Goal: Transaction & Acquisition: Purchase product/service

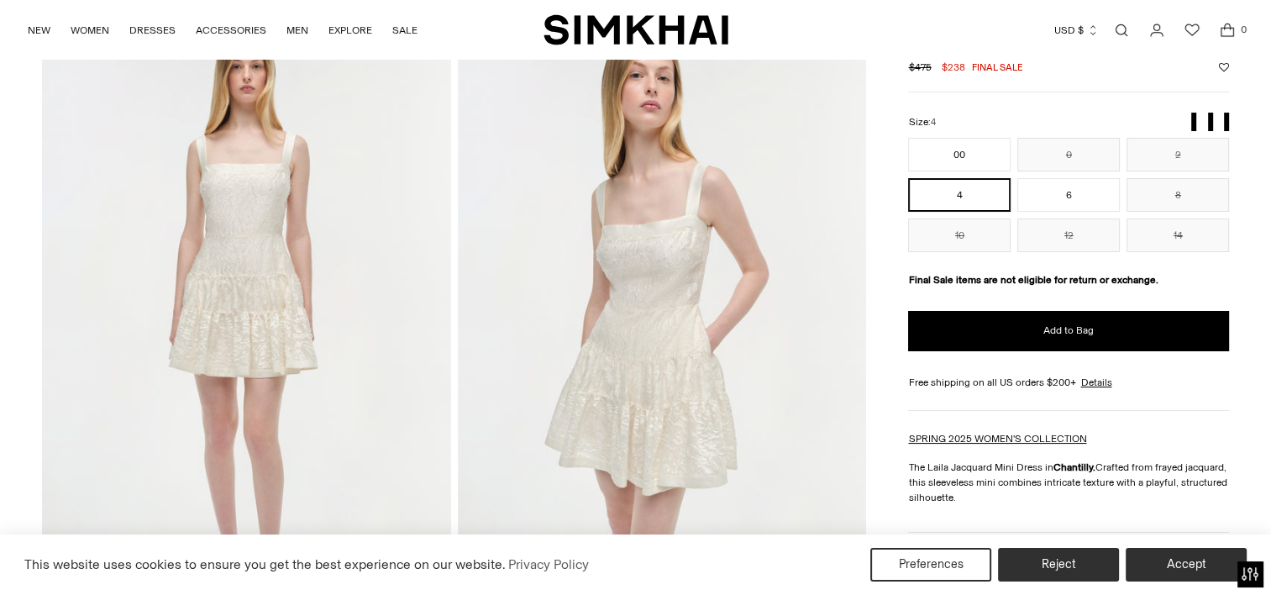
scroll to position [103, 0]
click at [246, 288] on img at bounding box center [246, 325] width 409 height 613
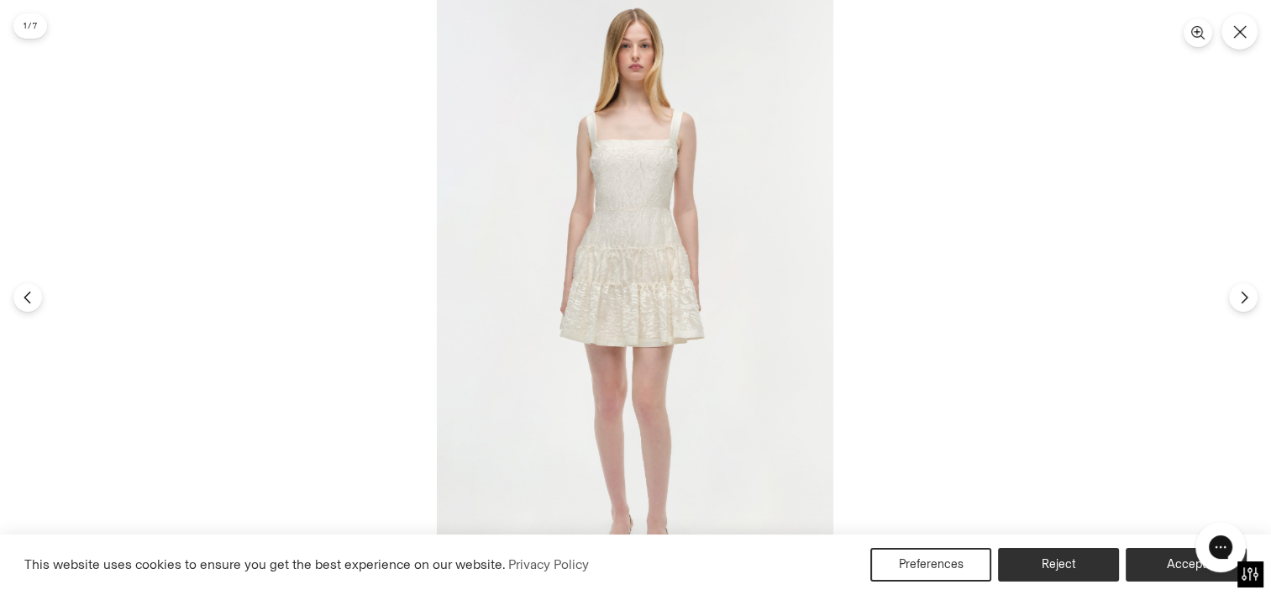
click at [608, 243] on img at bounding box center [635, 297] width 397 height 595
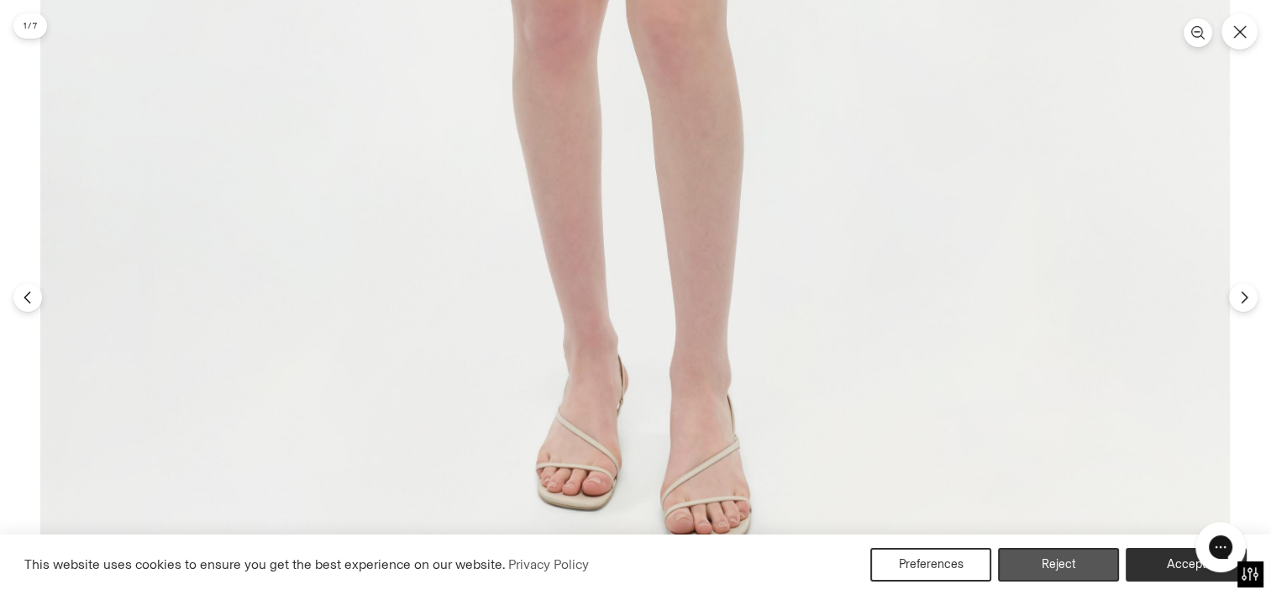
click at [1061, 575] on button "Reject" at bounding box center [1058, 565] width 121 height 34
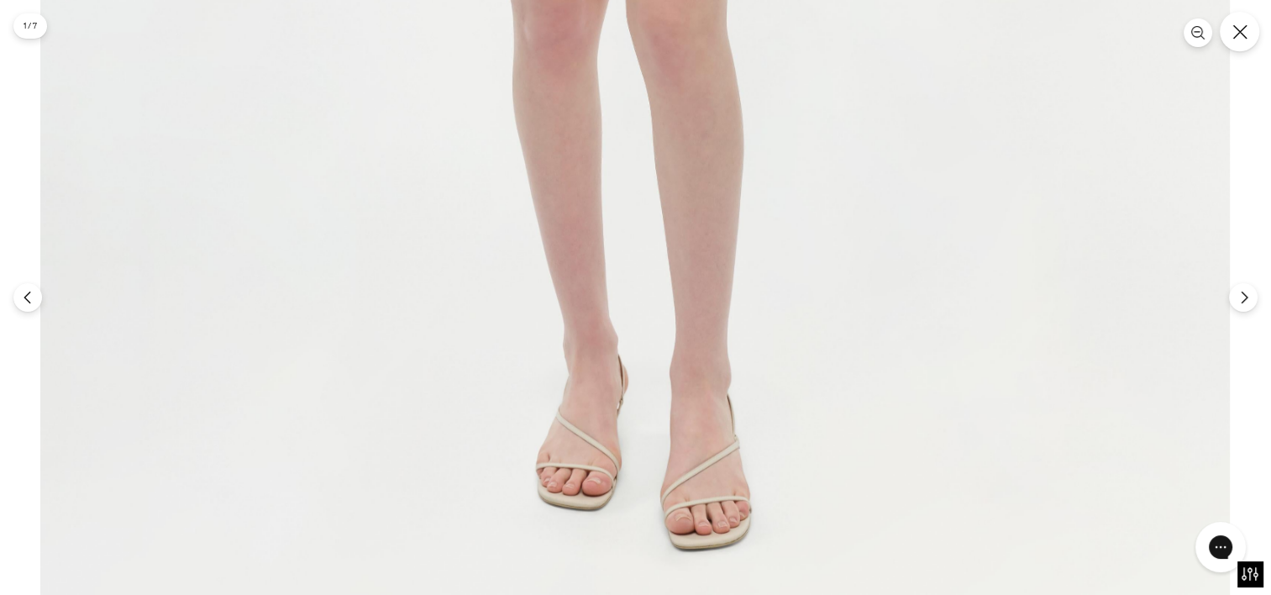
click at [1240, 34] on icon "Close" at bounding box center [1240, 31] width 15 height 15
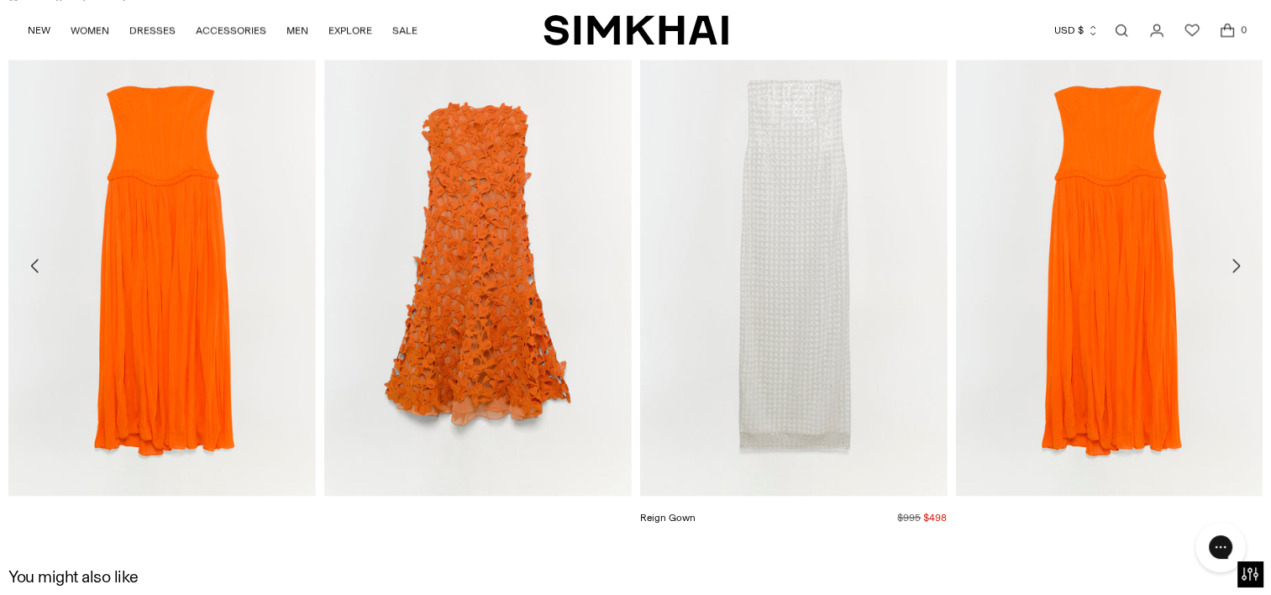
scroll to position [2664, 0]
click at [0, 0] on img "Reign Gown" at bounding box center [0, 0] width 0 height 0
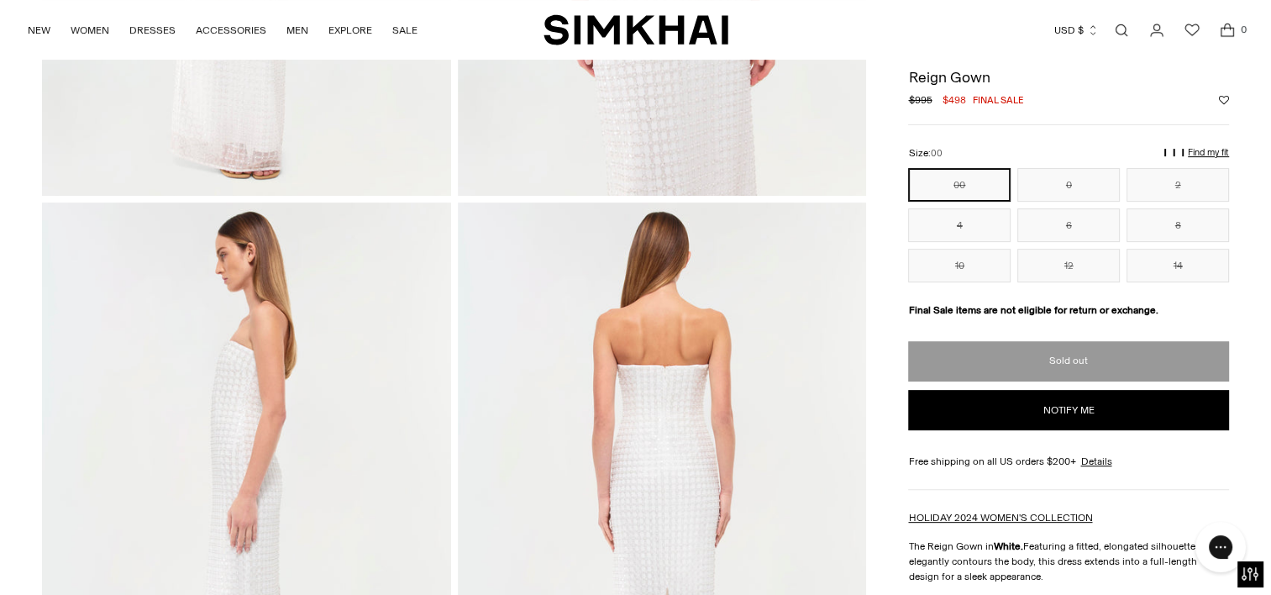
scroll to position [534, 0]
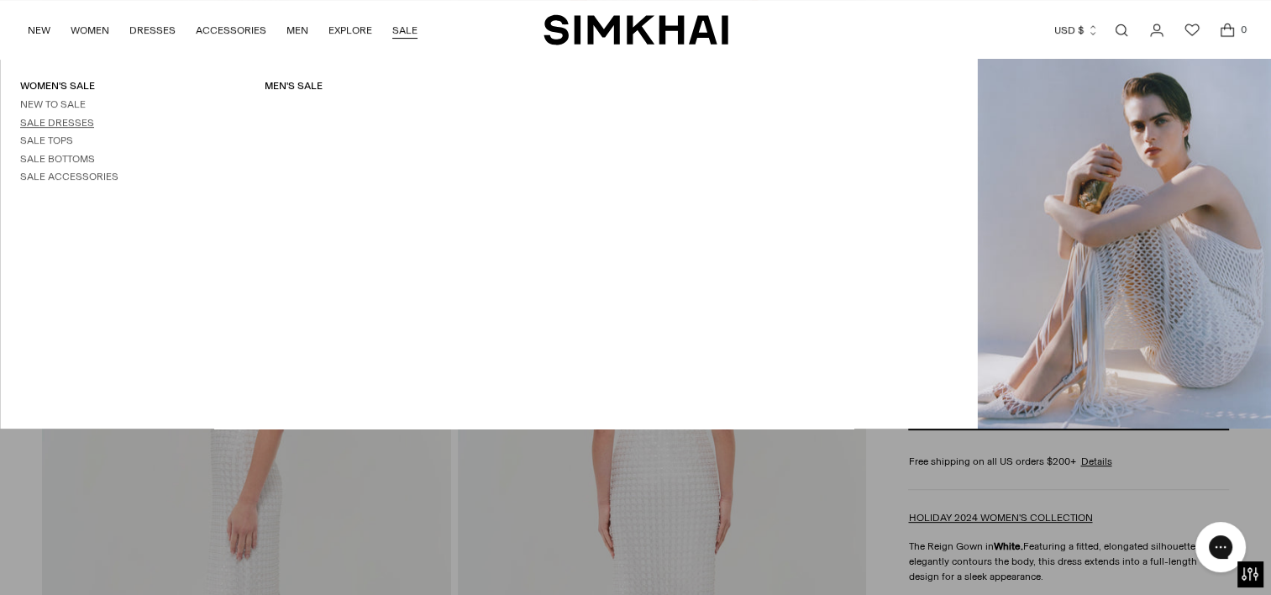
click at [68, 118] on link "Sale Dresses" at bounding box center [57, 123] width 74 height 12
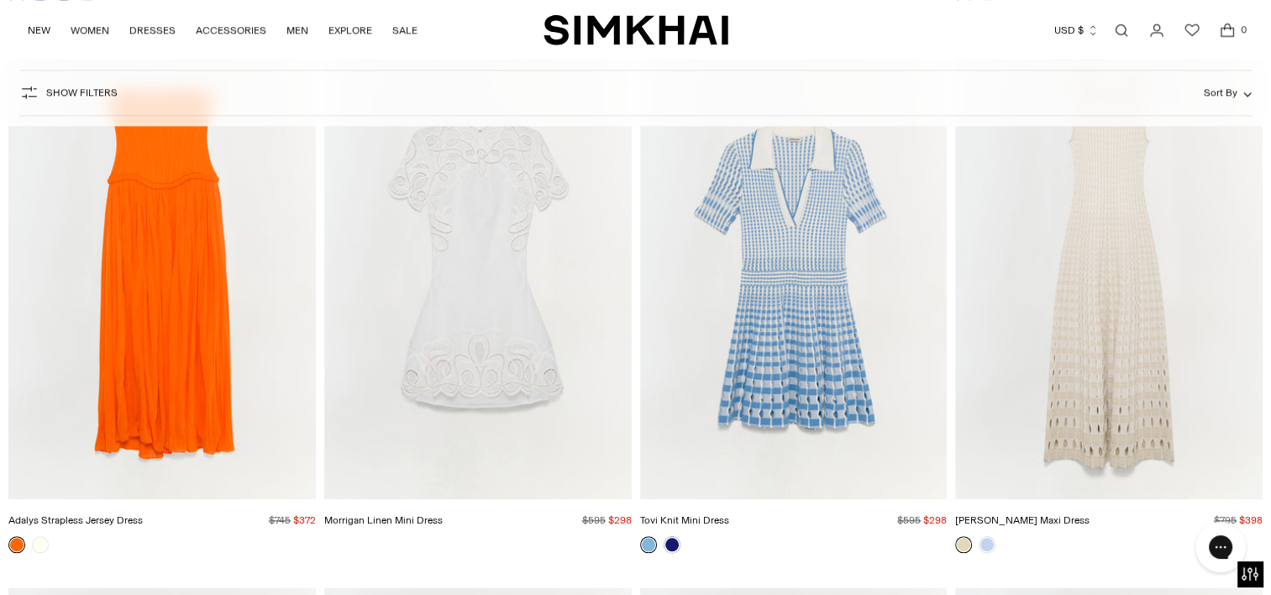
scroll to position [14372, 0]
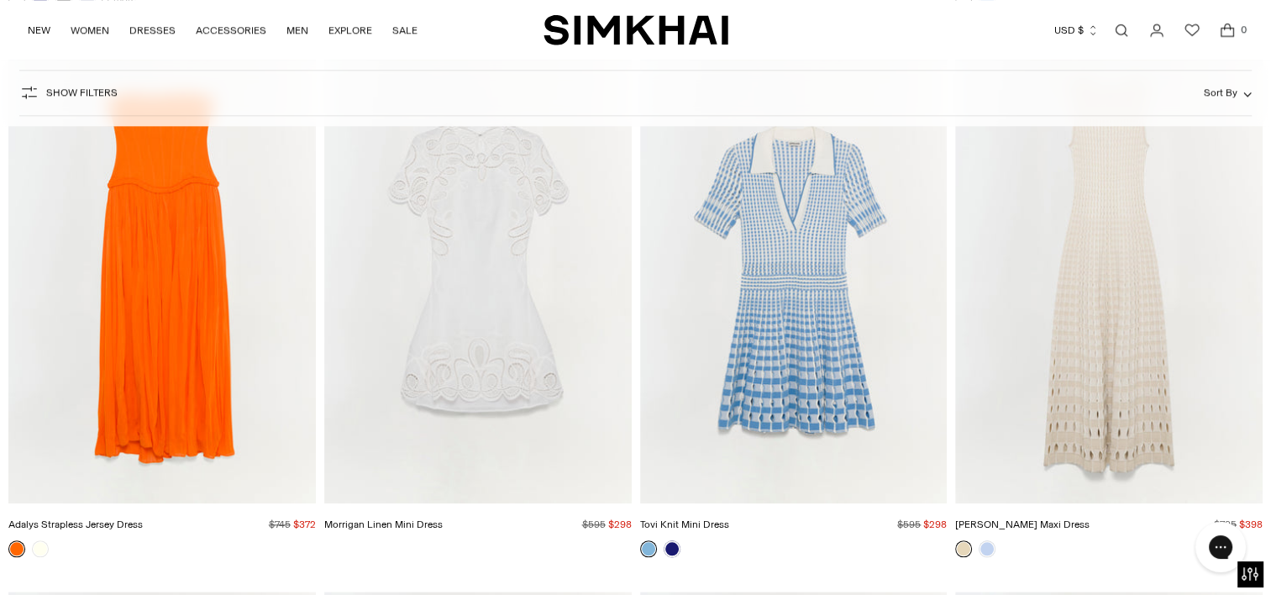
click at [0, 0] on img "Zelma Knit Maxi Dress" at bounding box center [0, 0] width 0 height 0
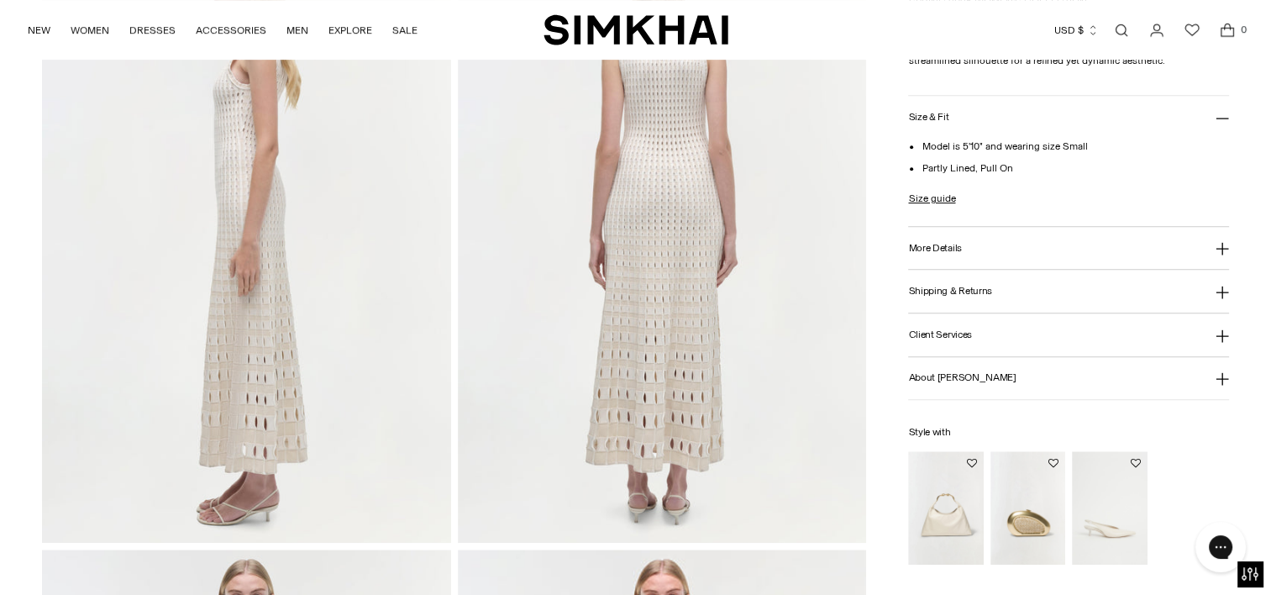
scroll to position [819, 0]
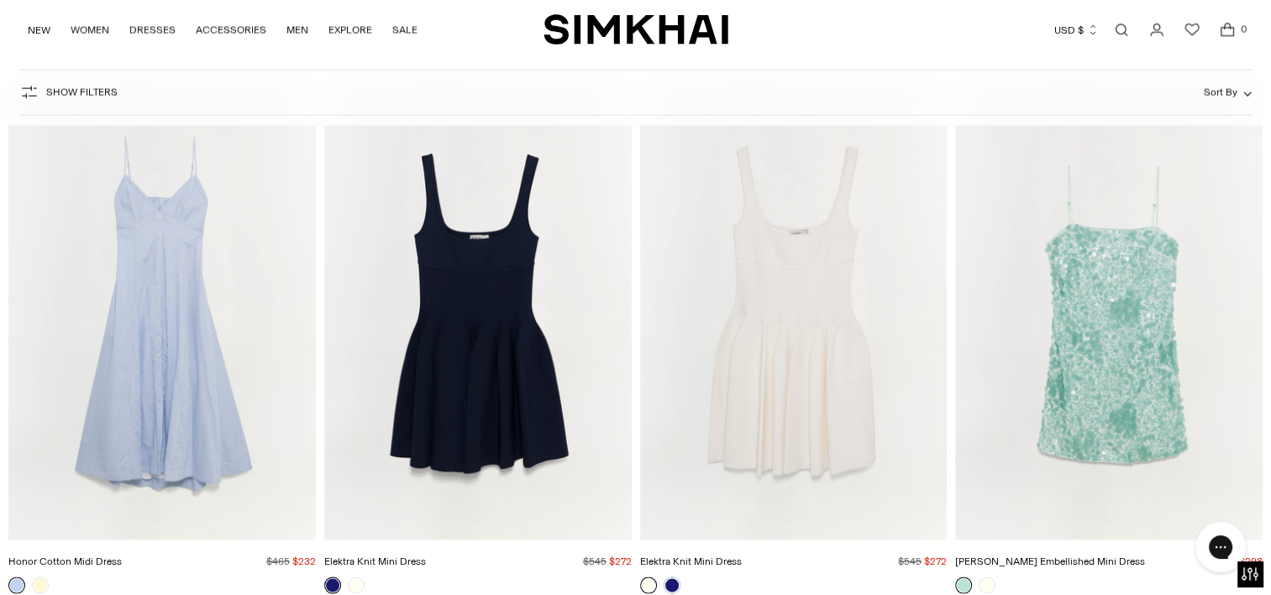
scroll to position [16104, 0]
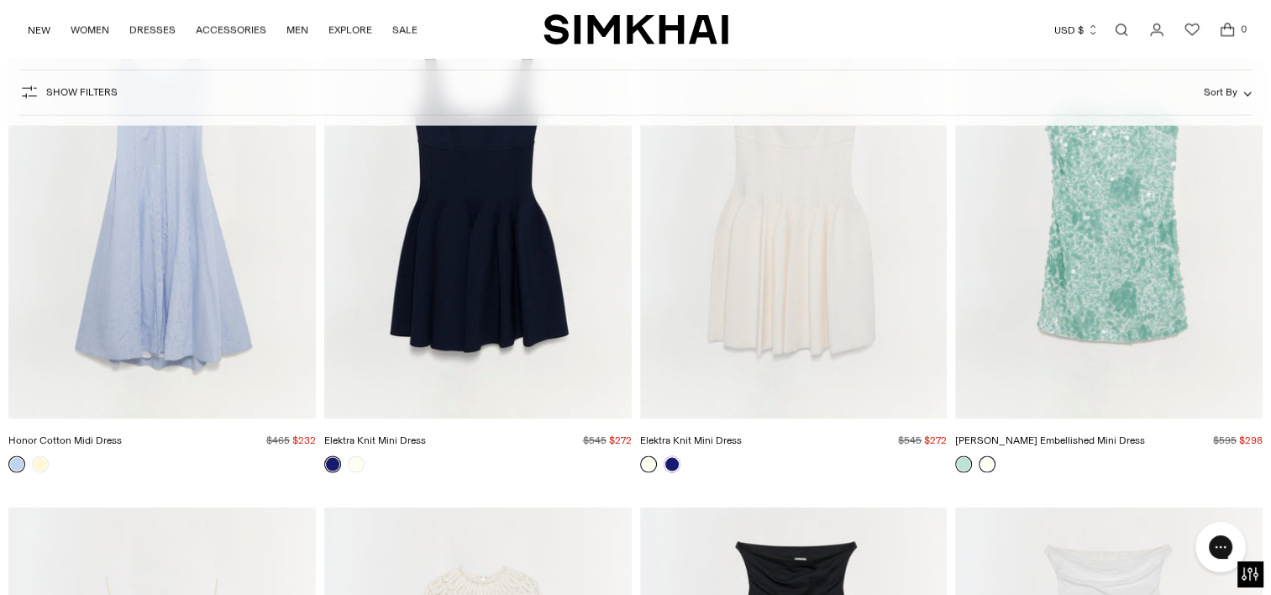
click at [987, 466] on link at bounding box center [987, 464] width 17 height 17
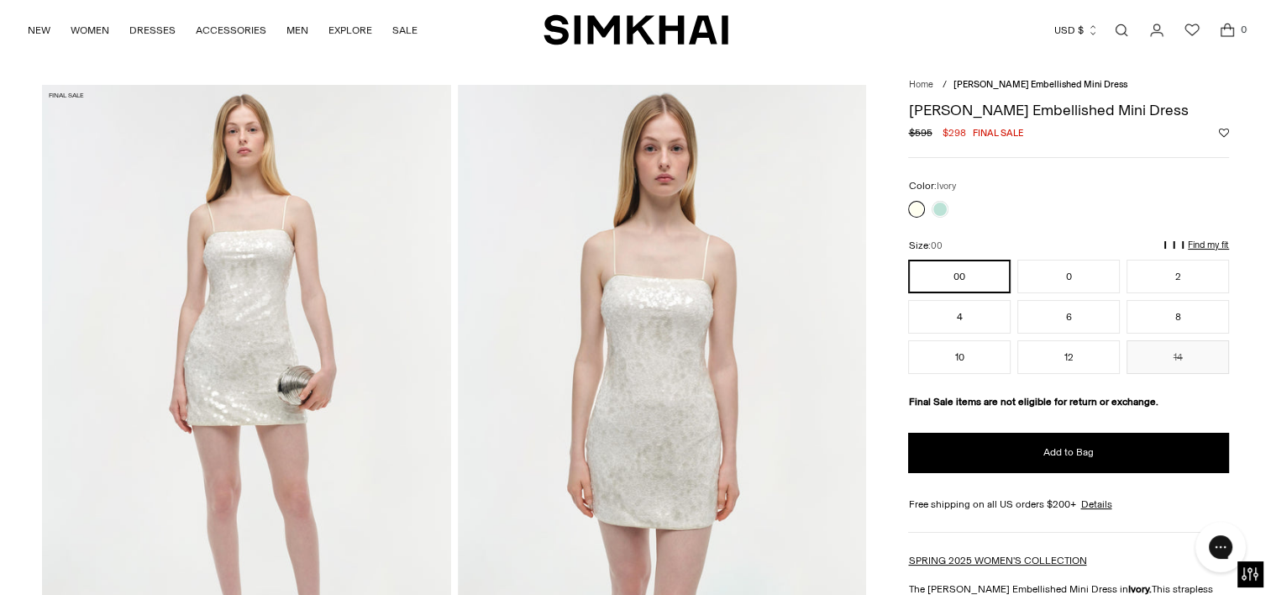
scroll to position [36, 0]
click at [255, 279] on img at bounding box center [246, 392] width 409 height 613
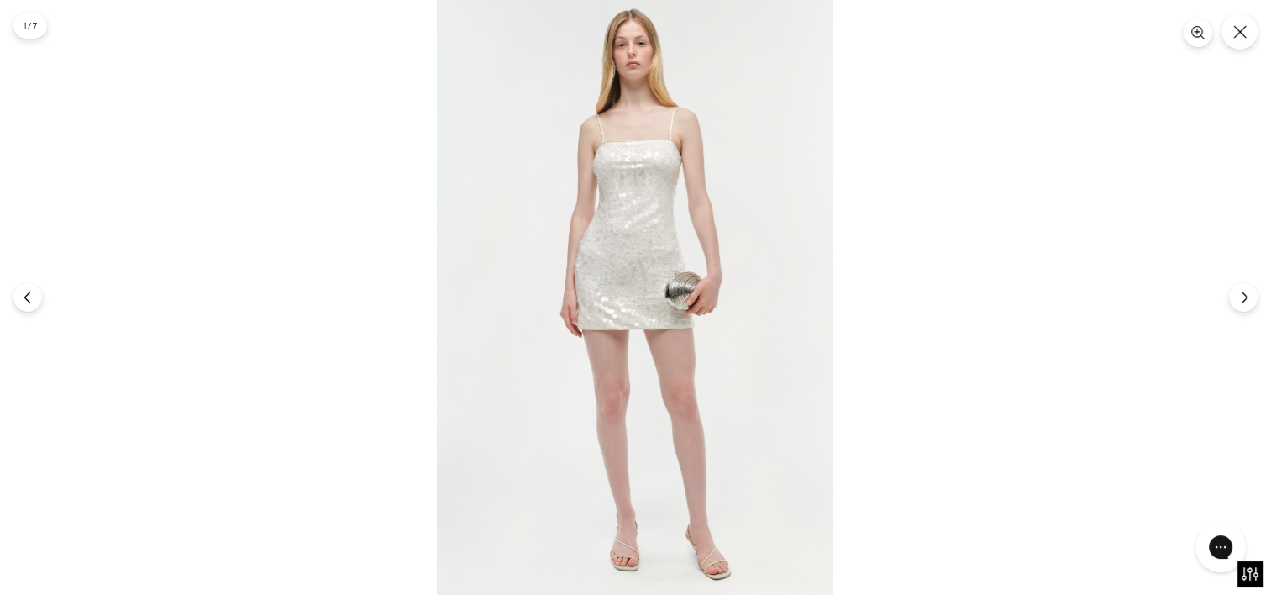
click at [561, 252] on img at bounding box center [635, 297] width 397 height 595
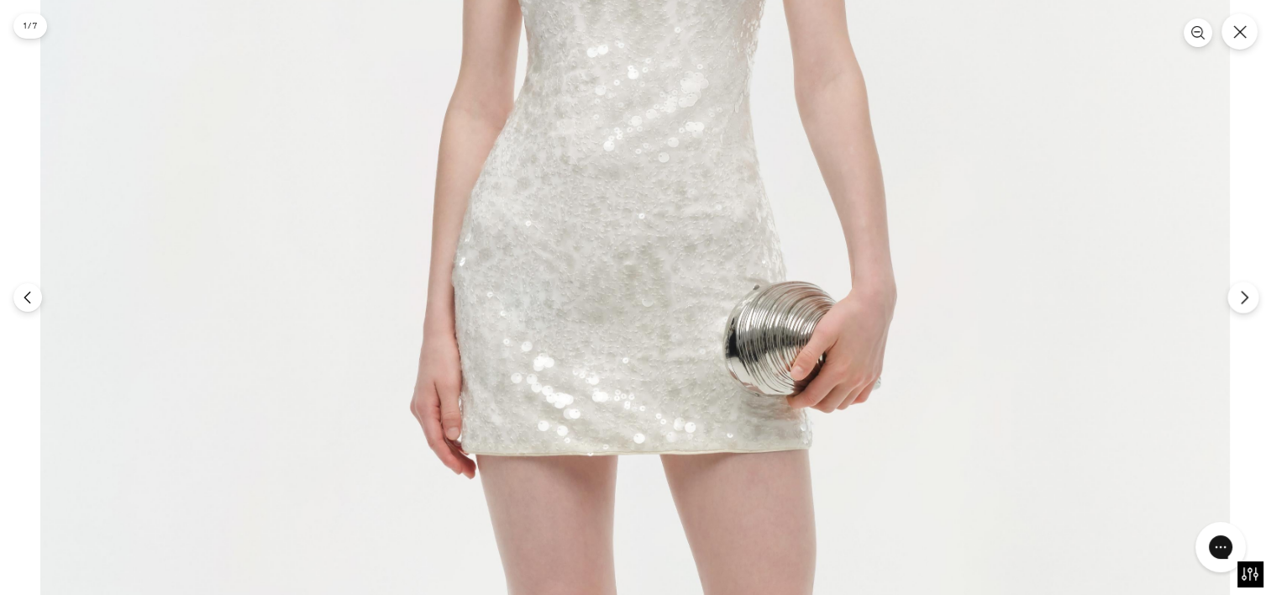
click at [1240, 302] on icon "Next" at bounding box center [1244, 297] width 15 height 15
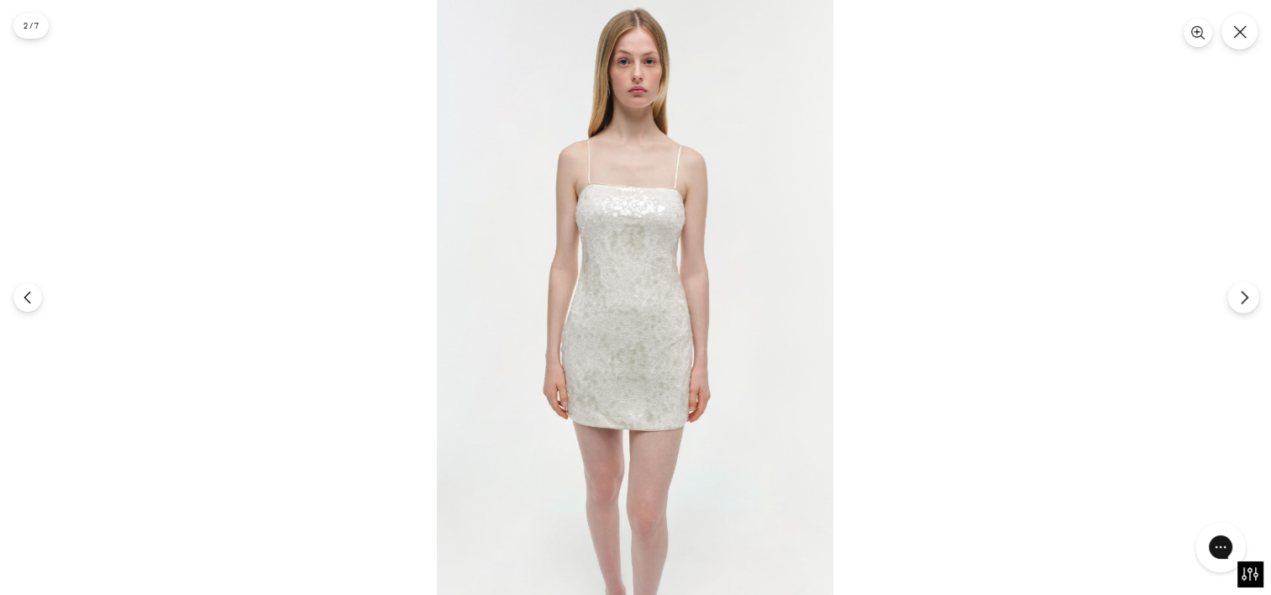
click at [1240, 302] on icon "Next" at bounding box center [1244, 297] width 15 height 15
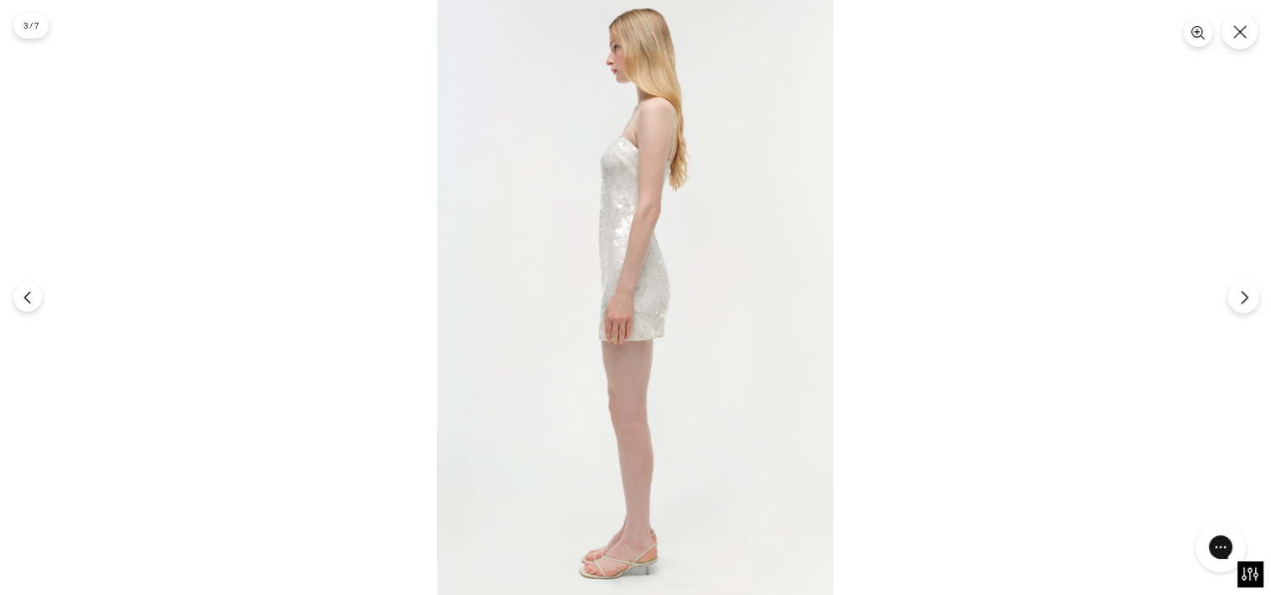
click at [1240, 302] on icon "Next" at bounding box center [1244, 297] width 15 height 15
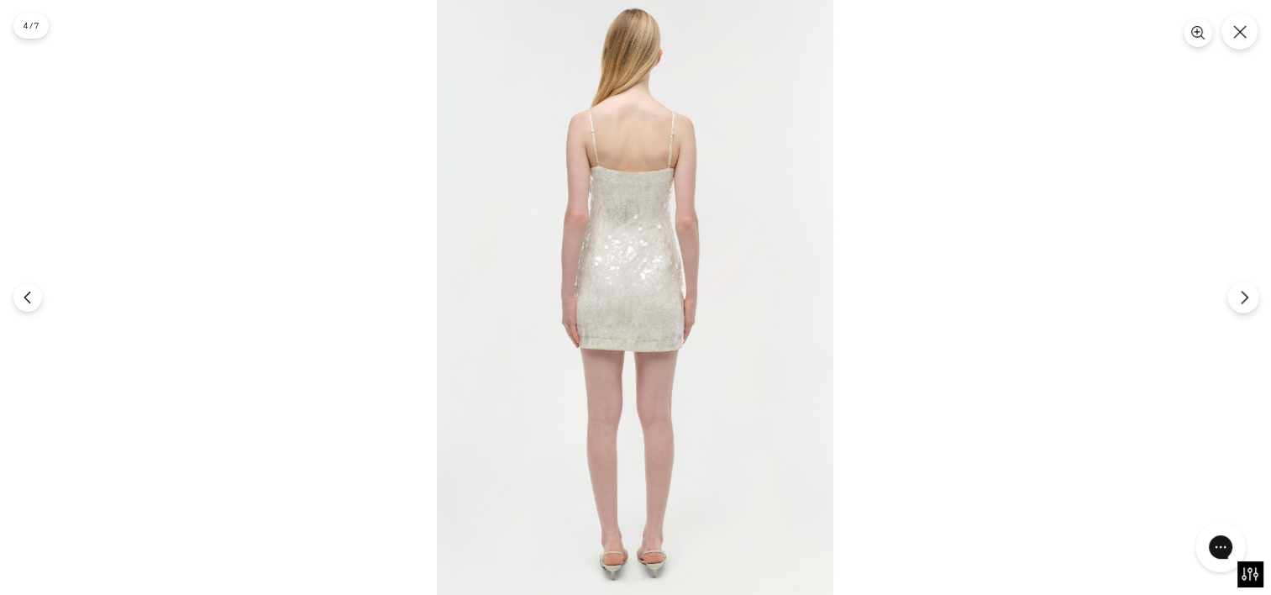
click at [1240, 302] on icon "Next" at bounding box center [1244, 297] width 15 height 15
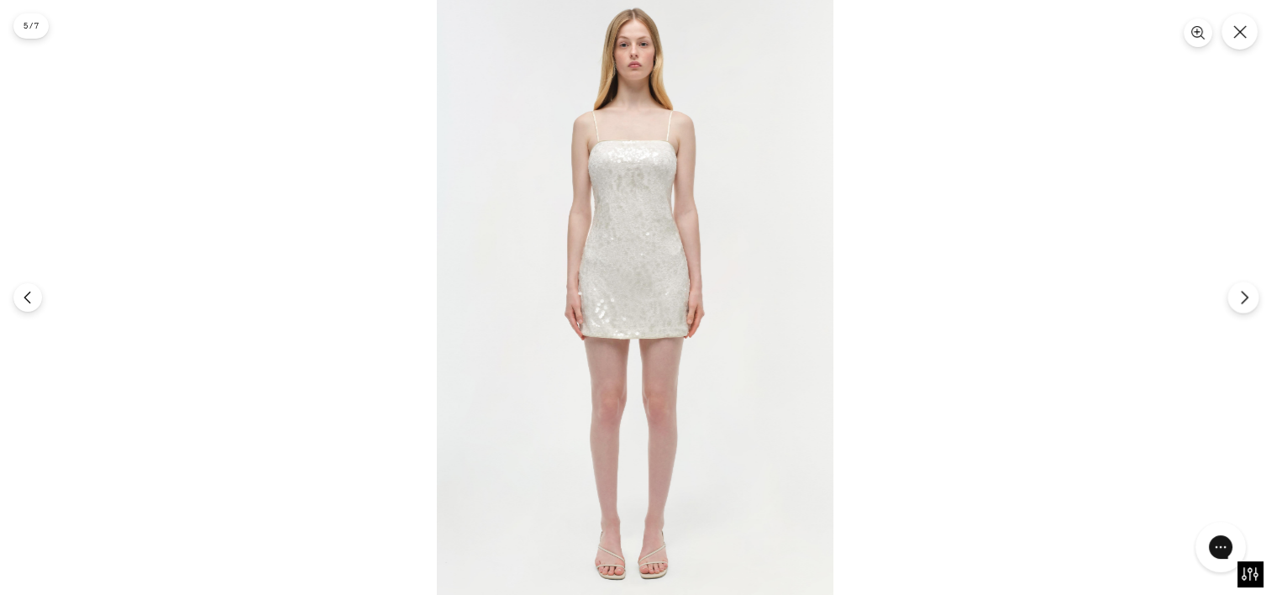
click at [1240, 302] on icon "Next" at bounding box center [1244, 297] width 15 height 15
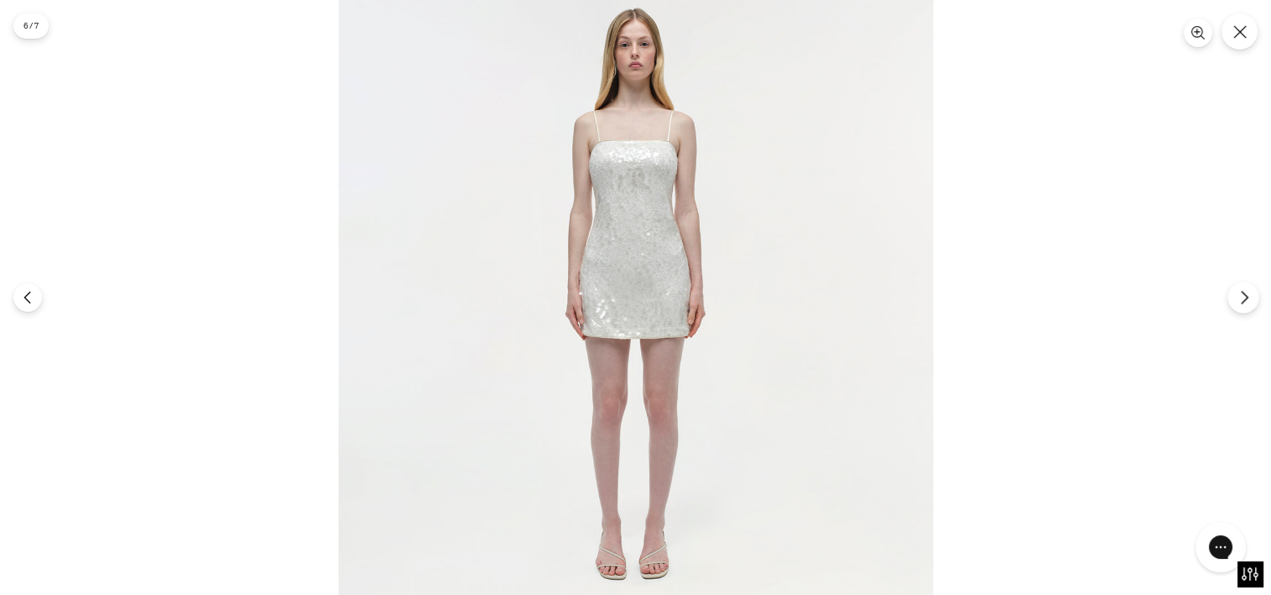
click at [1240, 302] on icon "Next" at bounding box center [1244, 297] width 15 height 15
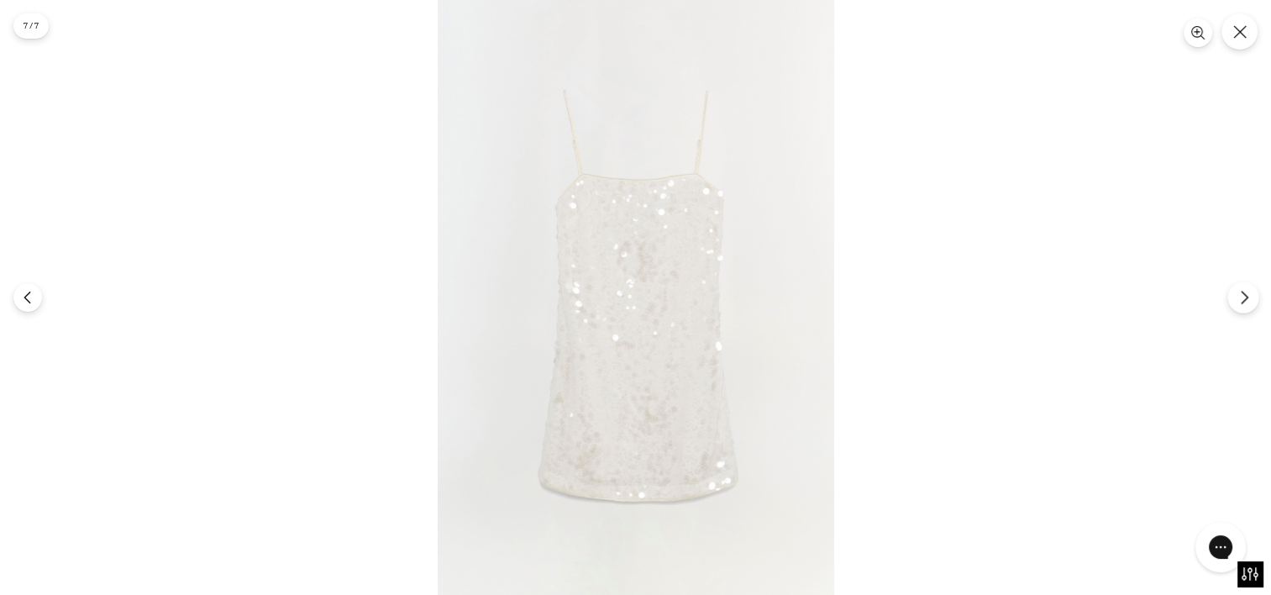
click at [1240, 302] on icon "Next" at bounding box center [1244, 297] width 15 height 15
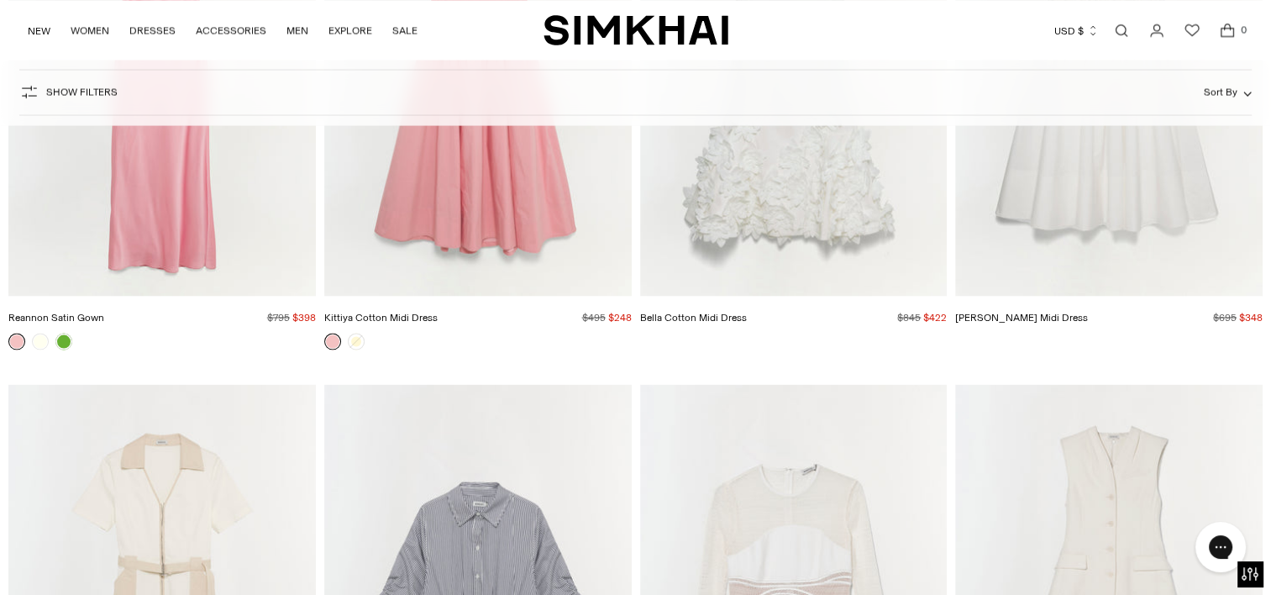
click at [80, 87] on span "Show Filters" at bounding box center [81, 93] width 71 height 12
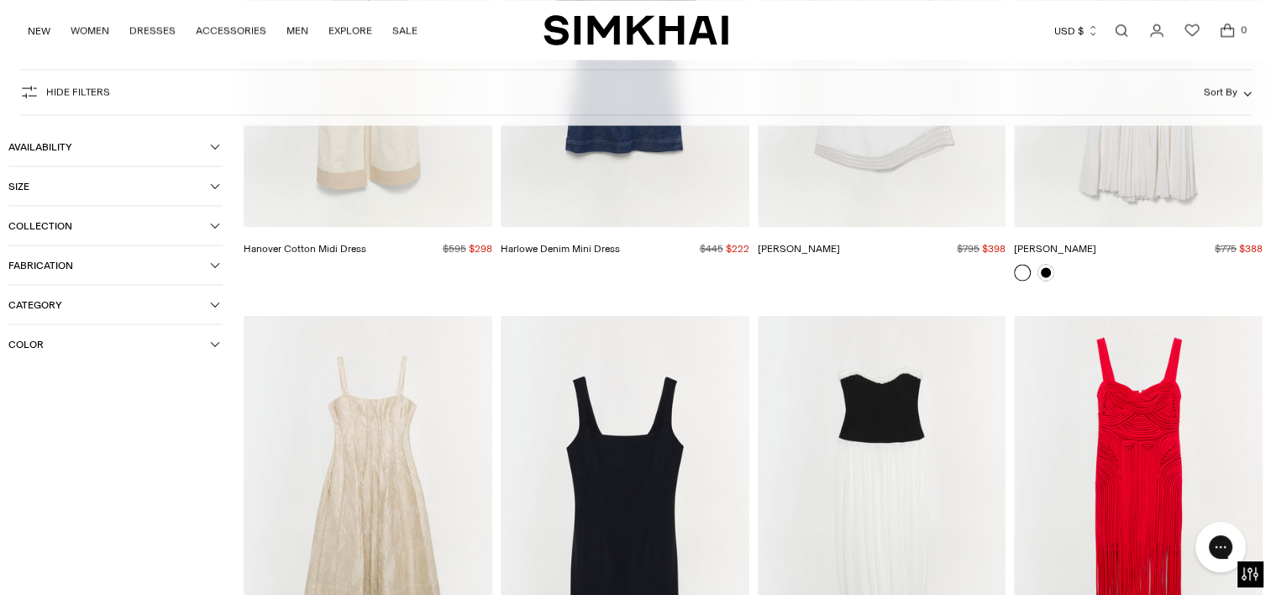
click at [219, 351] on button "Color" at bounding box center [115, 343] width 214 height 39
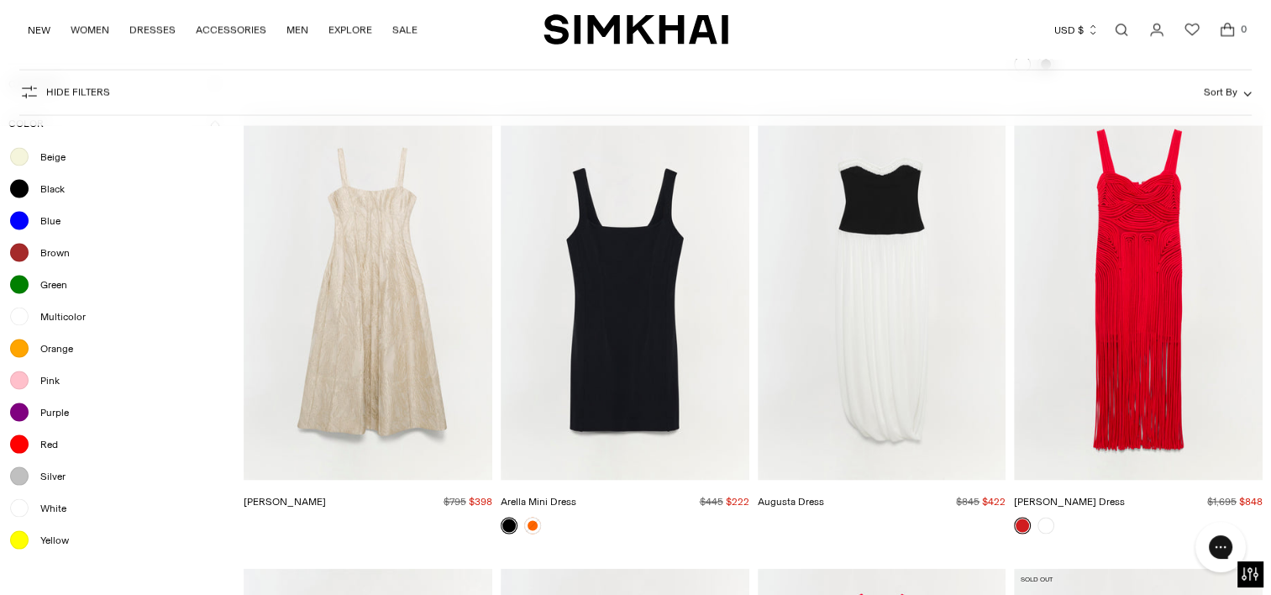
scroll to position [3447, 0]
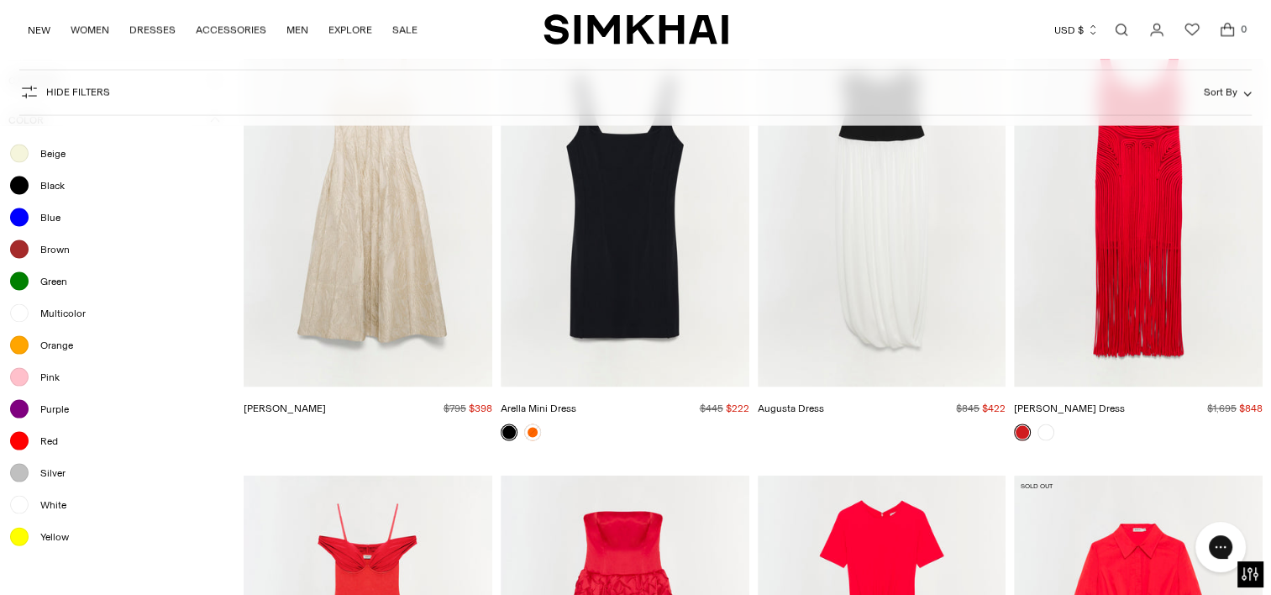
click at [59, 507] on span "White" at bounding box center [48, 504] width 36 height 15
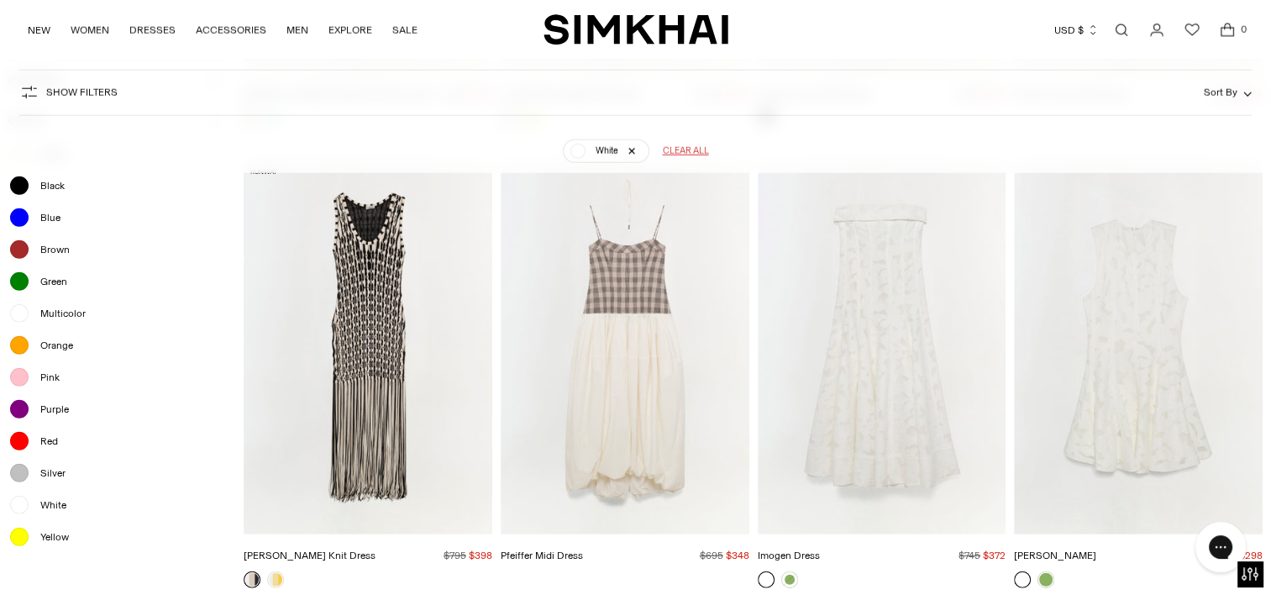
scroll to position [4366, 0]
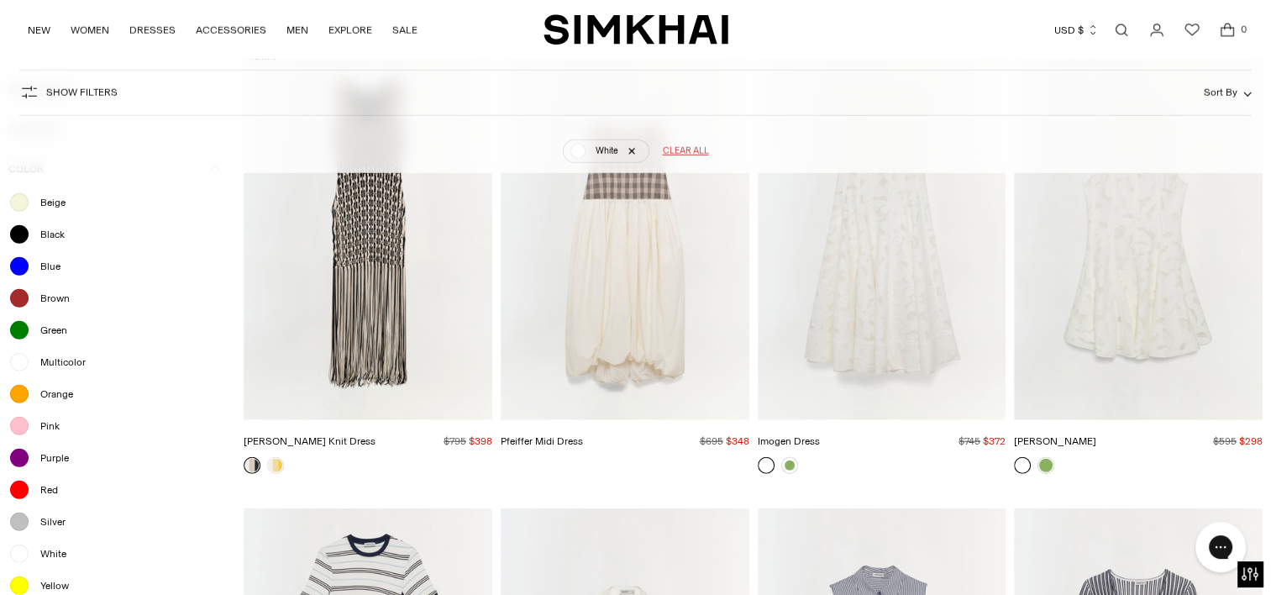
click at [0, 0] on img "Sylvia Dress" at bounding box center [0, 0] width 0 height 0
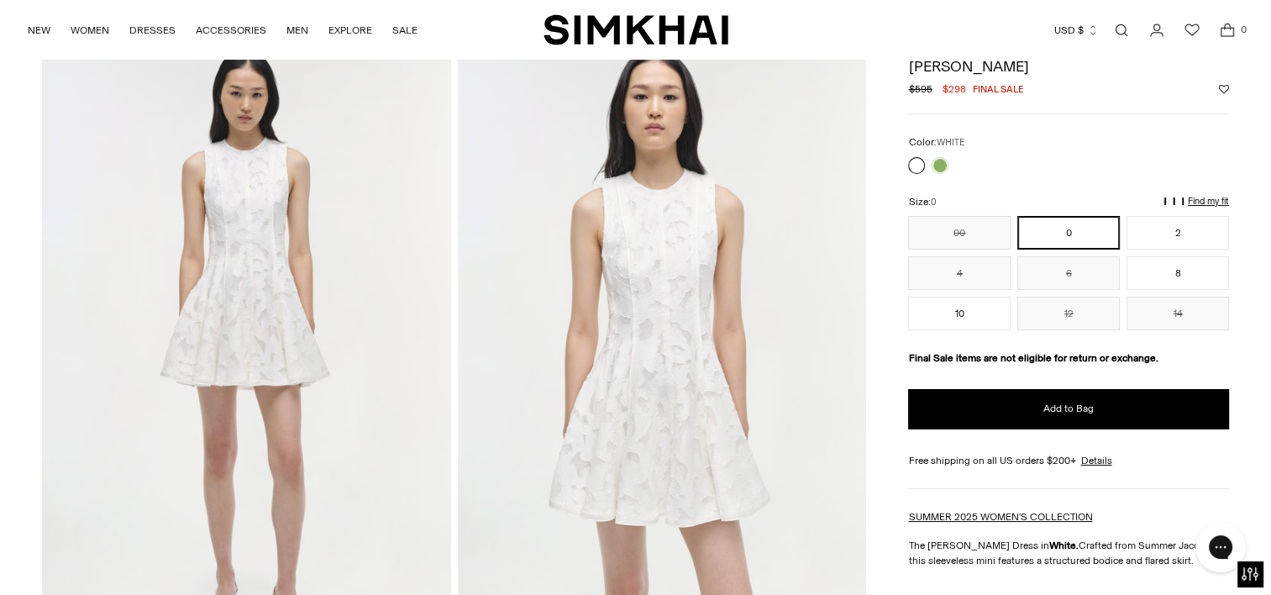
click at [246, 246] on img at bounding box center [246, 347] width 409 height 613
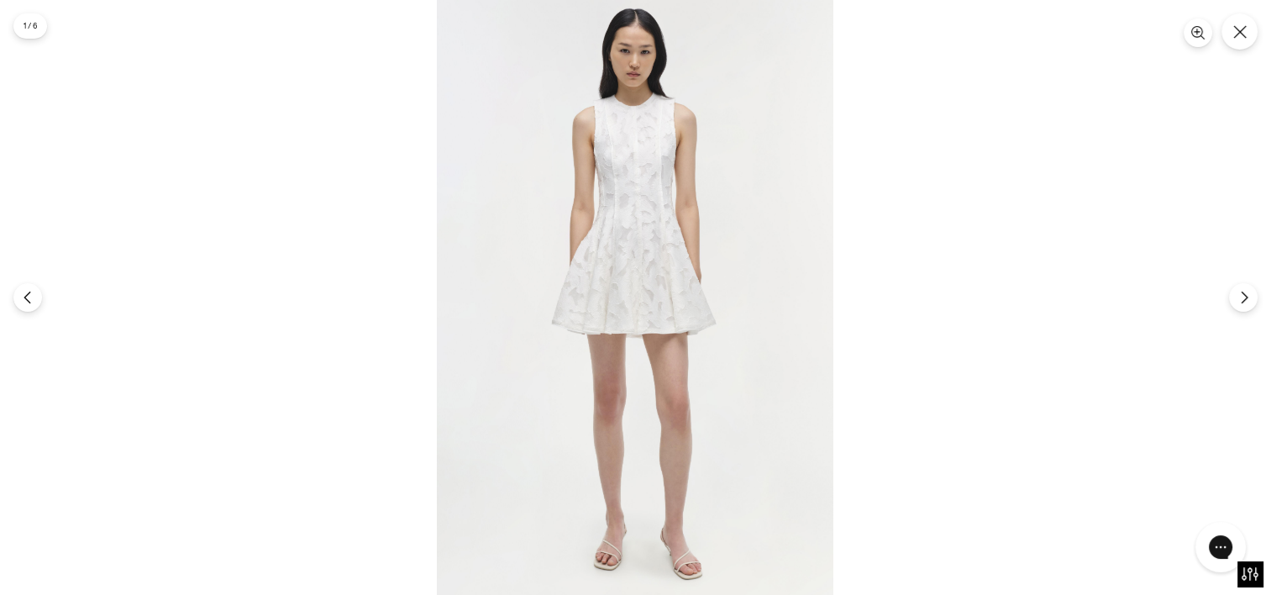
click at [629, 279] on img at bounding box center [635, 297] width 397 height 595
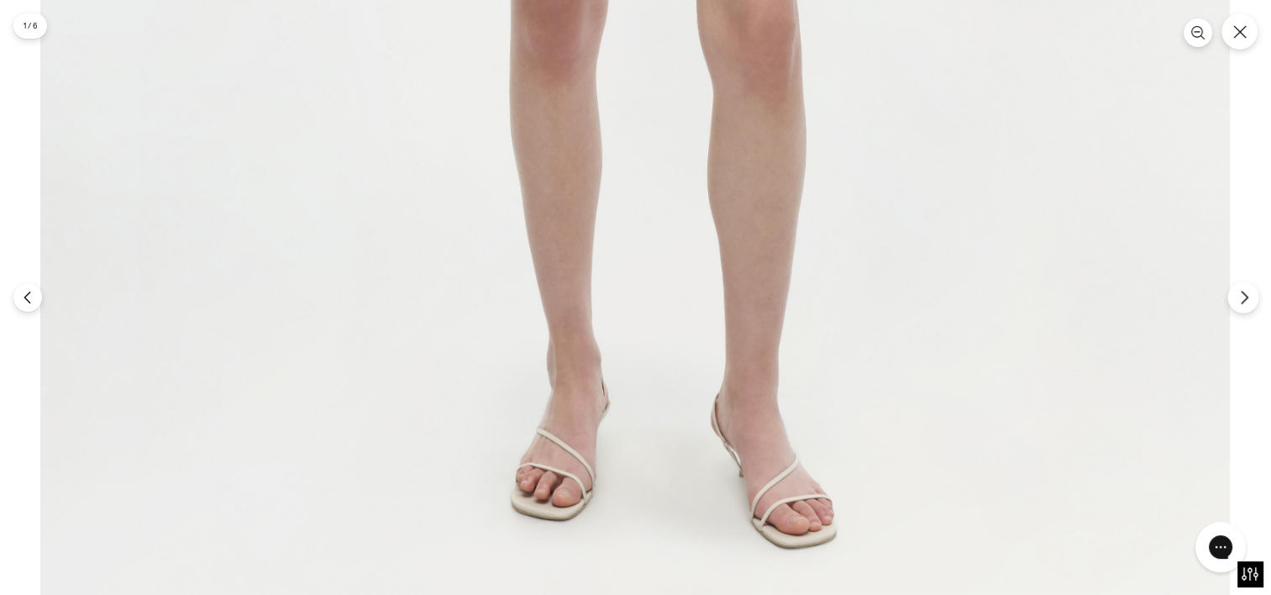
click at [1240, 298] on icon "Next" at bounding box center [1244, 297] width 15 height 15
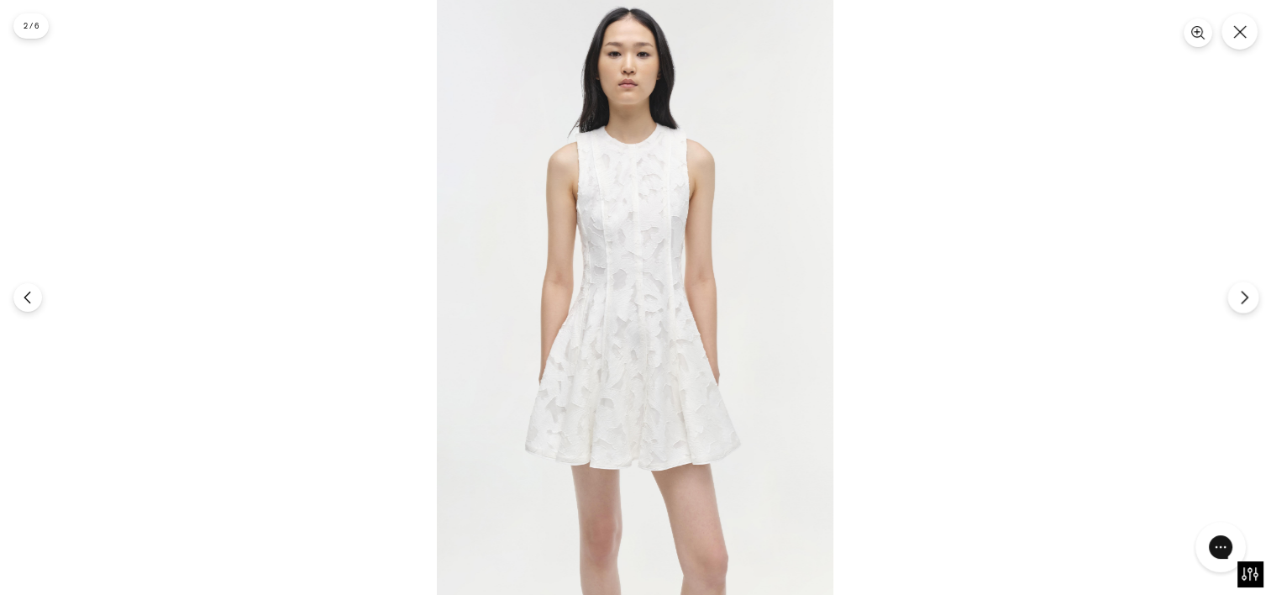
click at [1240, 298] on icon "Next" at bounding box center [1244, 297] width 15 height 15
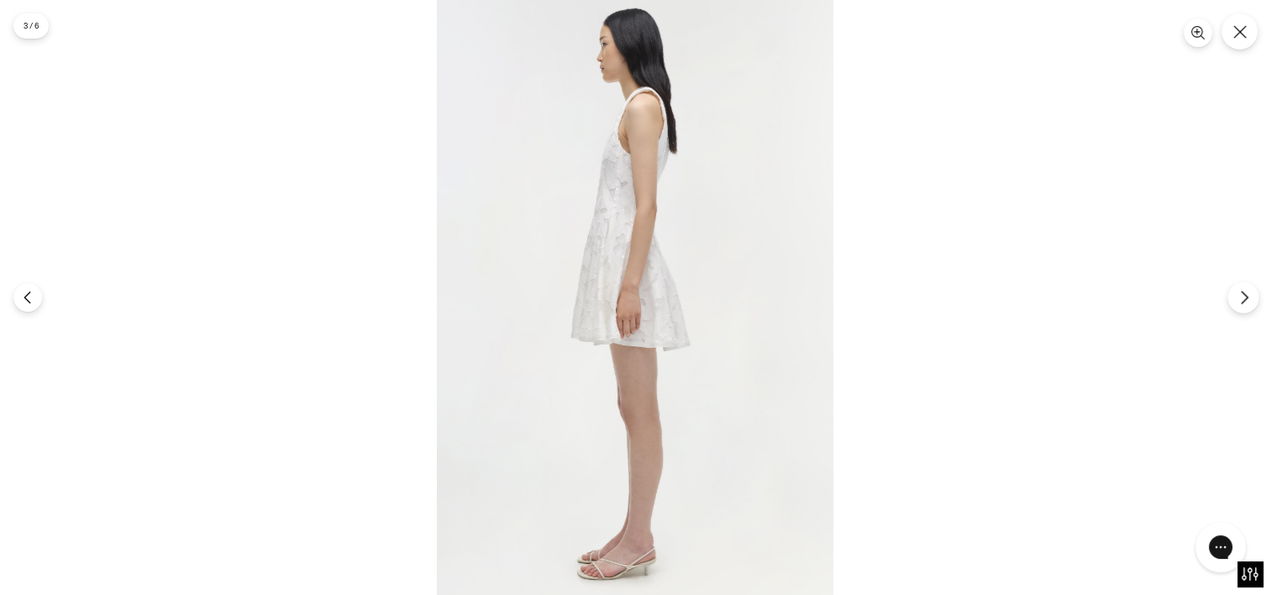
click at [1240, 298] on icon "Next" at bounding box center [1244, 297] width 15 height 15
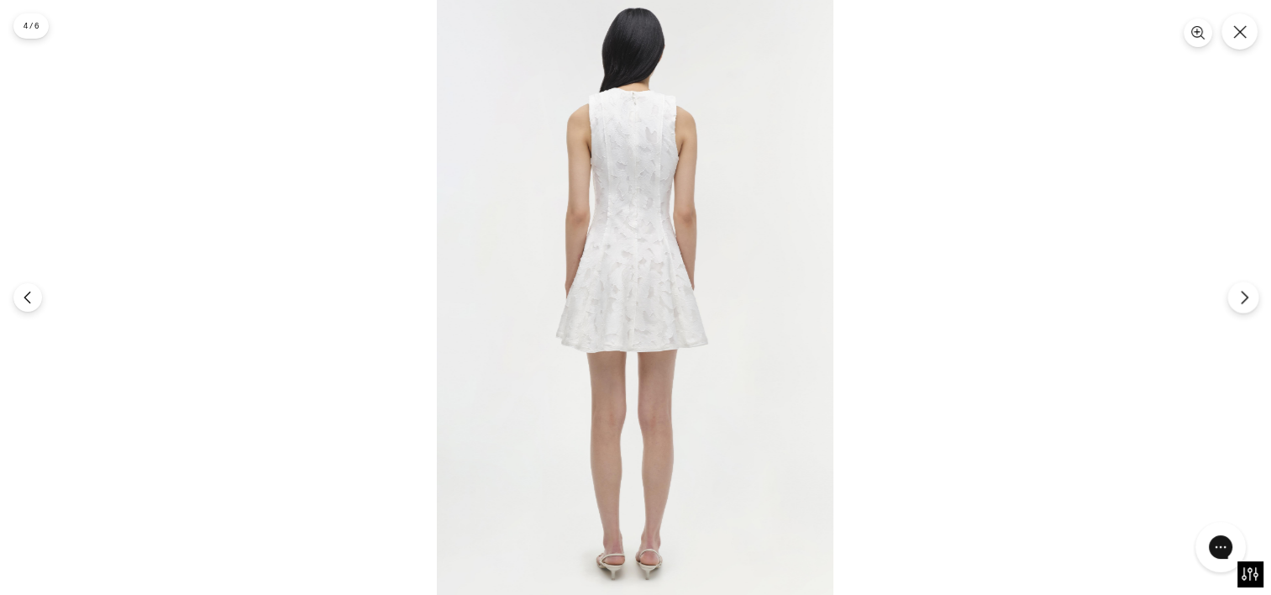
click at [1240, 298] on icon "Next" at bounding box center [1244, 297] width 15 height 15
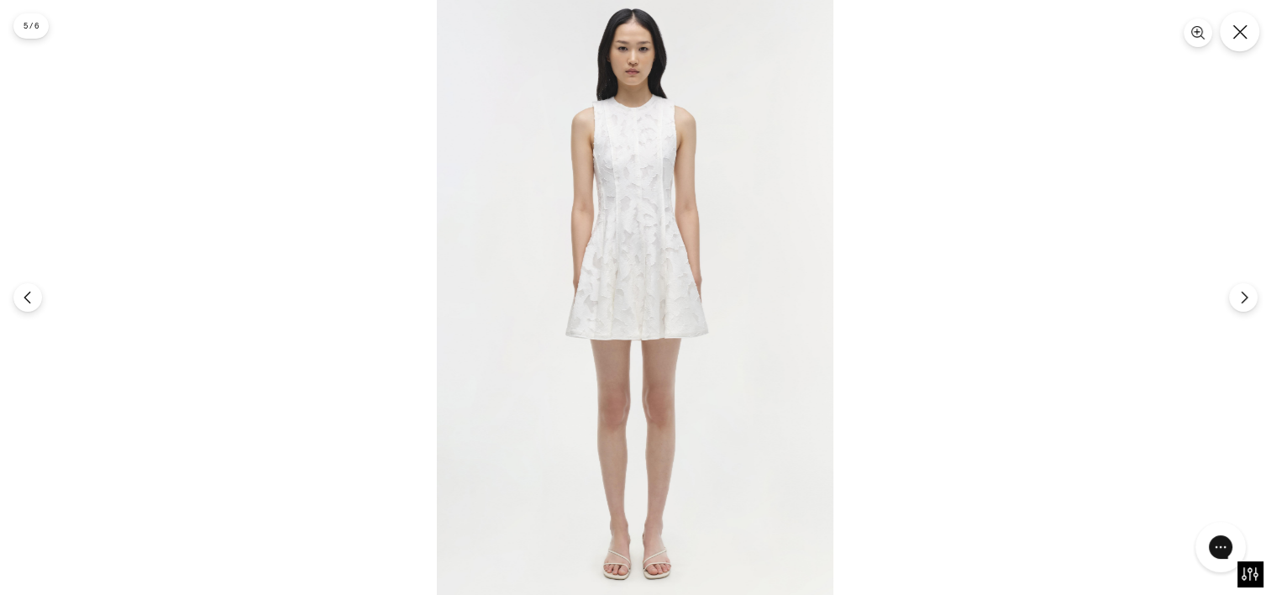
click at [1234, 31] on icon "Close" at bounding box center [1240, 31] width 15 height 15
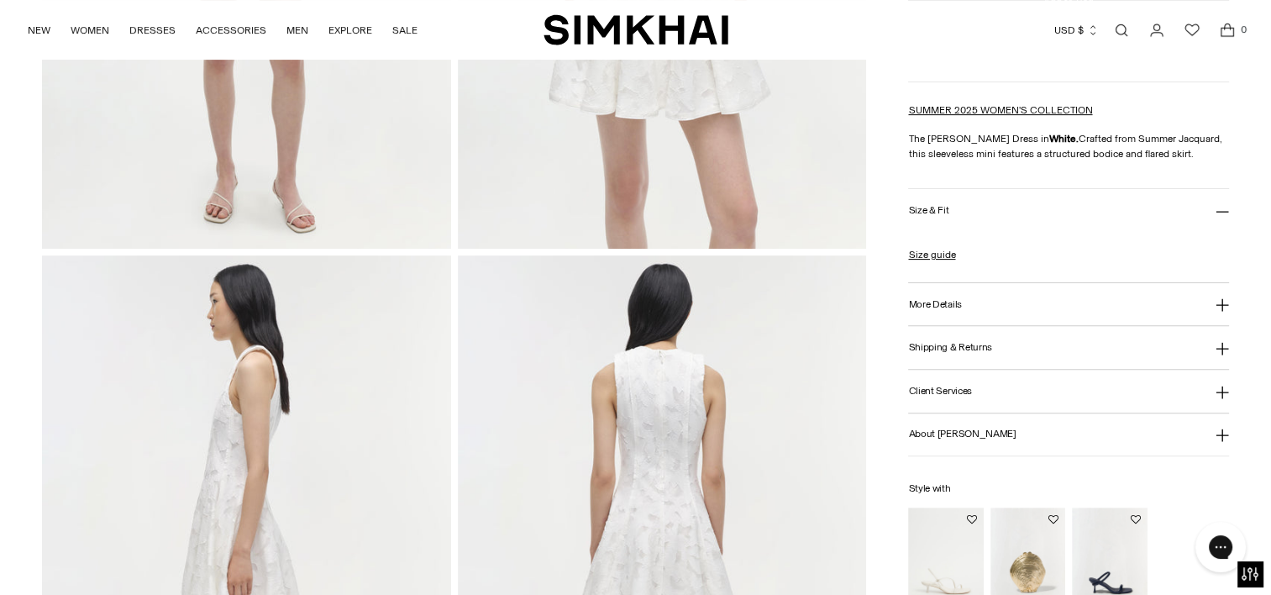
scroll to position [491, 0]
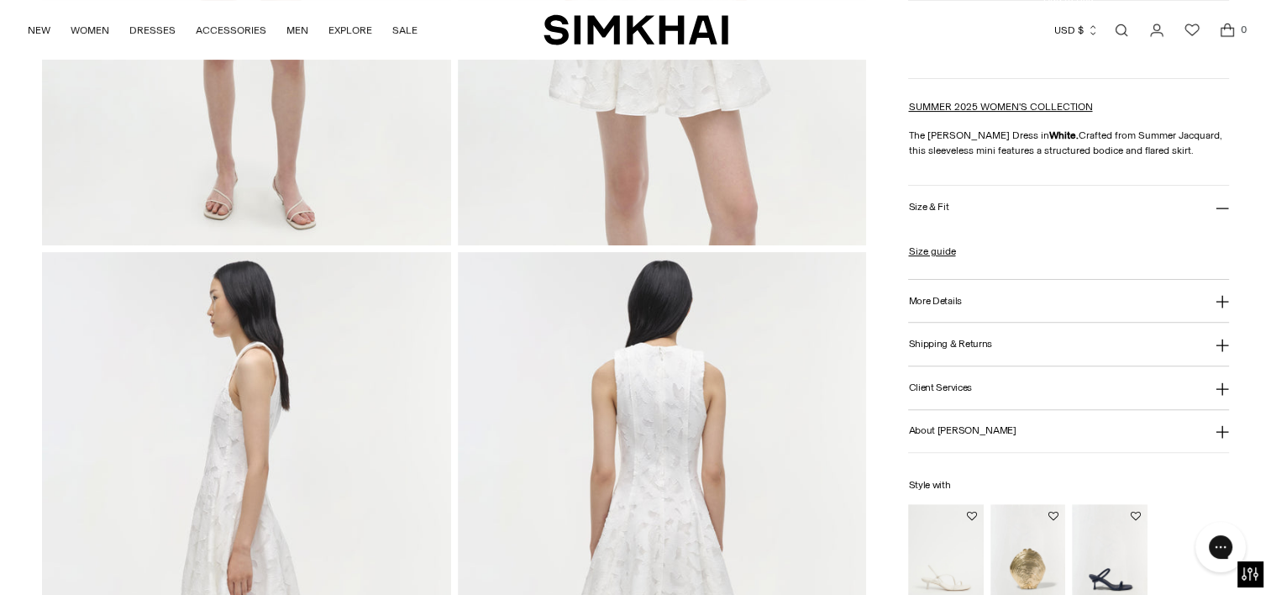
click at [1224, 299] on icon at bounding box center [1222, 301] width 13 height 13
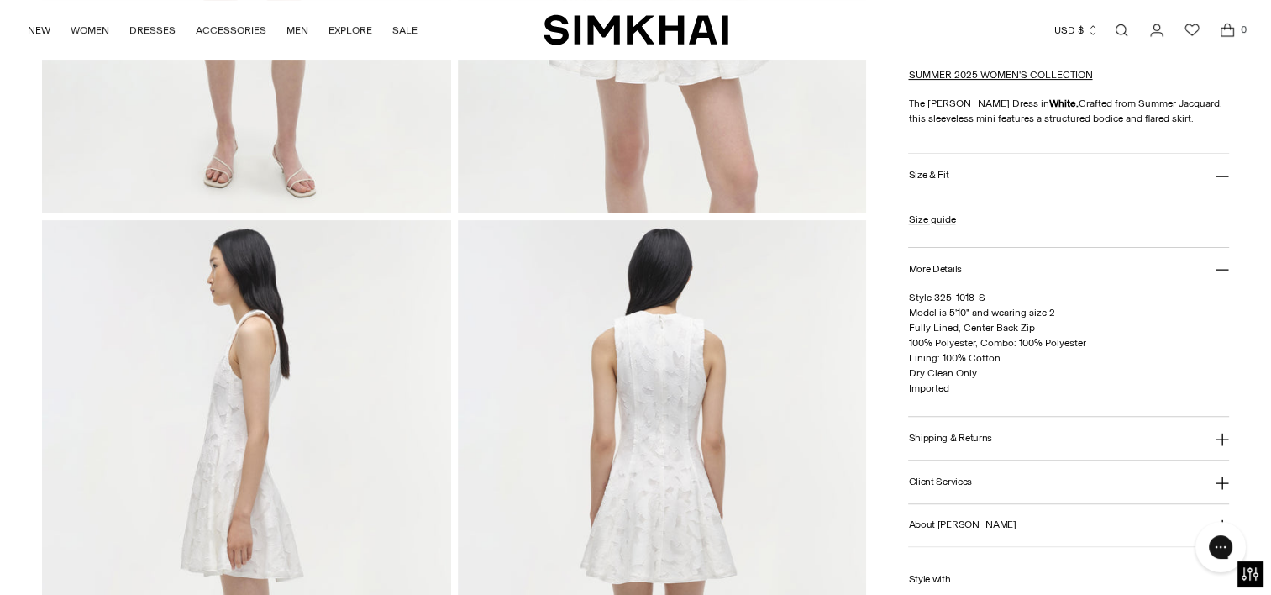
scroll to position [634, 0]
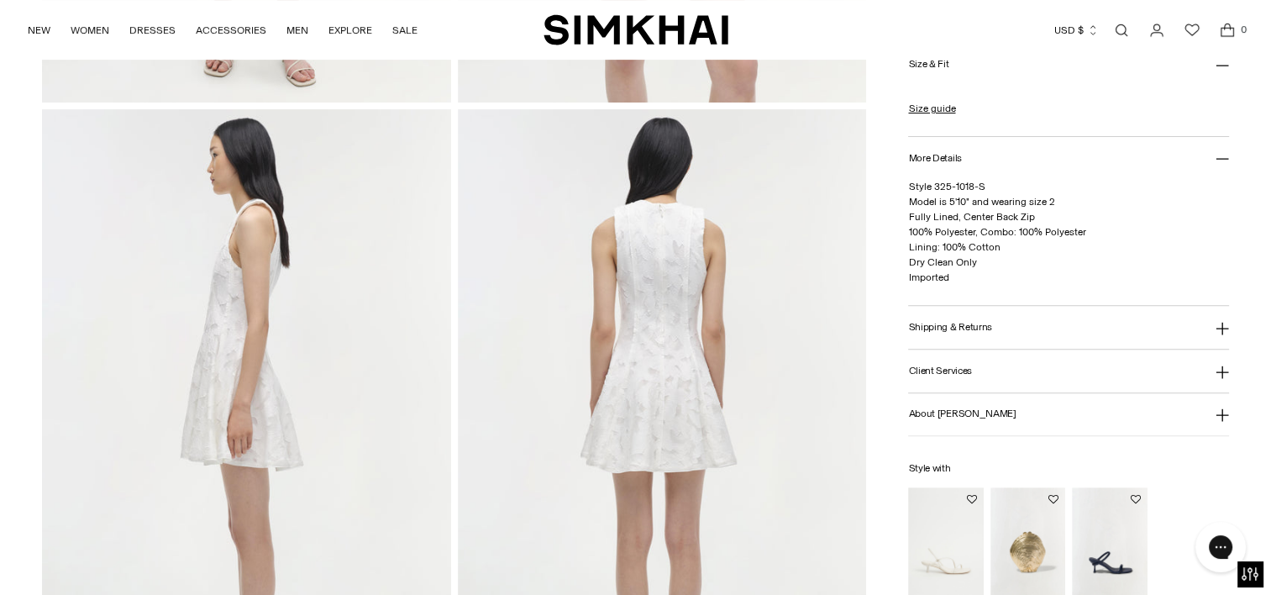
click at [1218, 370] on icon at bounding box center [1222, 372] width 13 height 13
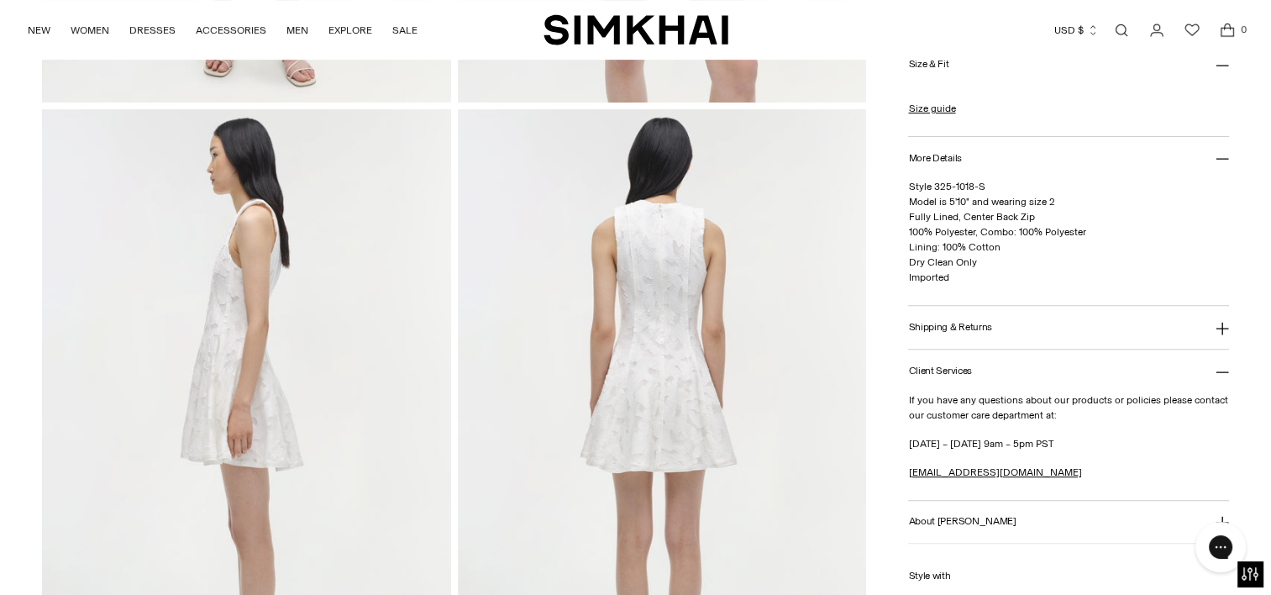
click at [1218, 370] on icon at bounding box center [1222, 372] width 13 height 13
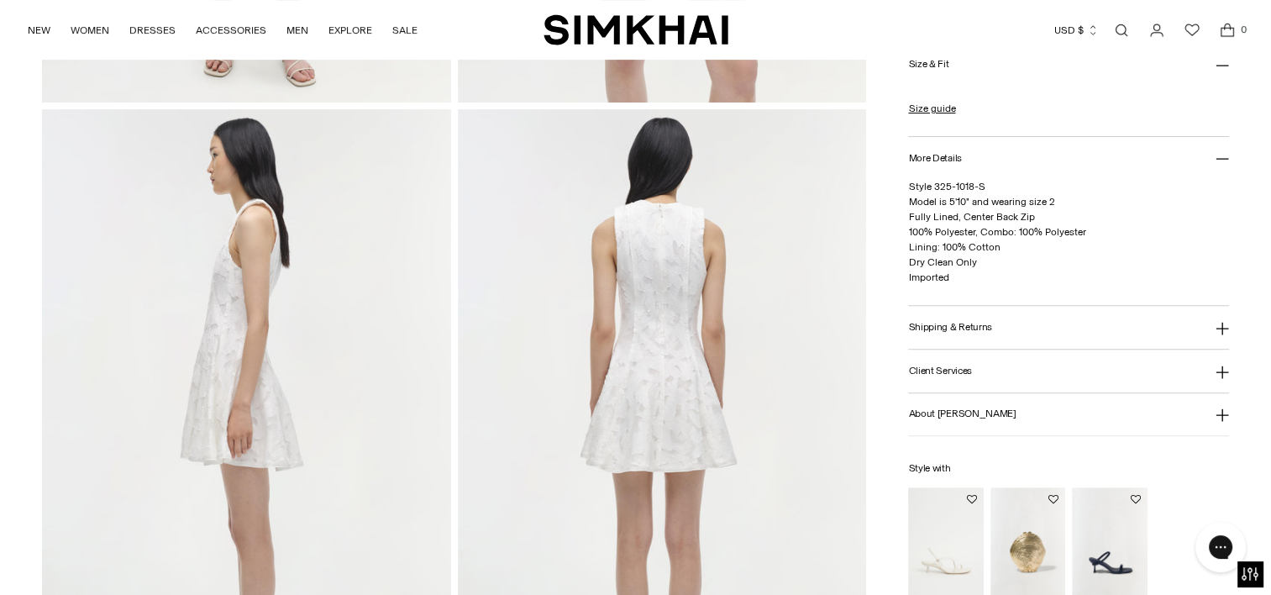
click at [1221, 403] on button "About Jonathan Simkhai" at bounding box center [1068, 414] width 321 height 43
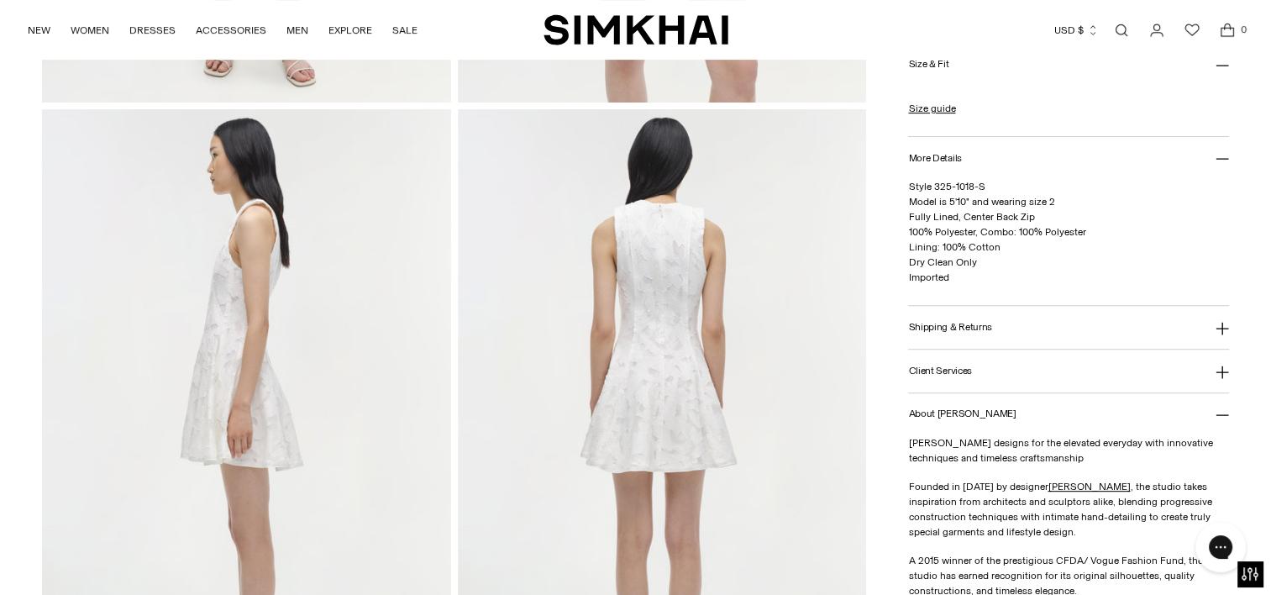
click at [1221, 403] on button "About Jonathan Simkhai" at bounding box center [1068, 414] width 321 height 43
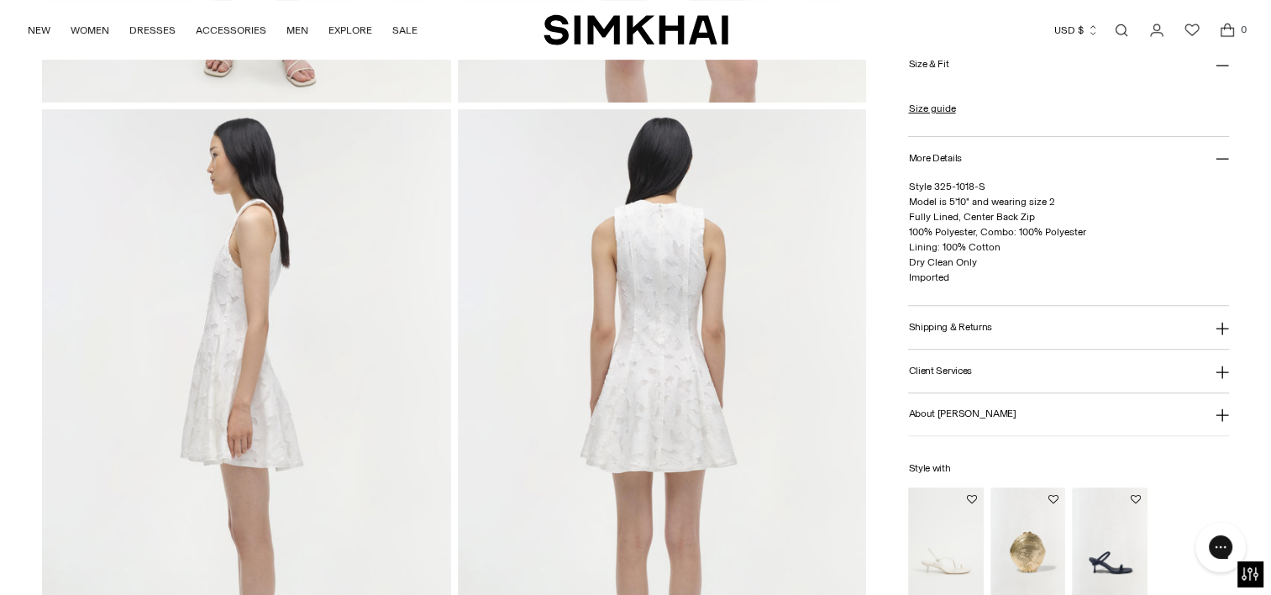
click at [1223, 323] on icon at bounding box center [1222, 328] width 13 height 13
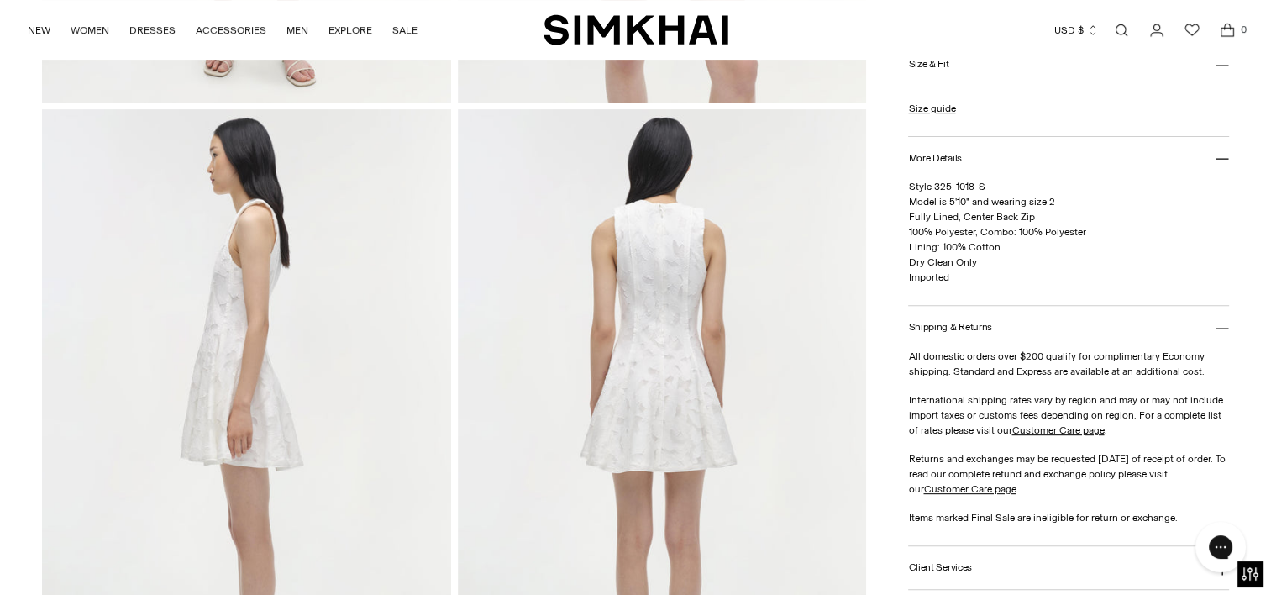
click at [1223, 323] on icon at bounding box center [1222, 328] width 13 height 13
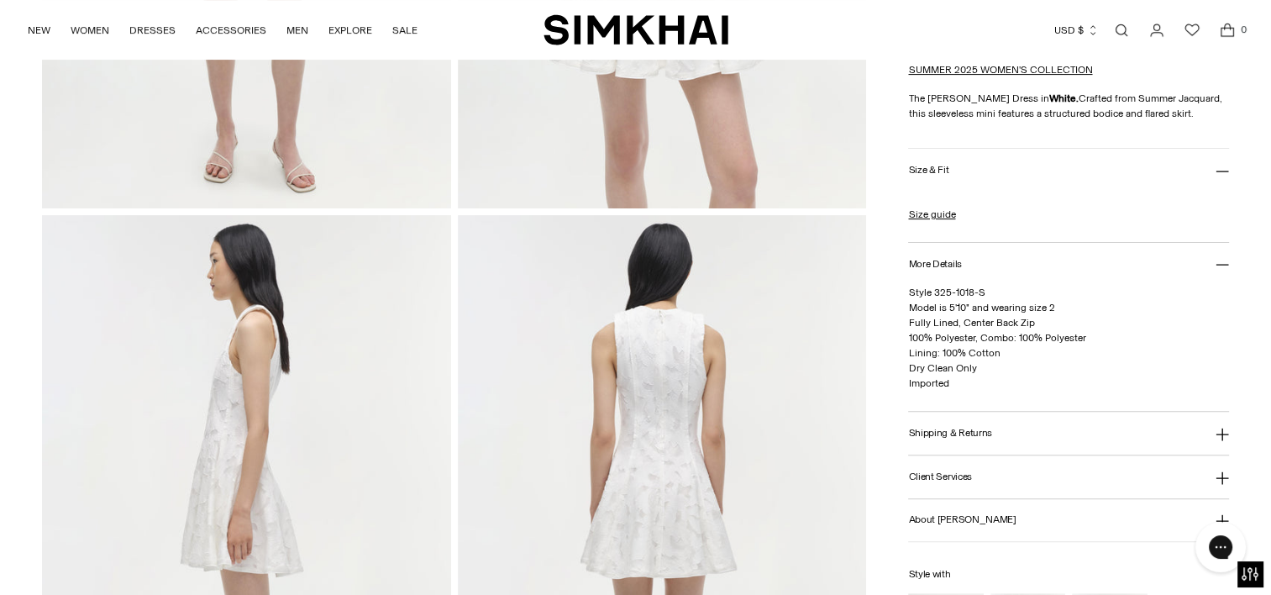
scroll to position [526, 0]
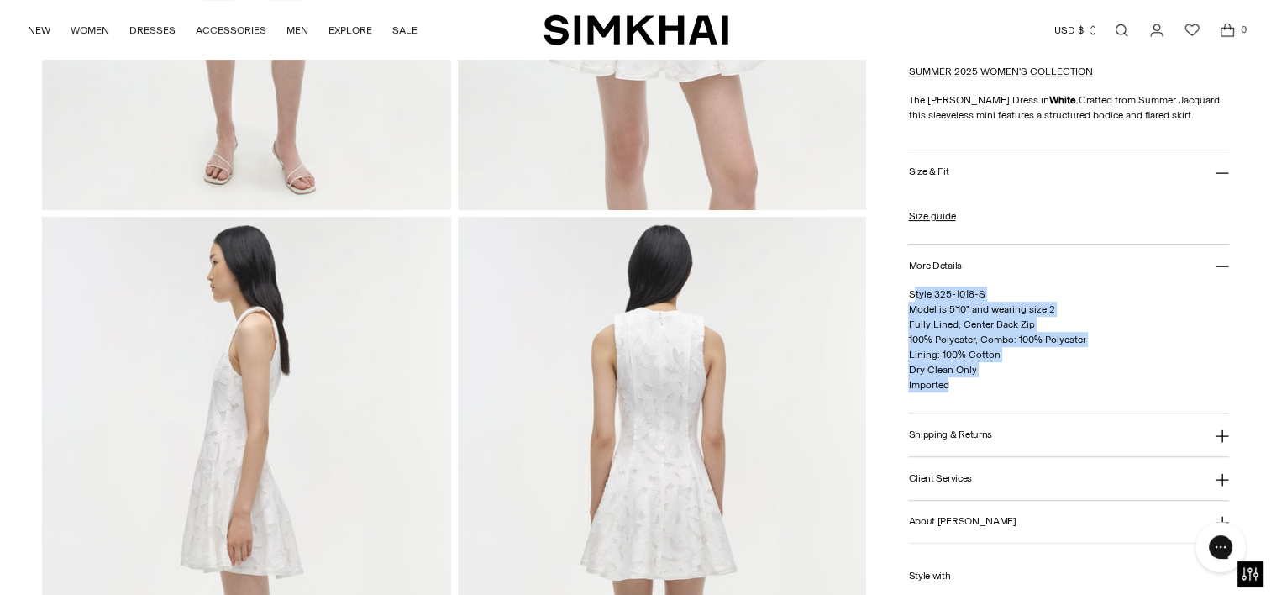
drag, startPoint x: 964, startPoint y: 383, endPoint x: 914, endPoint y: 294, distance: 101.9
click at [914, 294] on p "Style 325-1018-S Model is 5'10" and wearing size 2 Fully Lined, Center Back Zip…" at bounding box center [1068, 340] width 321 height 106
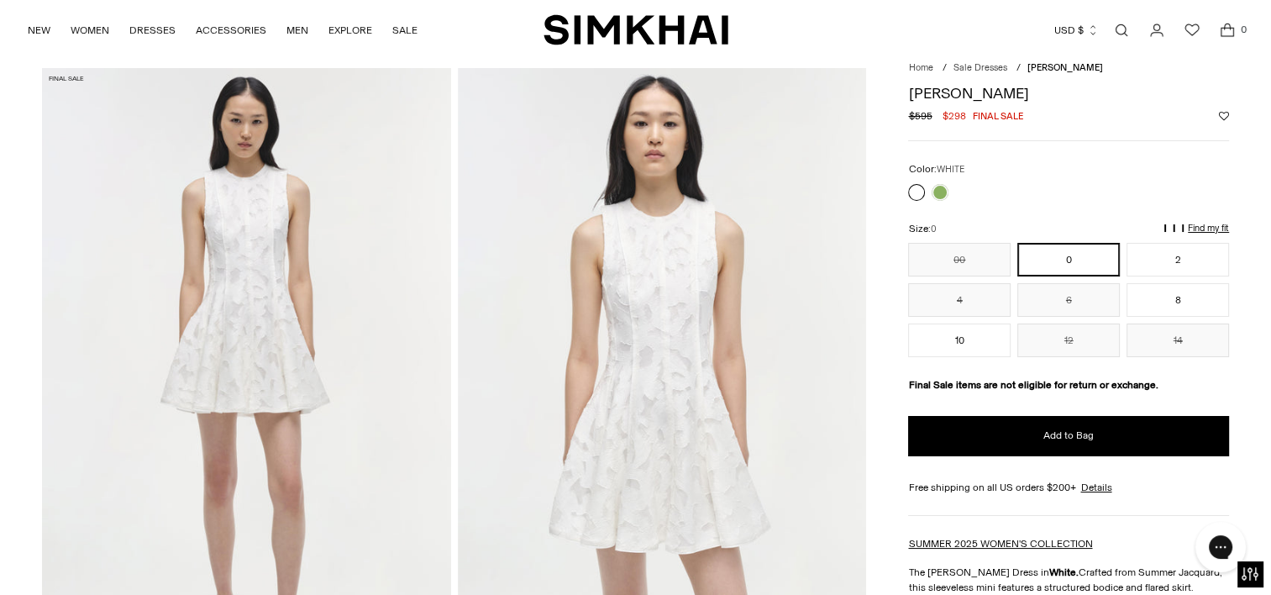
scroll to position [0, 0]
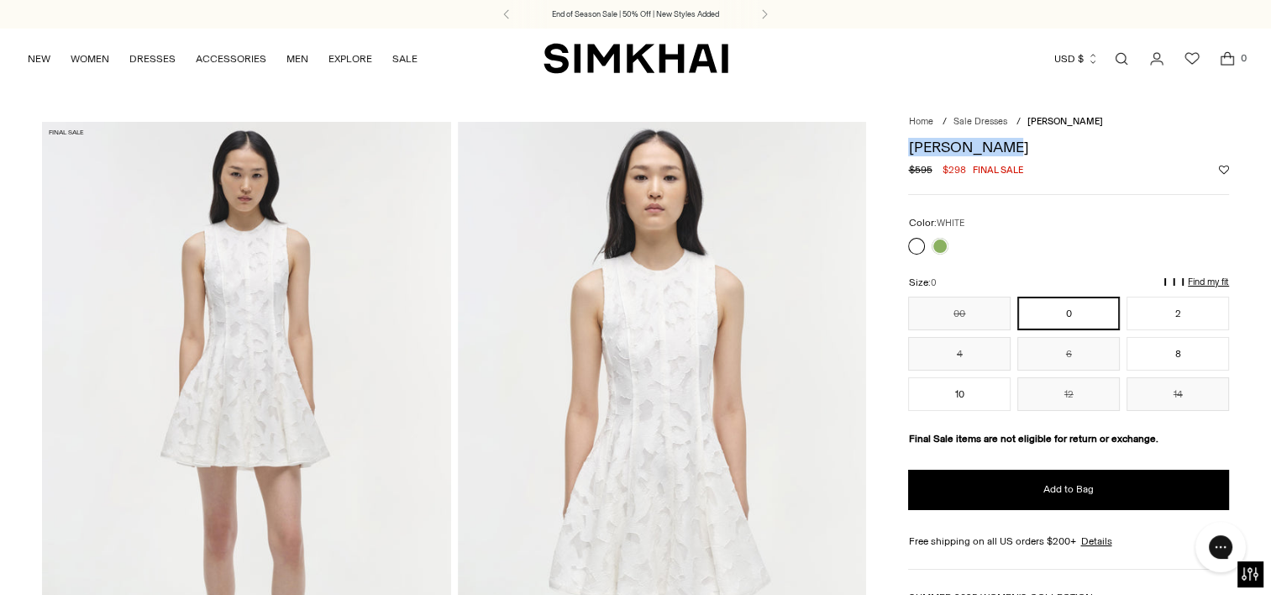
drag, startPoint x: 911, startPoint y: 148, endPoint x: 992, endPoint y: 149, distance: 80.7
click at [992, 149] on h1 "Sylvia Dress" at bounding box center [1068, 146] width 321 height 15
copy h1 "Sylvia Dress"
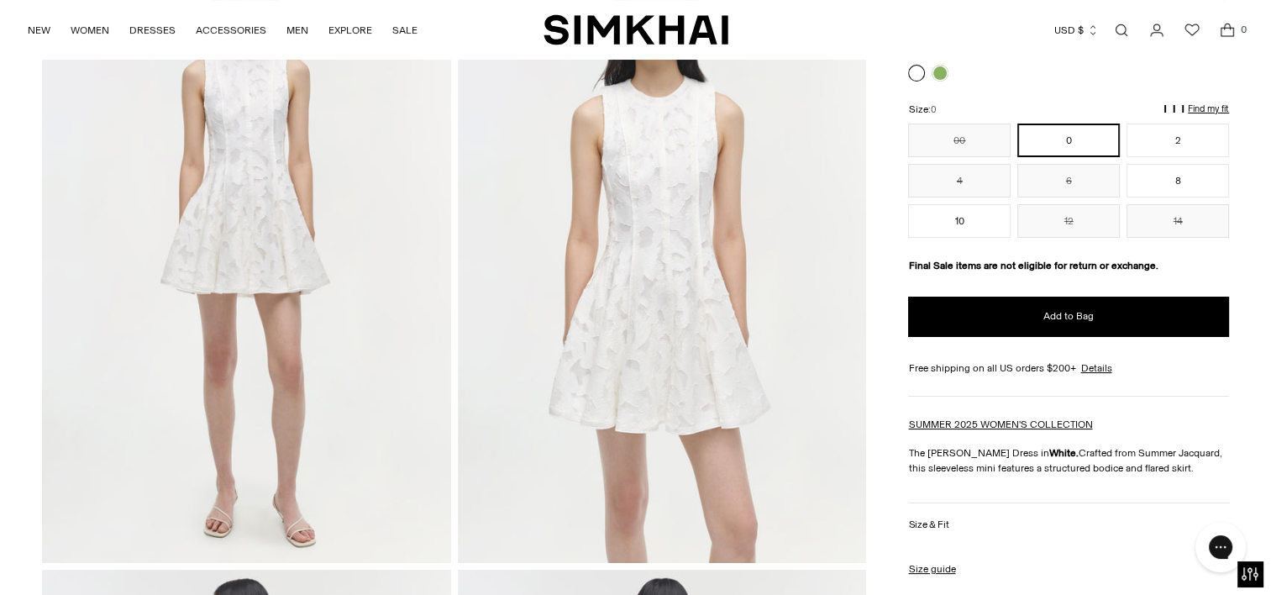
click at [659, 327] on img at bounding box center [662, 255] width 409 height 613
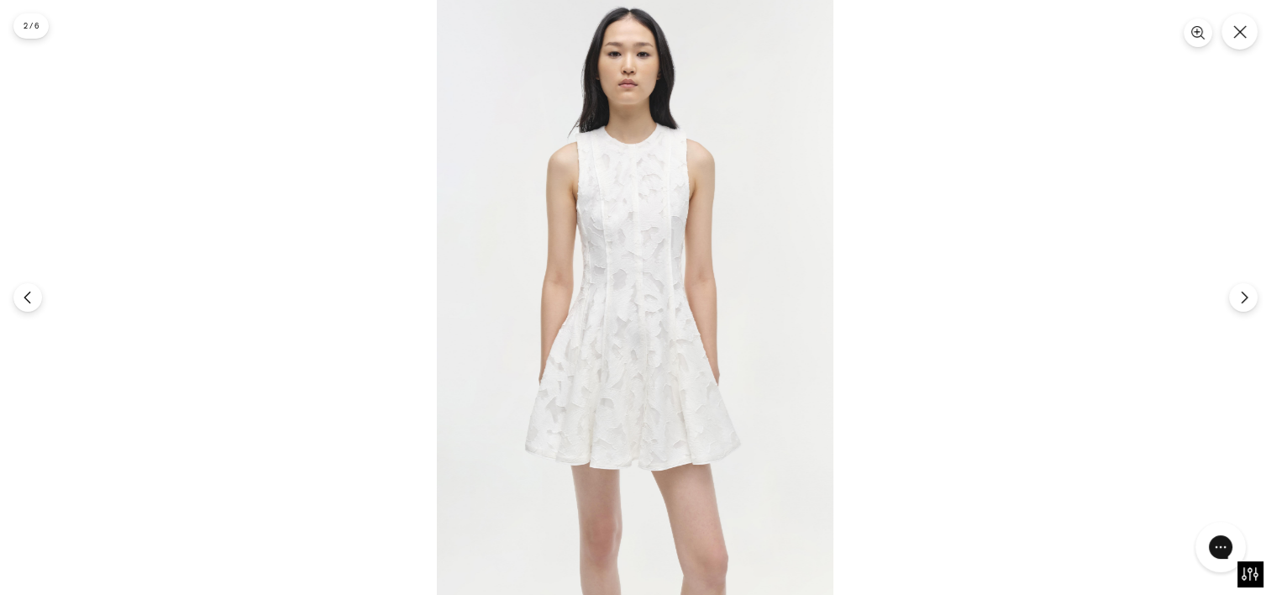
click at [655, 261] on img at bounding box center [635, 297] width 397 height 595
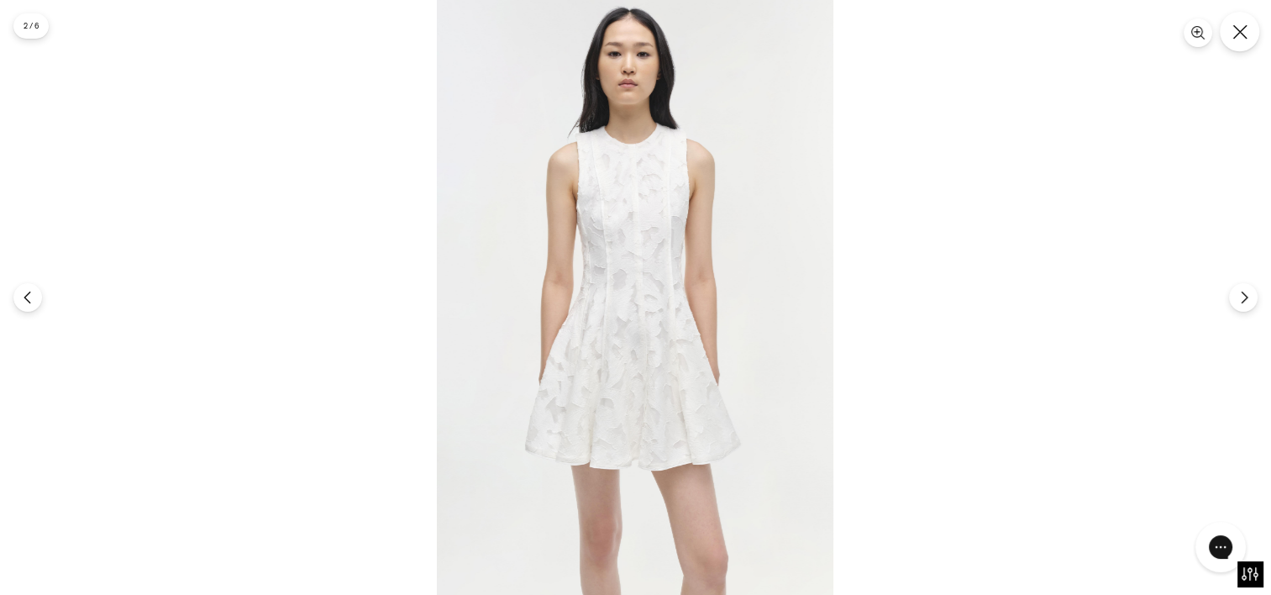
click at [1247, 39] on button "Close" at bounding box center [1239, 31] width 39 height 39
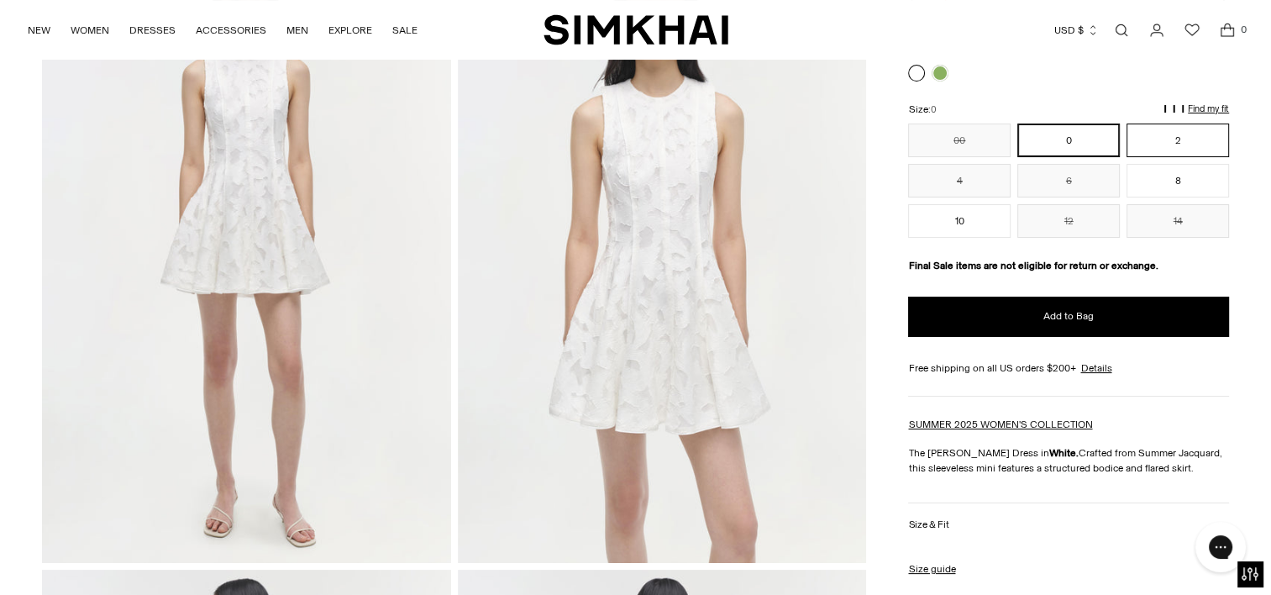
click at [1184, 140] on button "2" at bounding box center [1178, 141] width 103 height 34
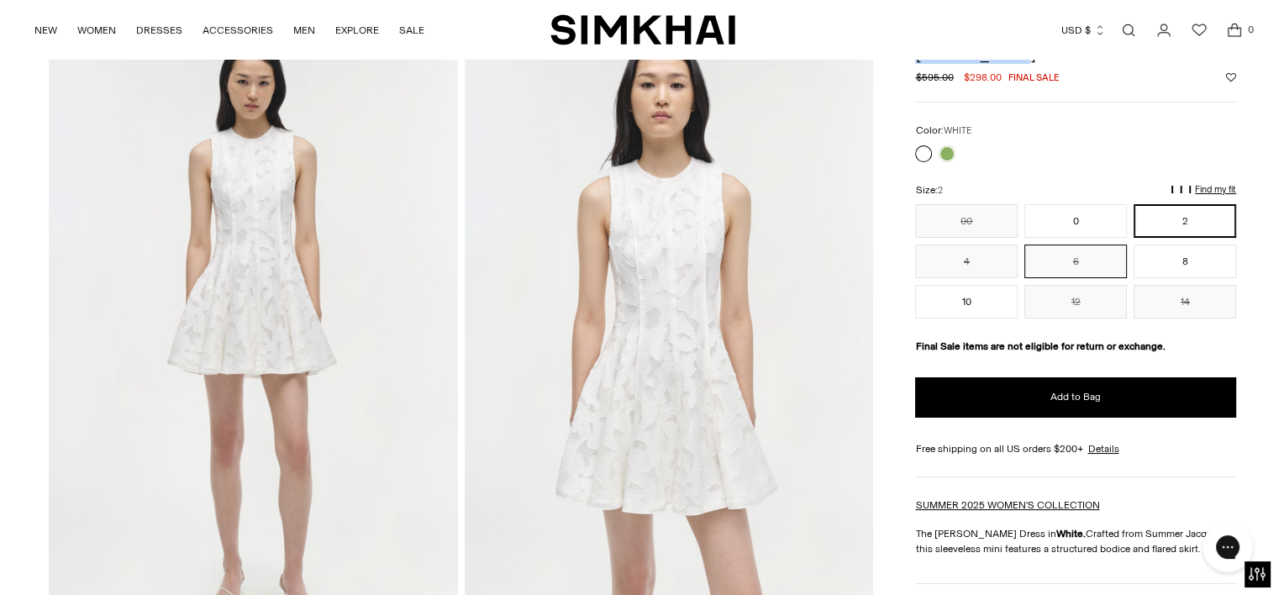
scroll to position [87, 0]
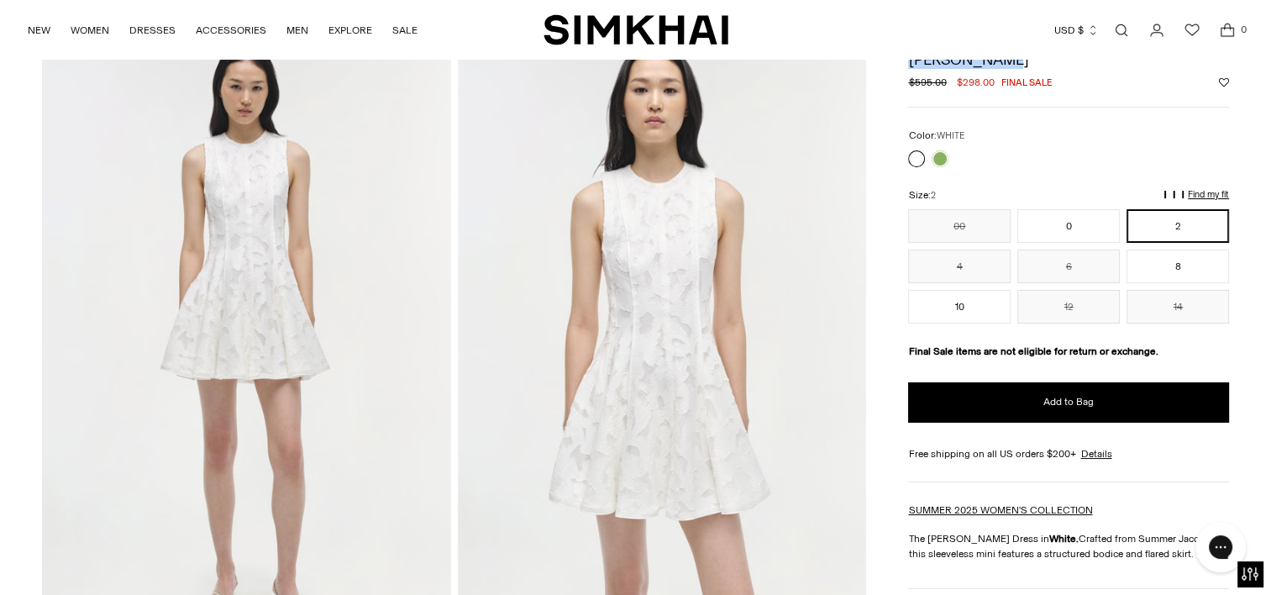
click at [1013, 192] on p "Find my fit" at bounding box center [1003, 202] width 19 height 30
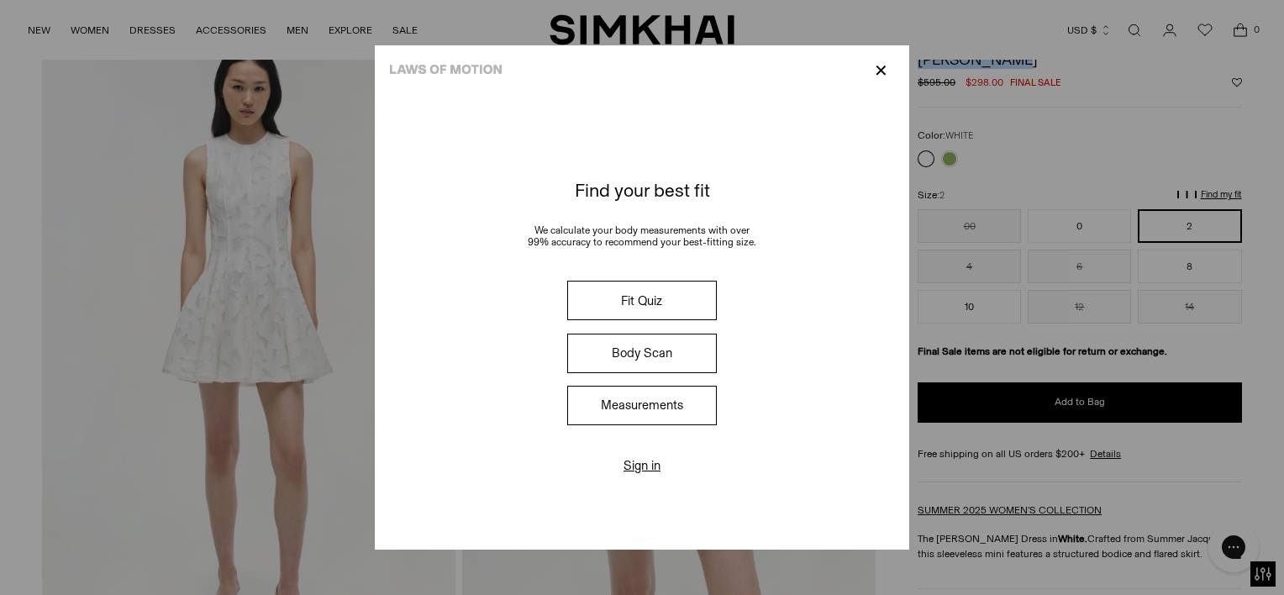
click at [635, 405] on button "Measurements" at bounding box center [642, 405] width 150 height 39
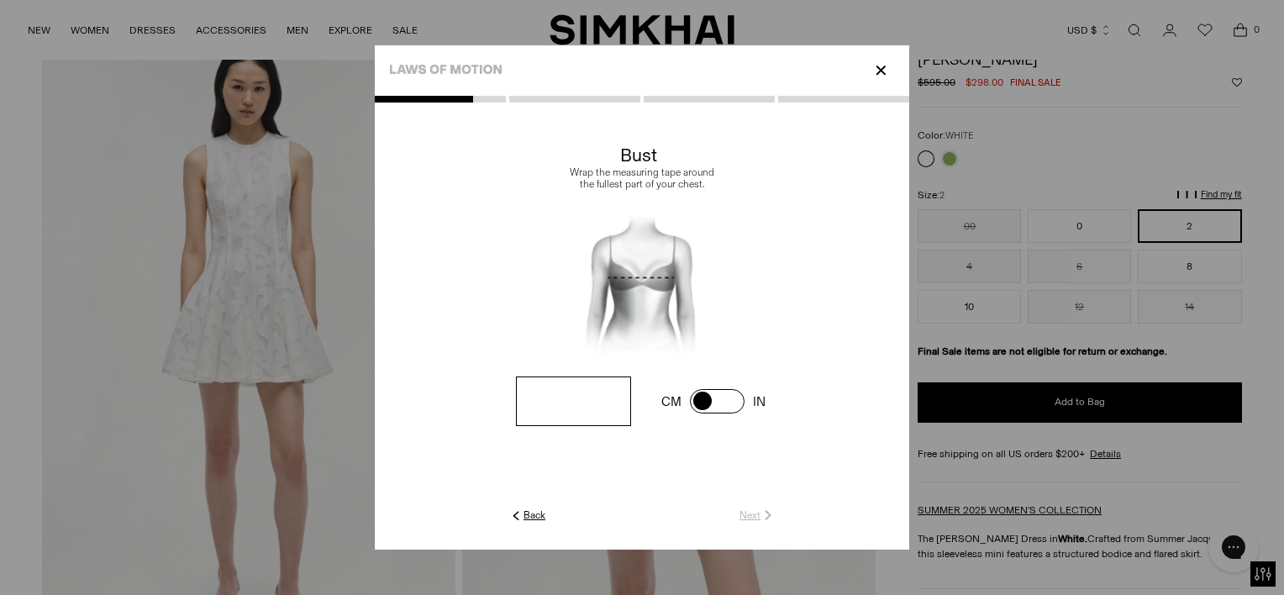
click at [597, 398] on input "number" at bounding box center [573, 401] width 115 height 50
type input "**"
click at [751, 518] on link "Next" at bounding box center [758, 515] width 36 height 15
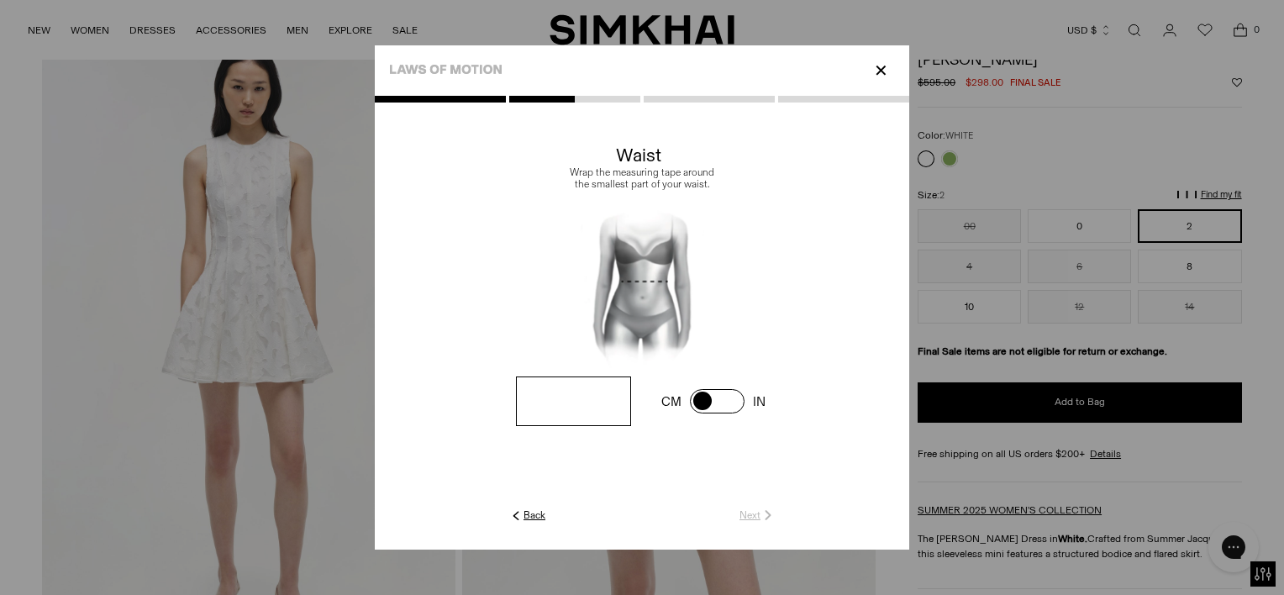
click at [0, 0] on input "number" at bounding box center [0, 0] width 0 height 0
type input "*"
type input "**"
click at [760, 512] on link "Next" at bounding box center [758, 515] width 36 height 15
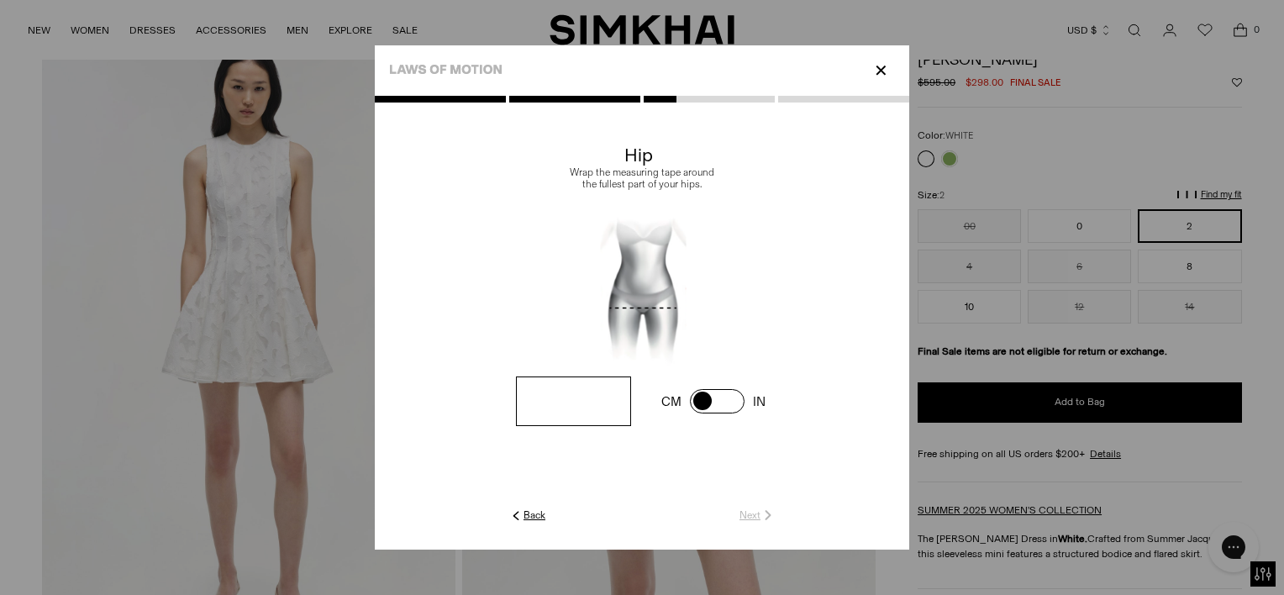
click at [0, 0] on input "number" at bounding box center [0, 0] width 0 height 0
type input "**"
click at [745, 509] on link "Next" at bounding box center [758, 515] width 36 height 15
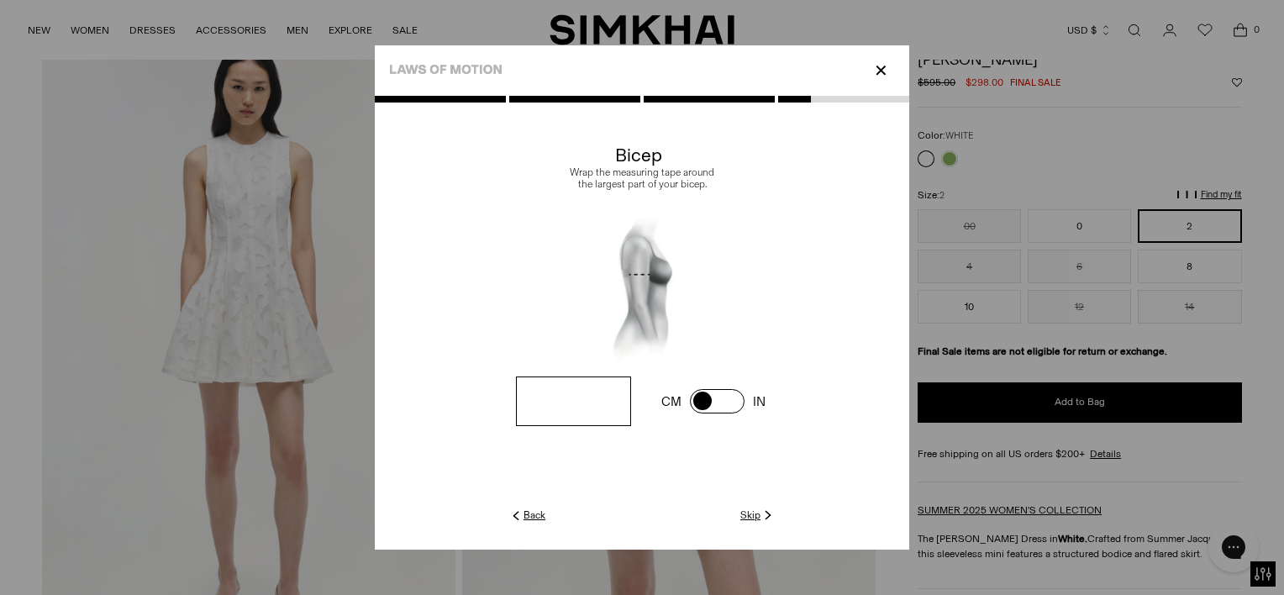
click at [0, 0] on input "number" at bounding box center [0, 0] width 0 height 0
type input "**"
click at [758, 509] on link "Next" at bounding box center [758, 515] width 36 height 15
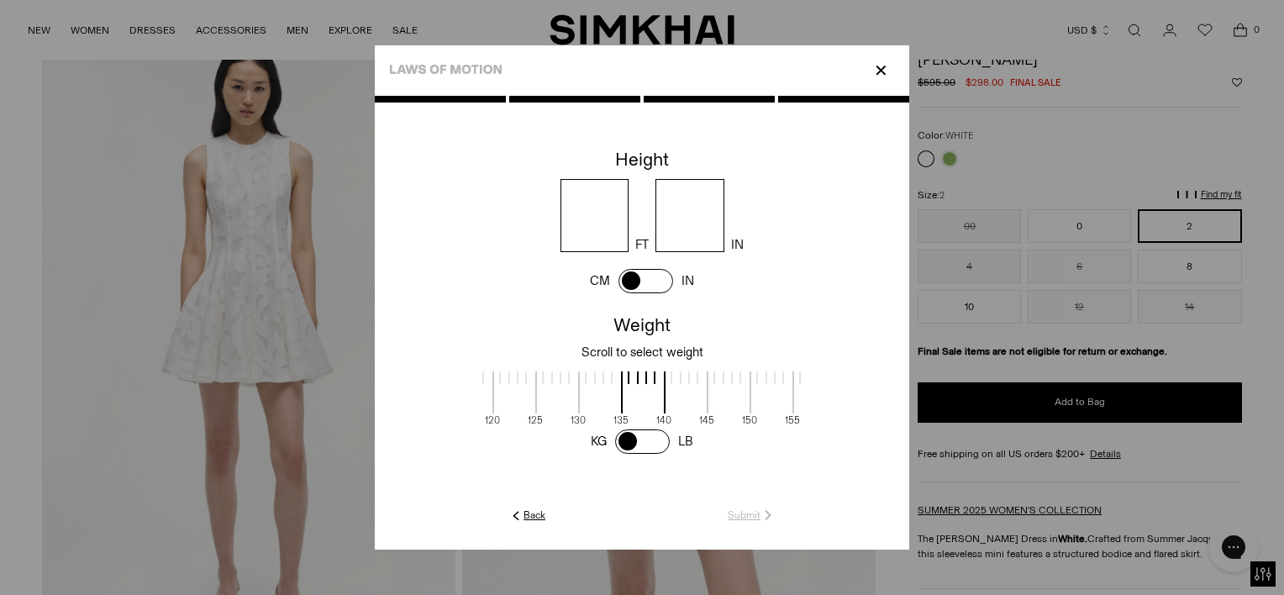
click at [587, 230] on input "number" at bounding box center [595, 215] width 69 height 73
type input "*"
click at [662, 234] on input "number" at bounding box center [689, 215] width 69 height 73
type input "*"
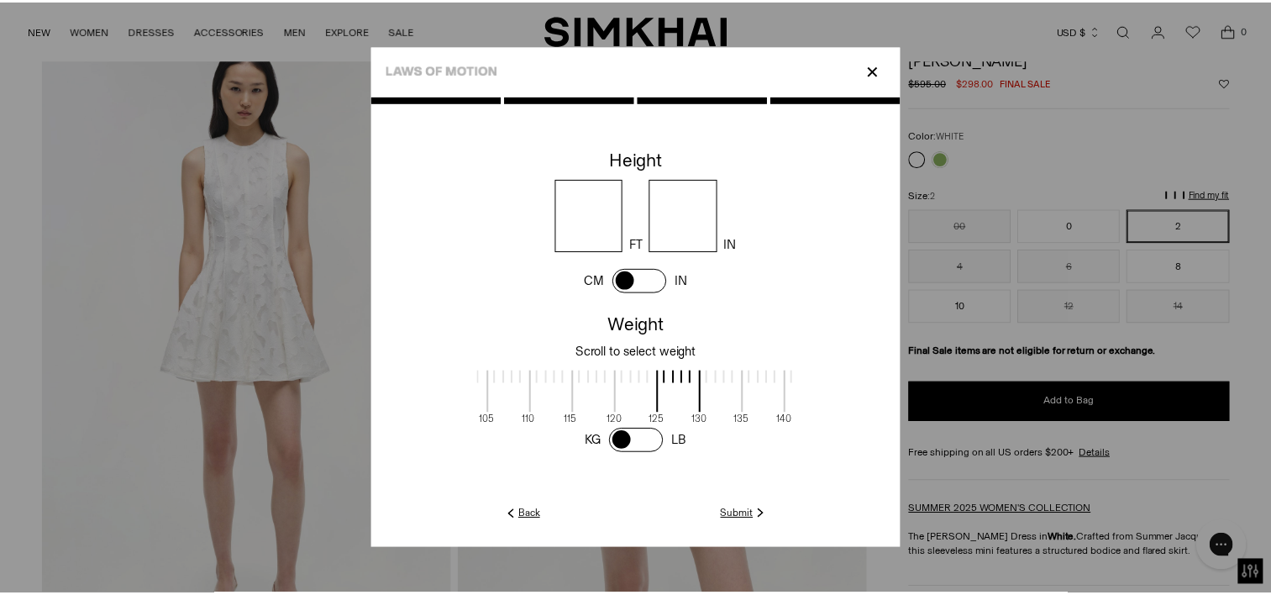
scroll to position [1, 385]
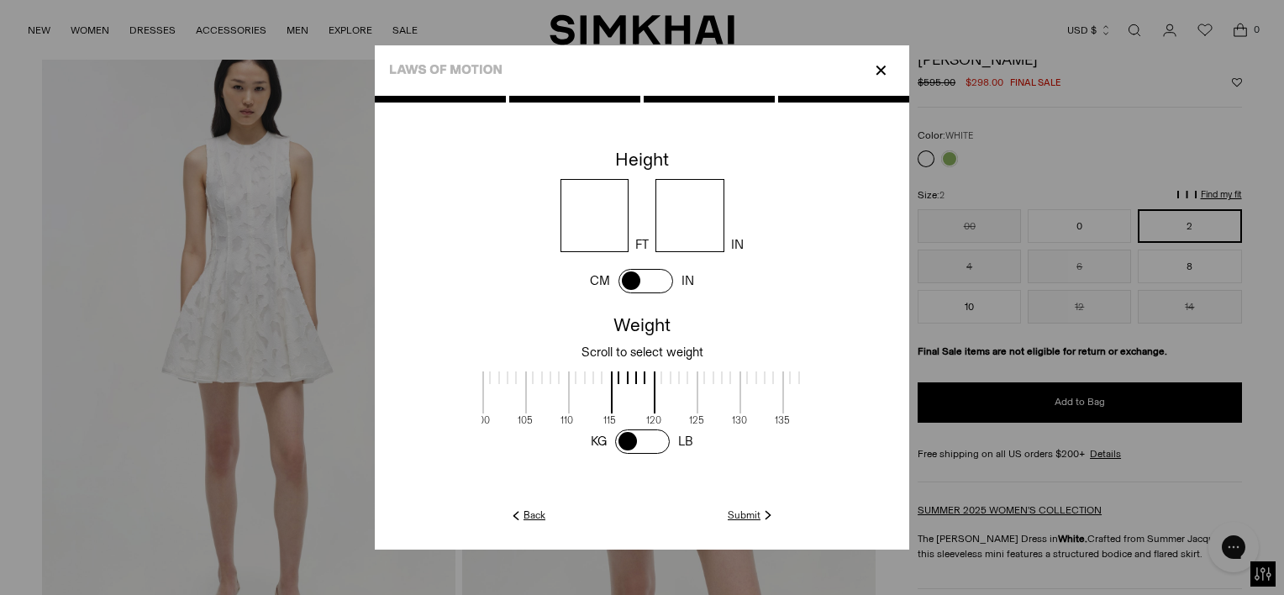
drag, startPoint x: 622, startPoint y: 403, endPoint x: 783, endPoint y: 412, distance: 161.6
click at [783, 412] on span at bounding box center [804, 392] width 45 height 42
click at [745, 515] on link "Submit" at bounding box center [752, 515] width 48 height 15
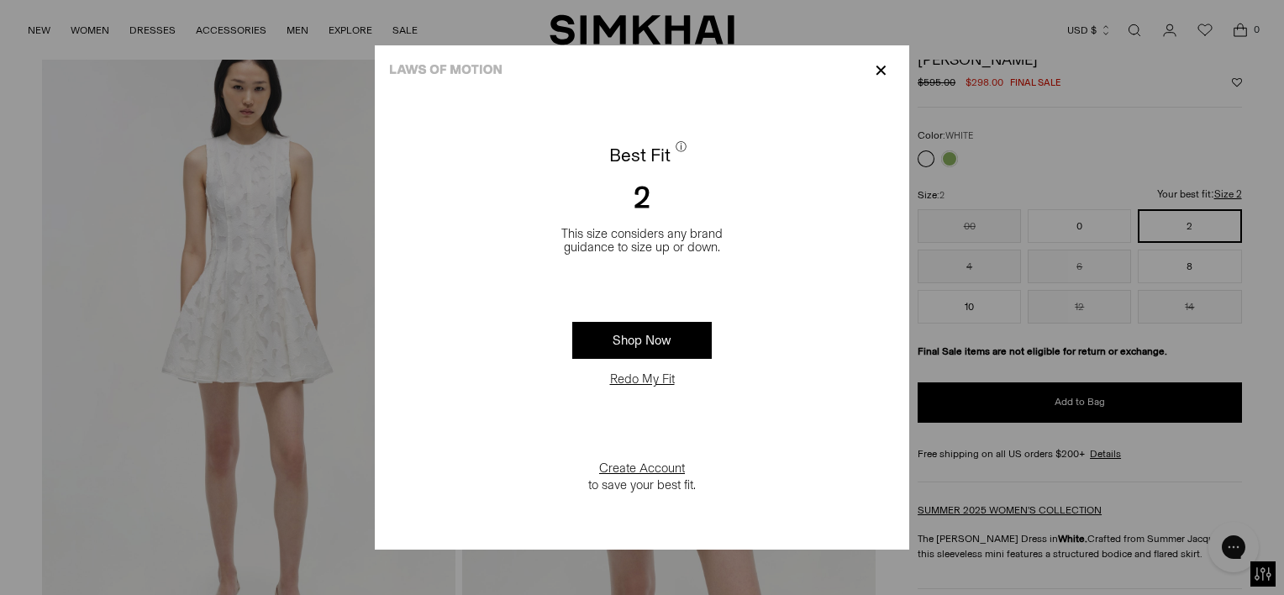
click at [884, 65] on p "✕" at bounding box center [881, 70] width 23 height 29
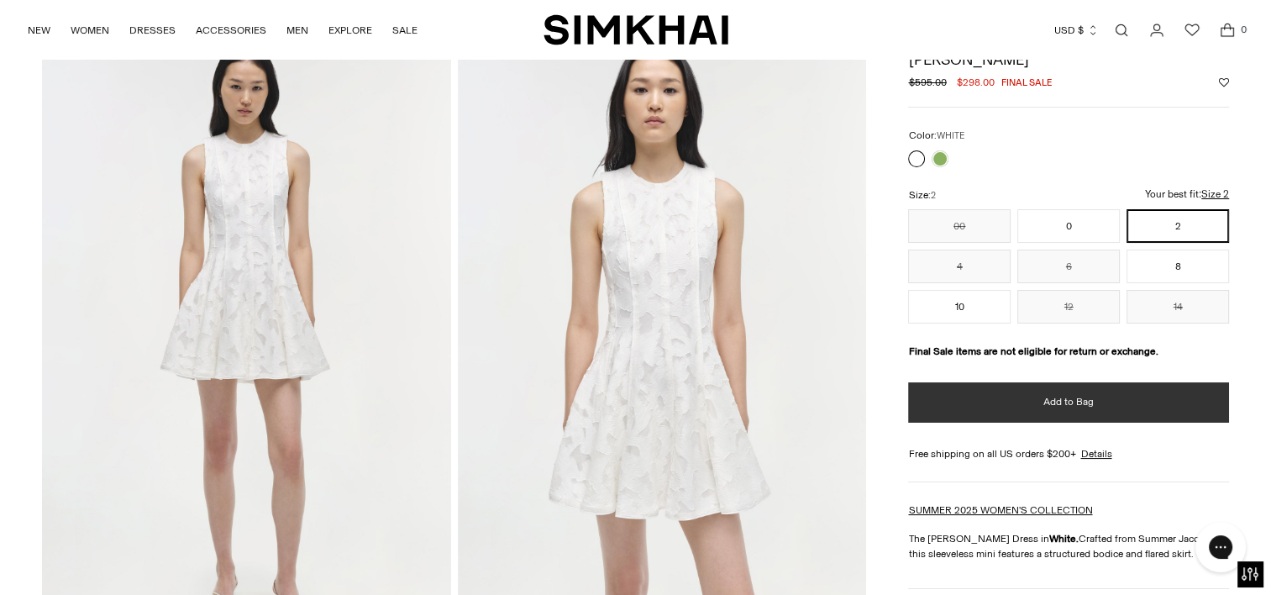
click at [1042, 394] on button "Add to Bag" at bounding box center [1068, 402] width 321 height 40
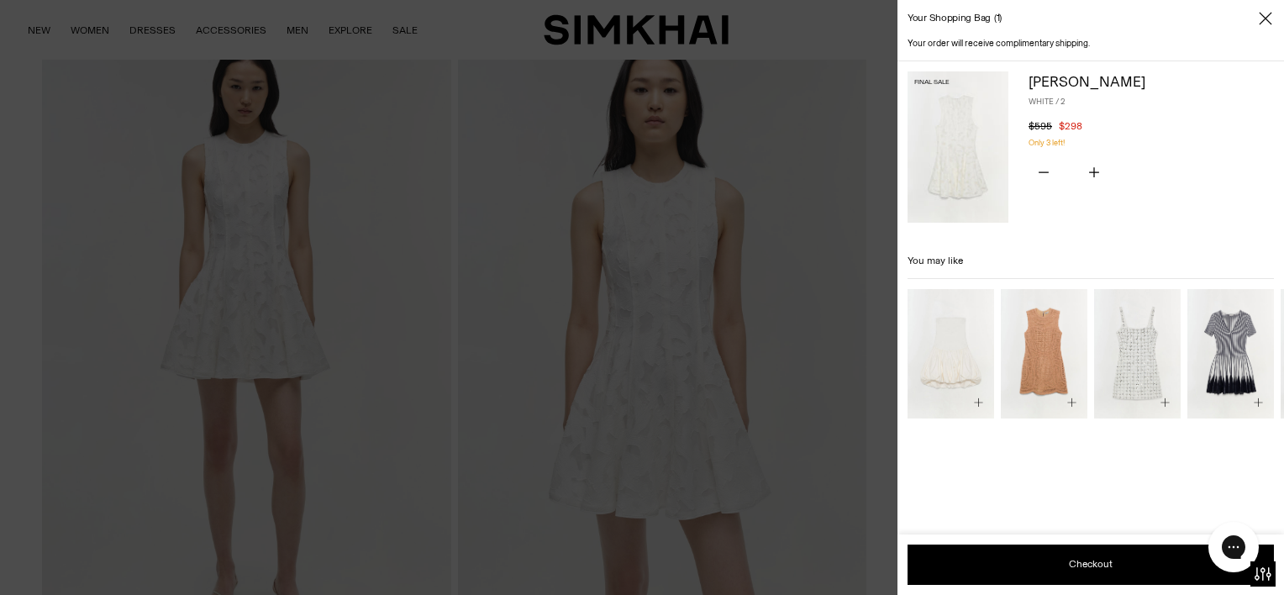
click at [1267, 16] on icon "Close" at bounding box center [1265, 18] width 13 height 13
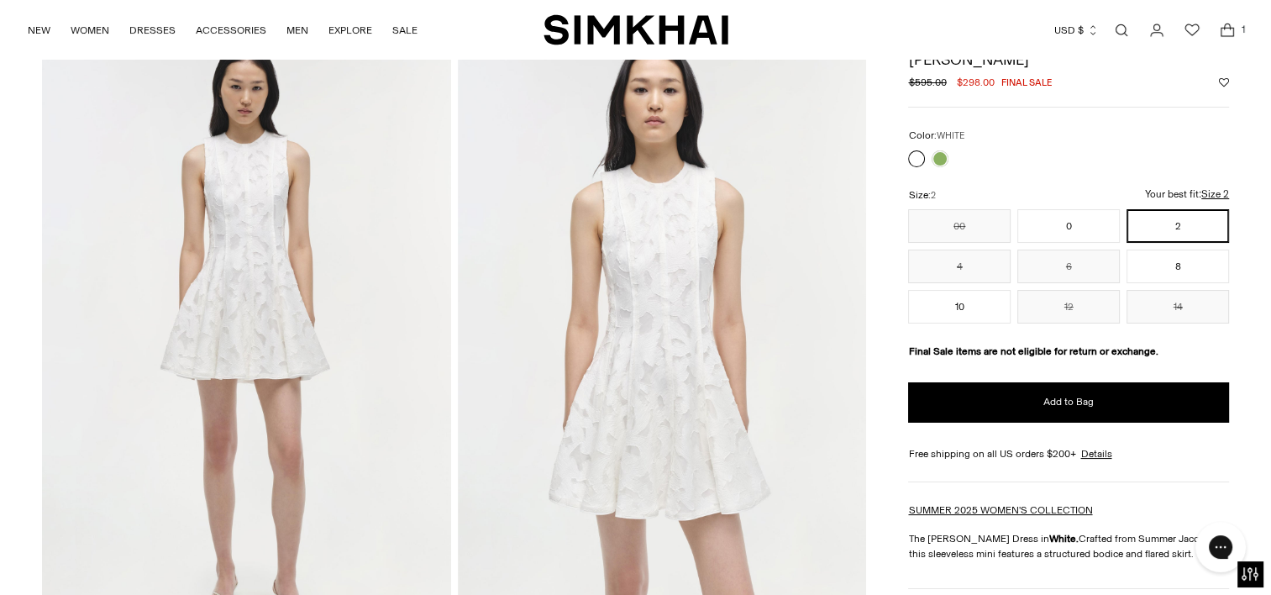
click at [232, 224] on img at bounding box center [246, 340] width 409 height 613
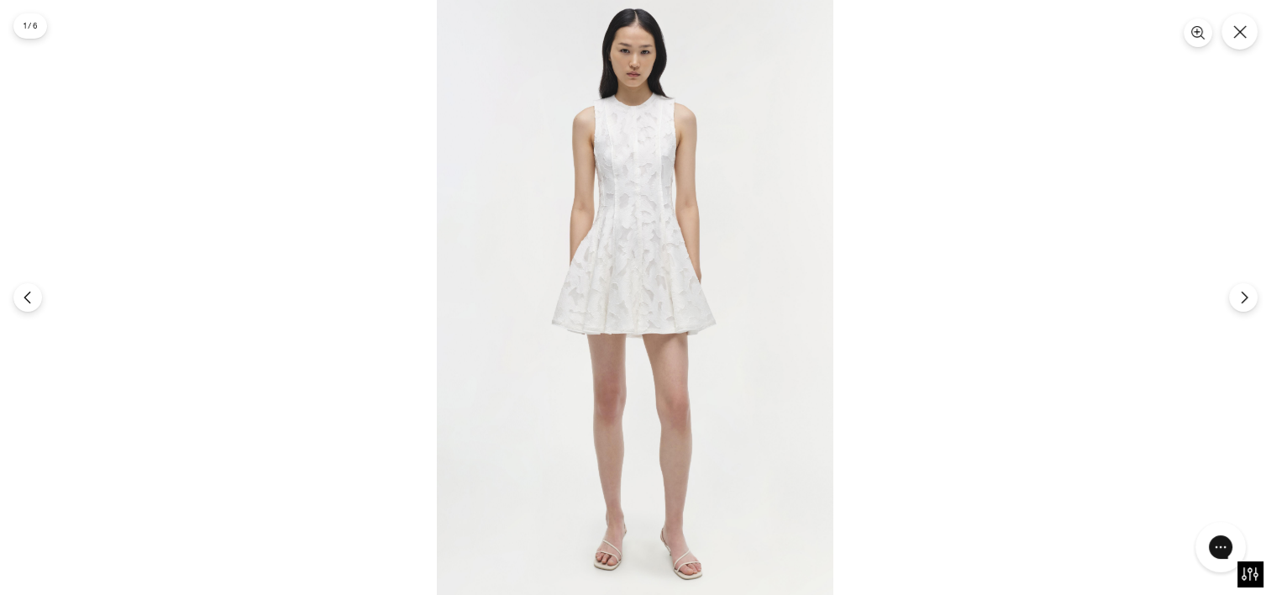
click at [661, 222] on img at bounding box center [635, 297] width 397 height 595
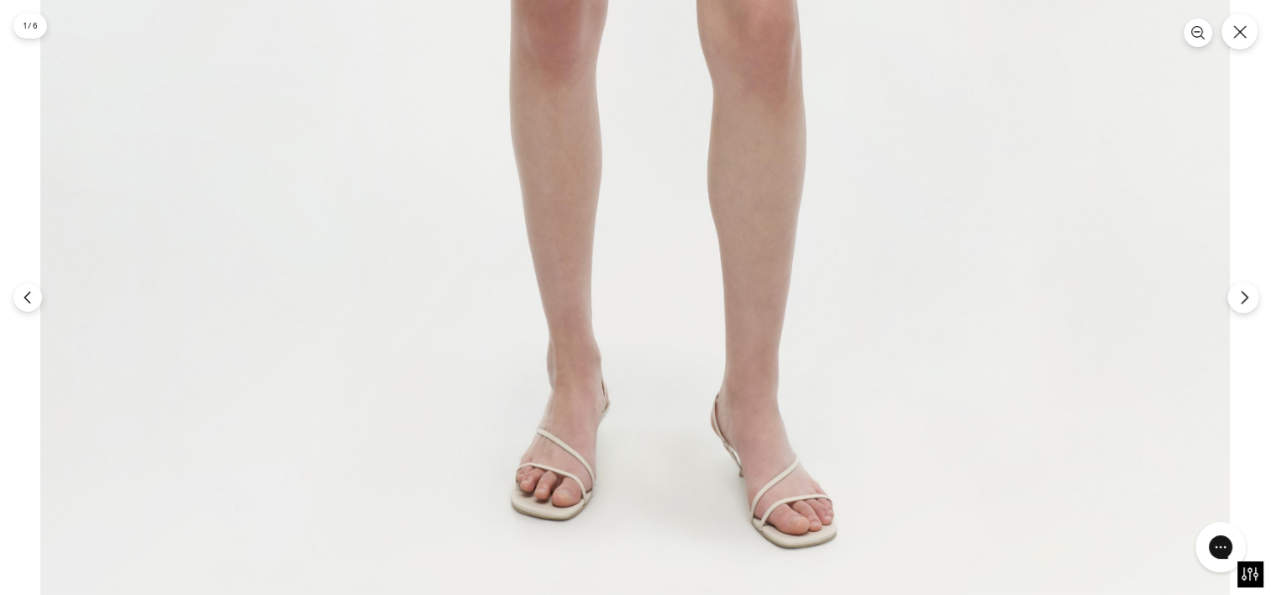
click at [1246, 293] on icon "Next" at bounding box center [1244, 297] width 15 height 15
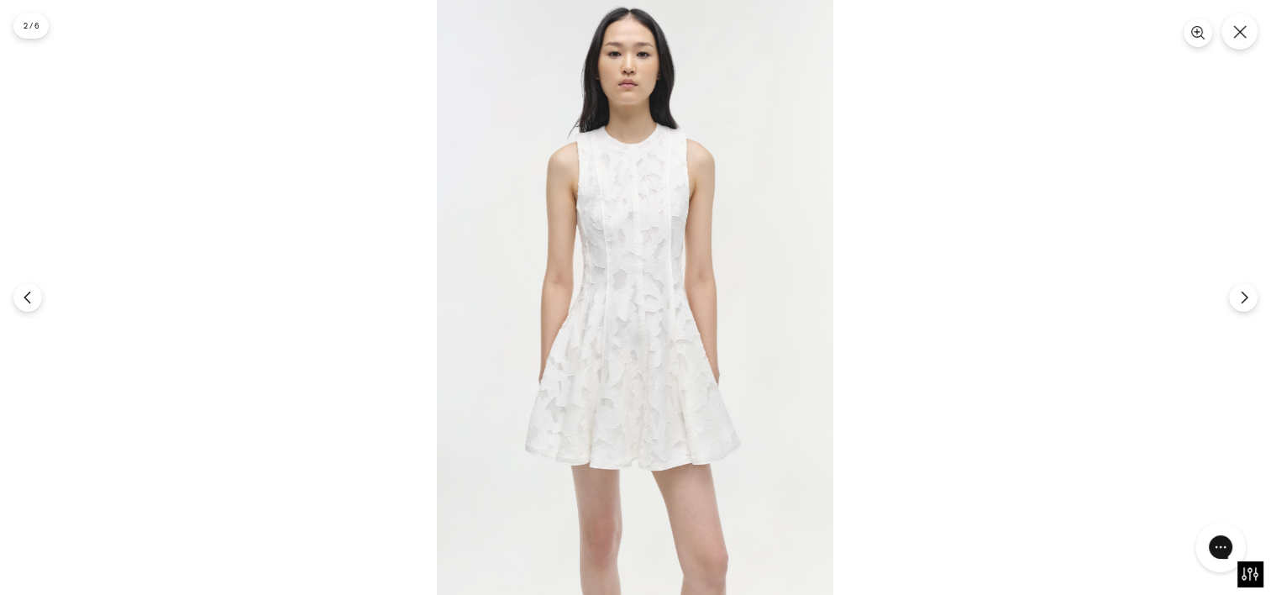
click at [614, 225] on img at bounding box center [635, 297] width 397 height 595
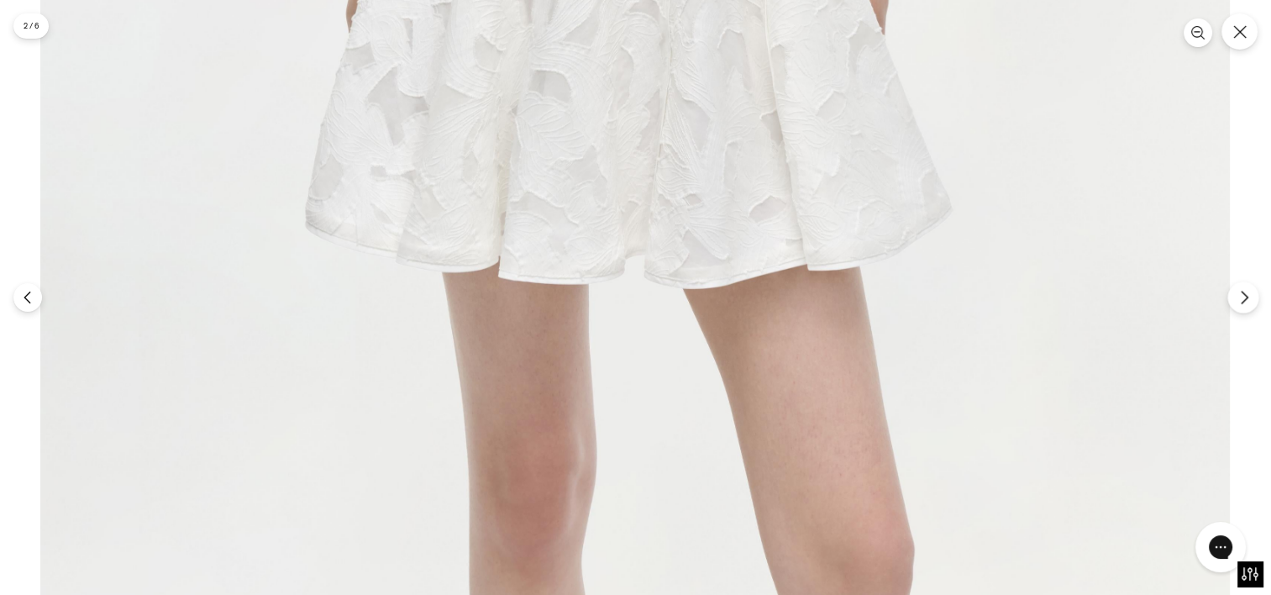
click at [1238, 308] on button "Next" at bounding box center [1243, 297] width 31 height 31
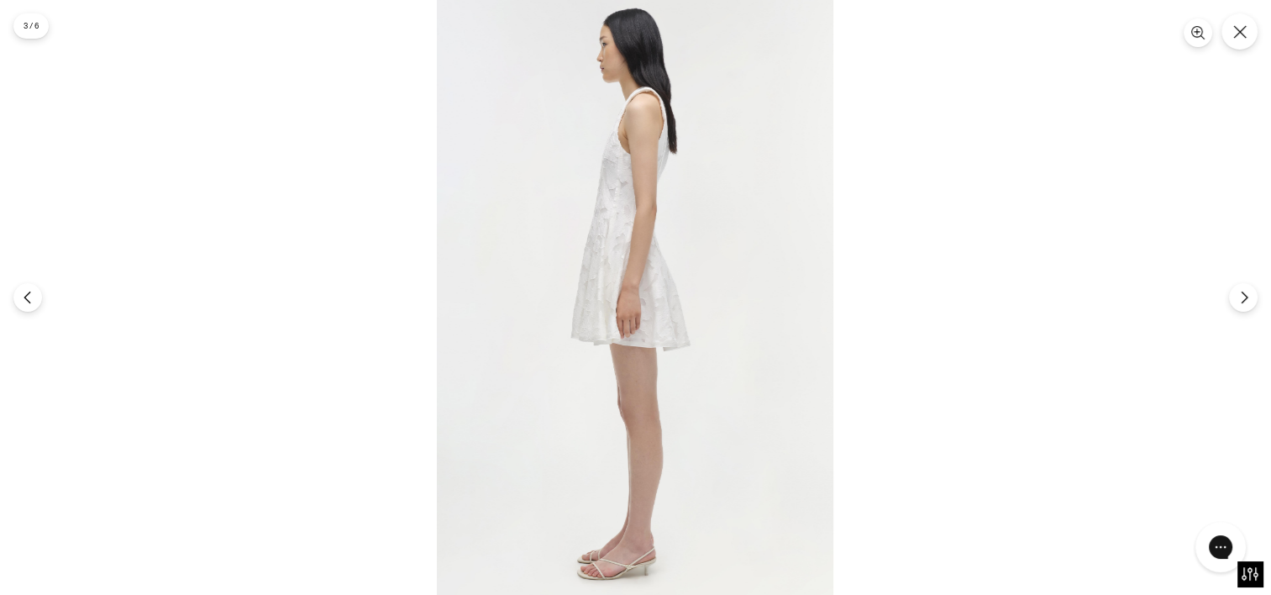
click at [617, 203] on img at bounding box center [635, 297] width 397 height 595
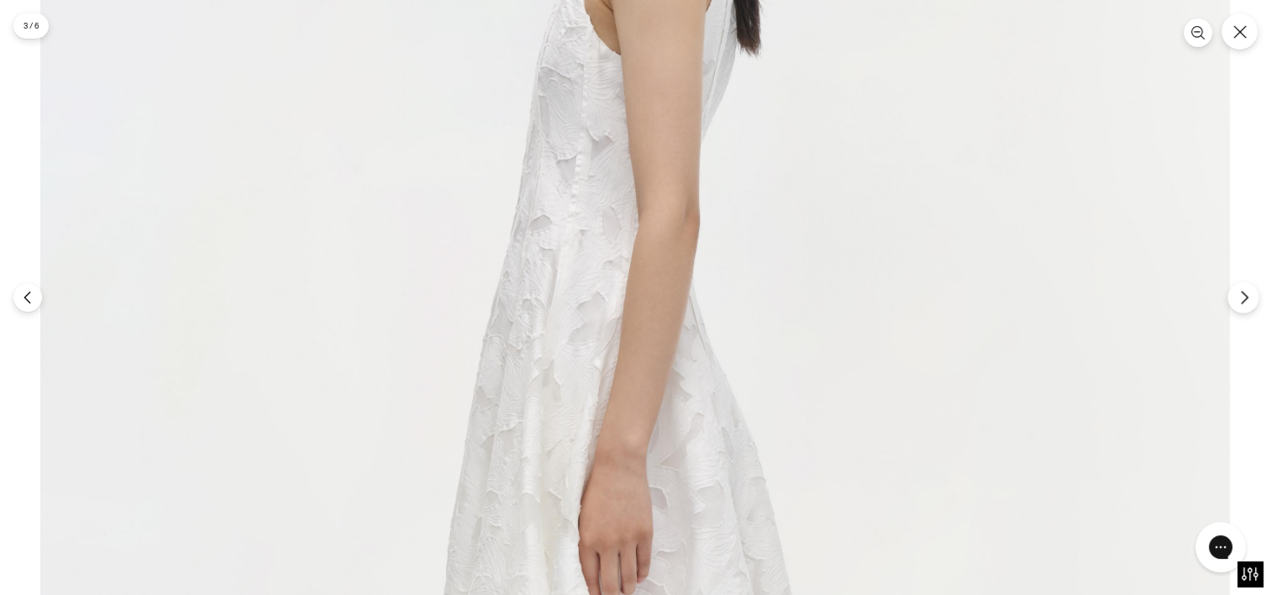
click at [1240, 297] on icon "Next" at bounding box center [1244, 297] width 15 height 15
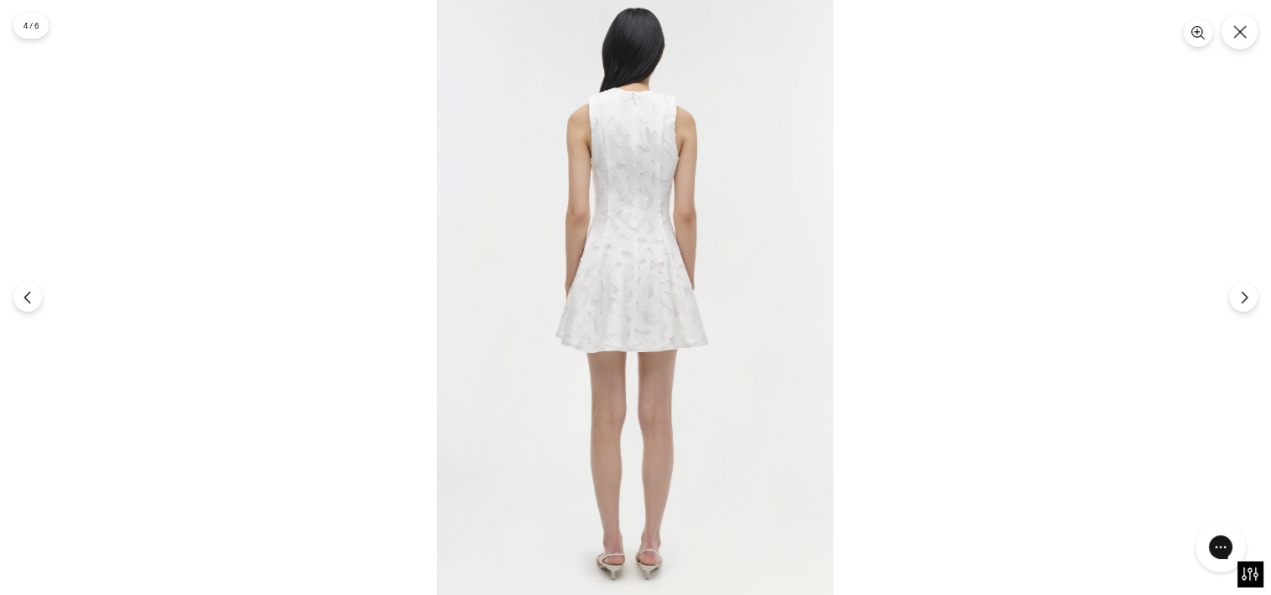
click at [634, 138] on img at bounding box center [635, 297] width 397 height 595
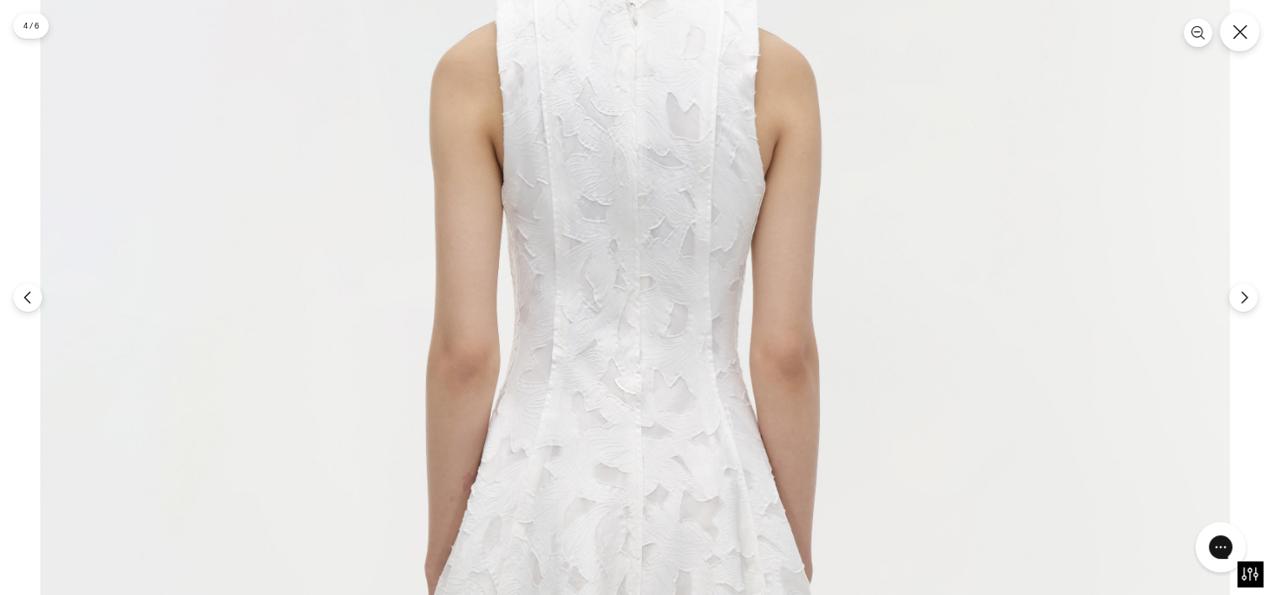
click at [1241, 36] on icon "Close" at bounding box center [1240, 31] width 15 height 15
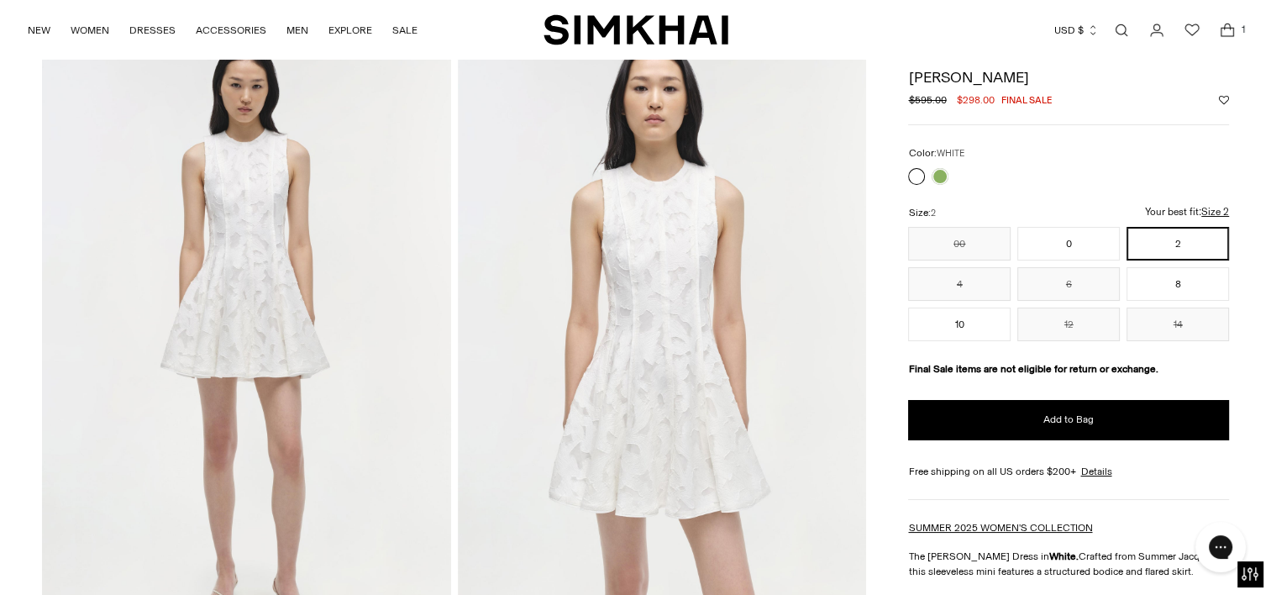
scroll to position [0, 0]
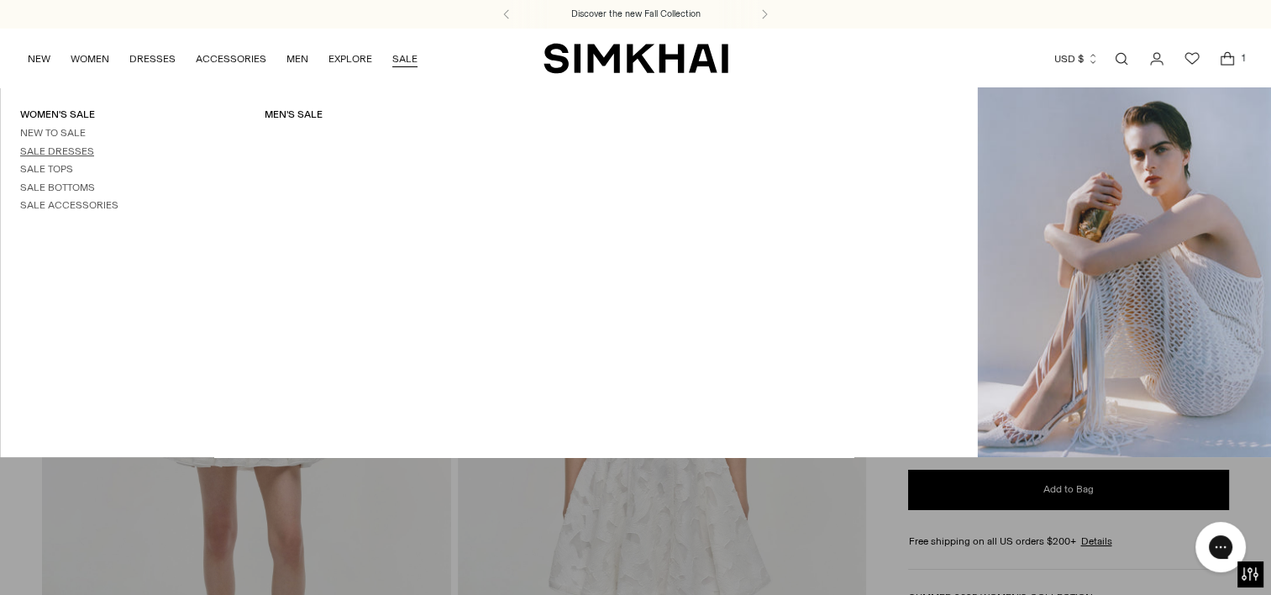
click at [50, 148] on link "Sale Dresses" at bounding box center [57, 151] width 74 height 12
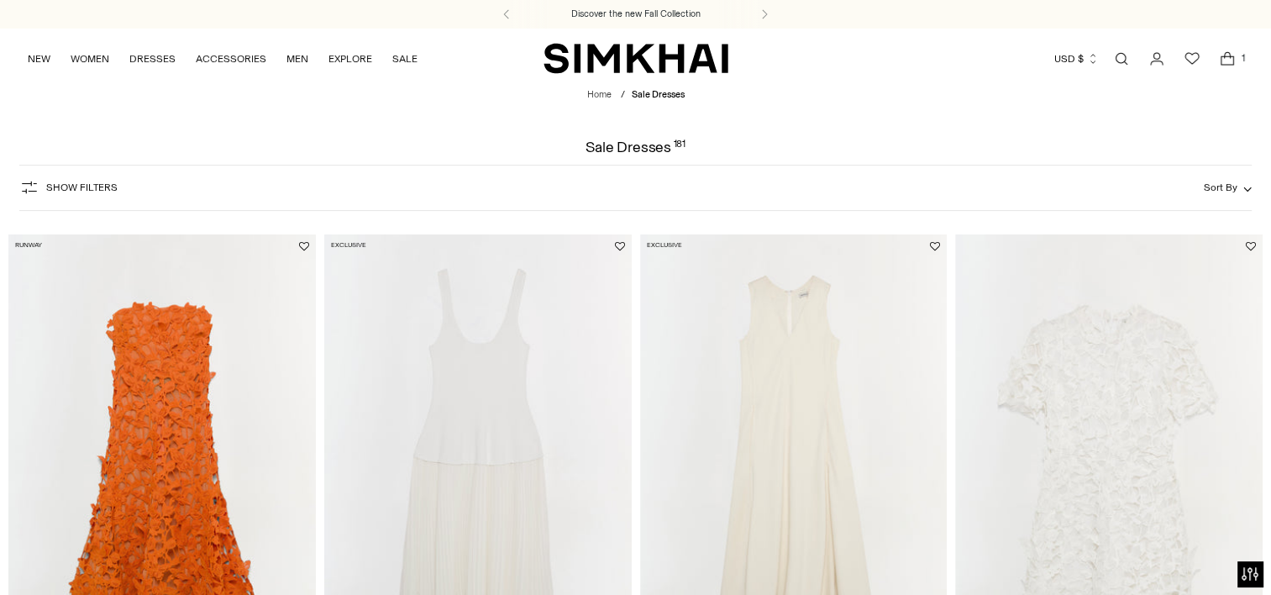
click at [89, 183] on span "Show Filters" at bounding box center [81, 188] width 71 height 12
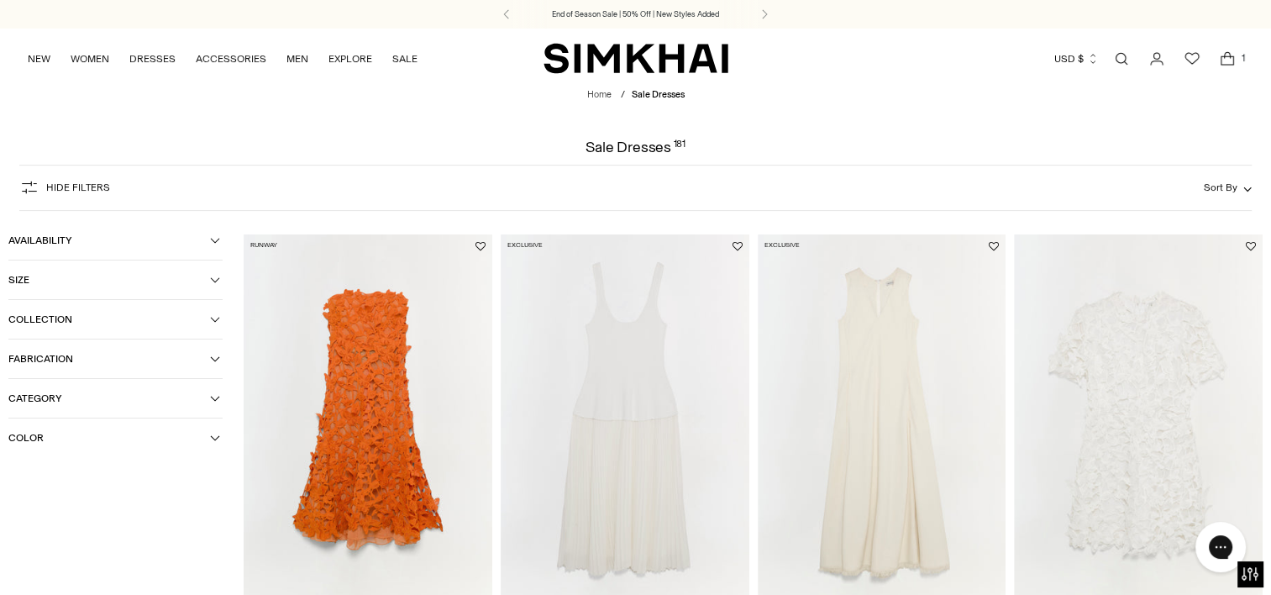
click at [218, 436] on icon "button" at bounding box center [215, 438] width 10 height 10
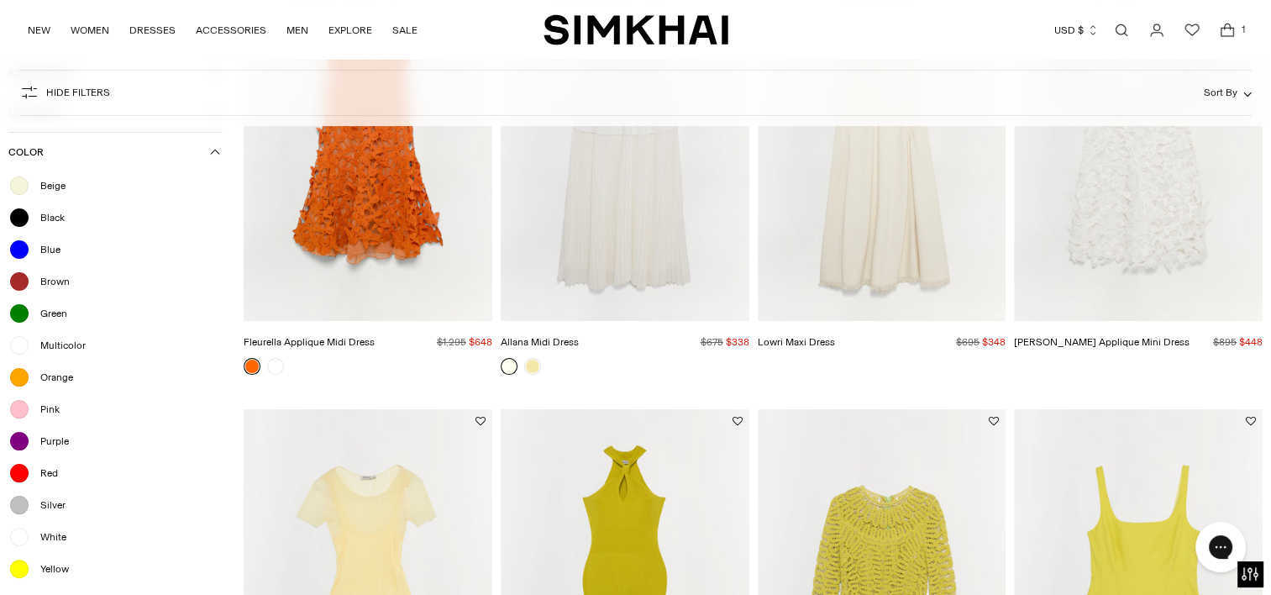
scroll to position [439, 0]
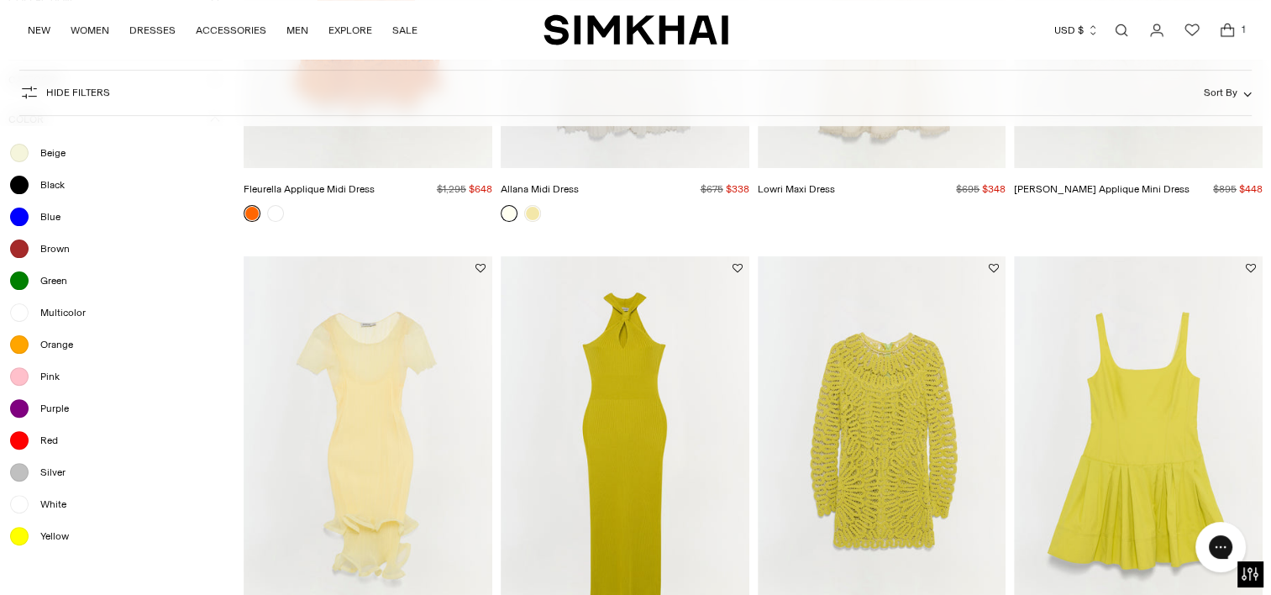
click at [57, 501] on span "White" at bounding box center [48, 504] width 36 height 15
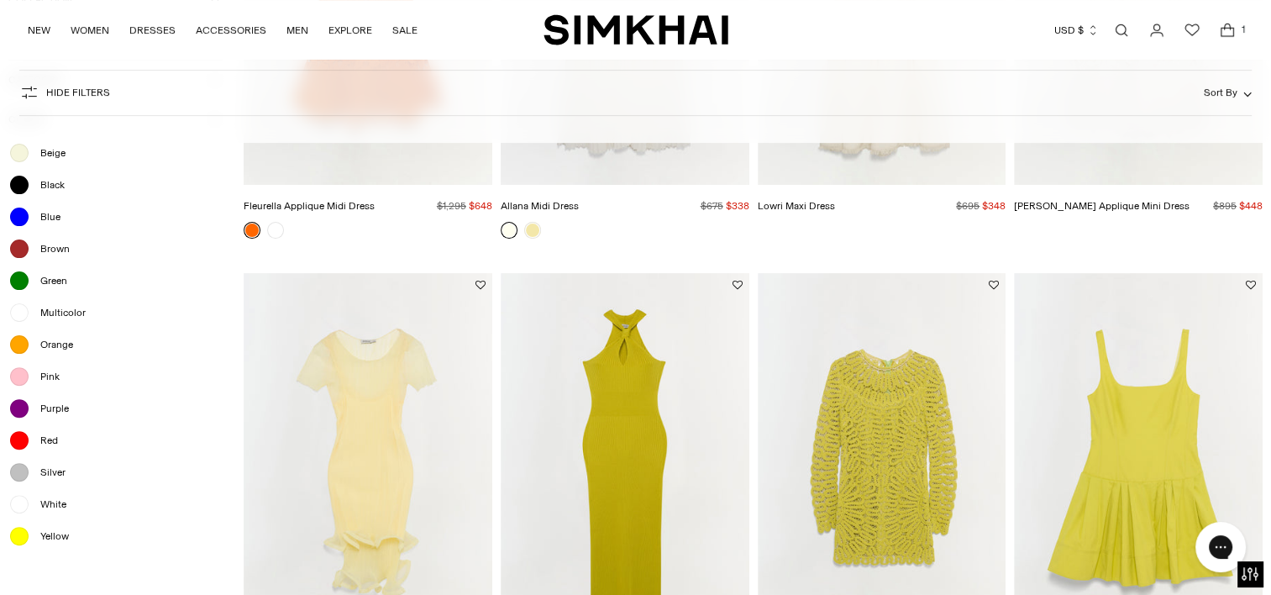
scroll to position [455, 0]
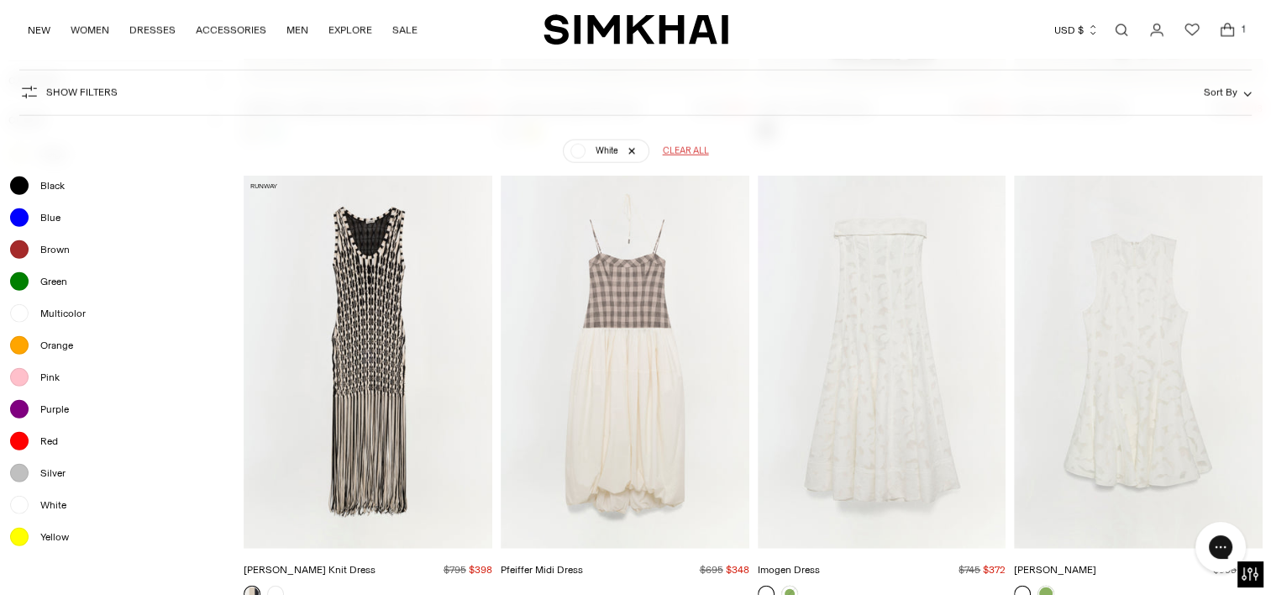
scroll to position [4293, 0]
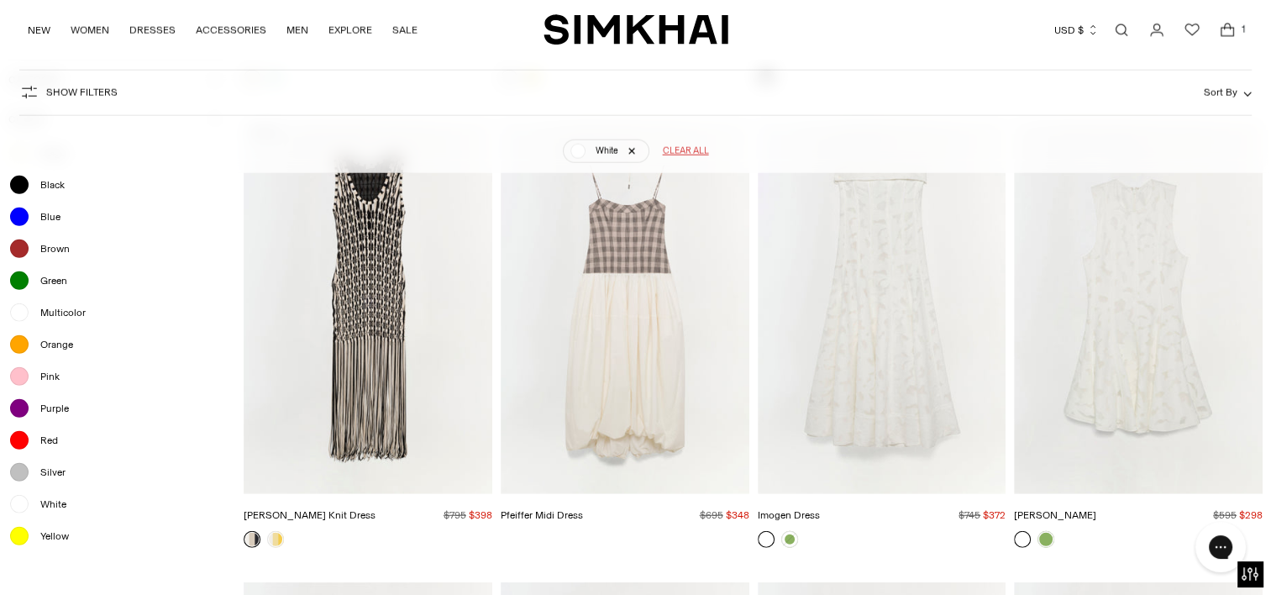
click at [0, 0] on img "Imogen Dress" at bounding box center [0, 0] width 0 height 0
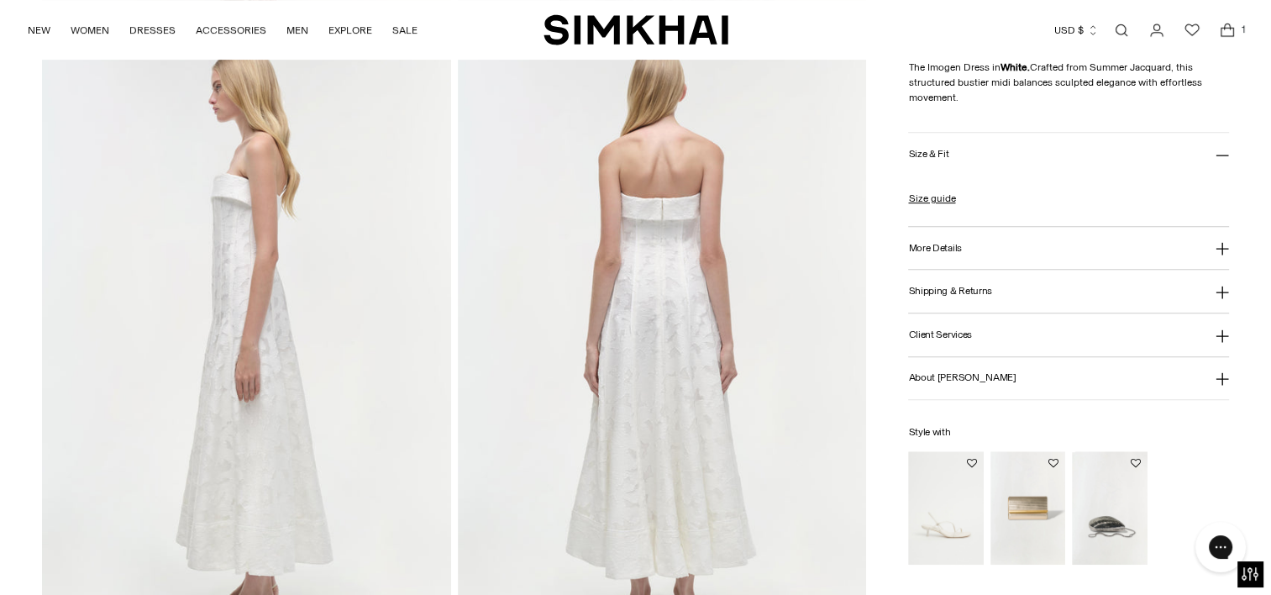
scroll to position [706, 0]
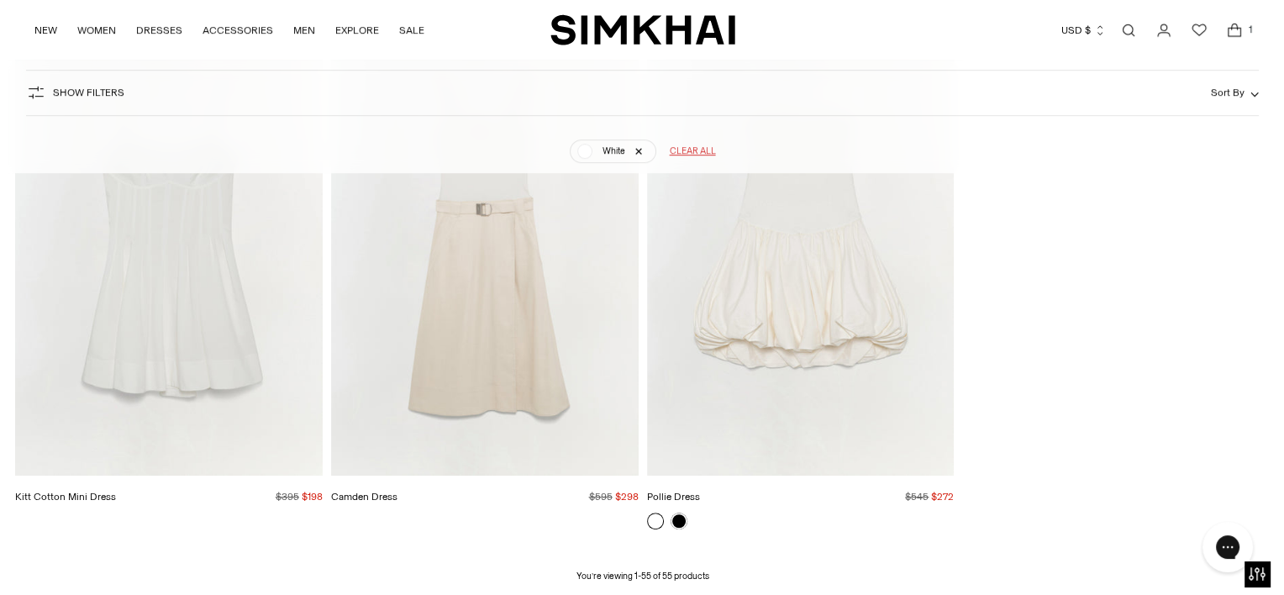
scroll to position [7371, 0]
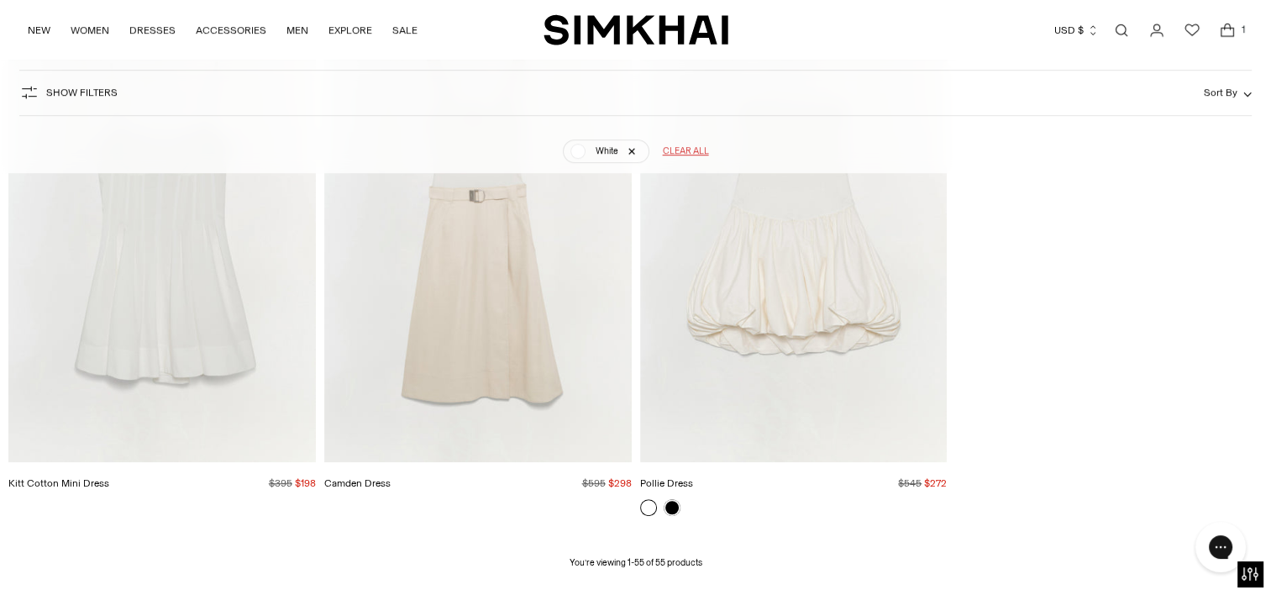
click at [1228, 30] on icon "Open cart modal" at bounding box center [1228, 30] width 24 height 17
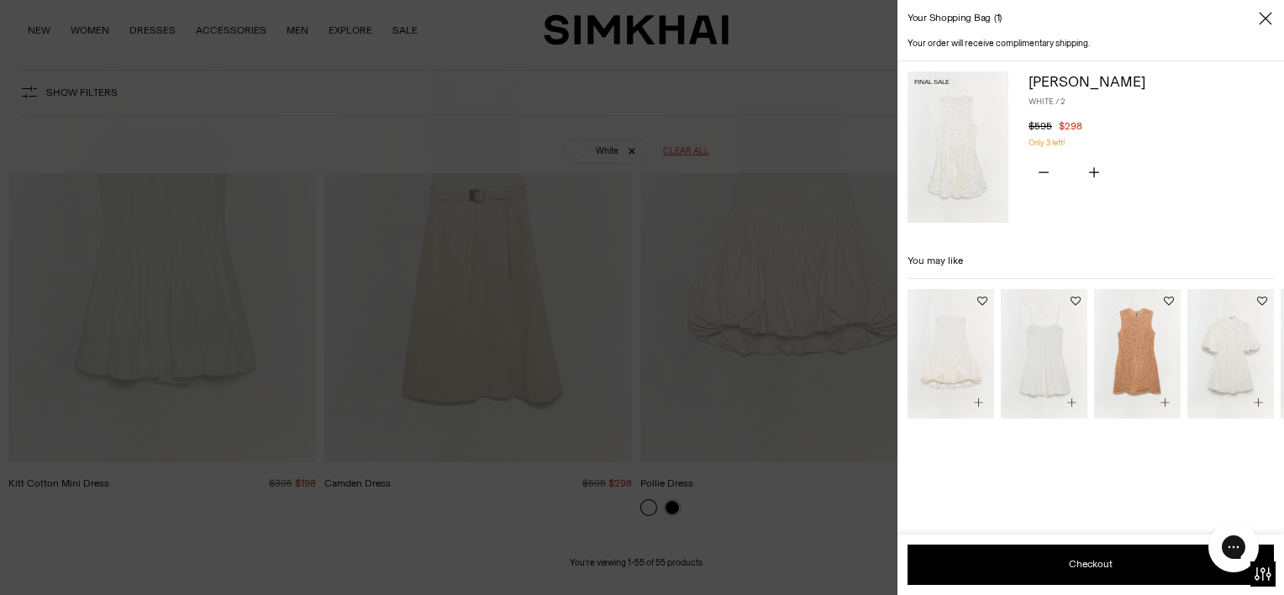
click at [223, 31] on div at bounding box center [642, 297] width 1284 height 595
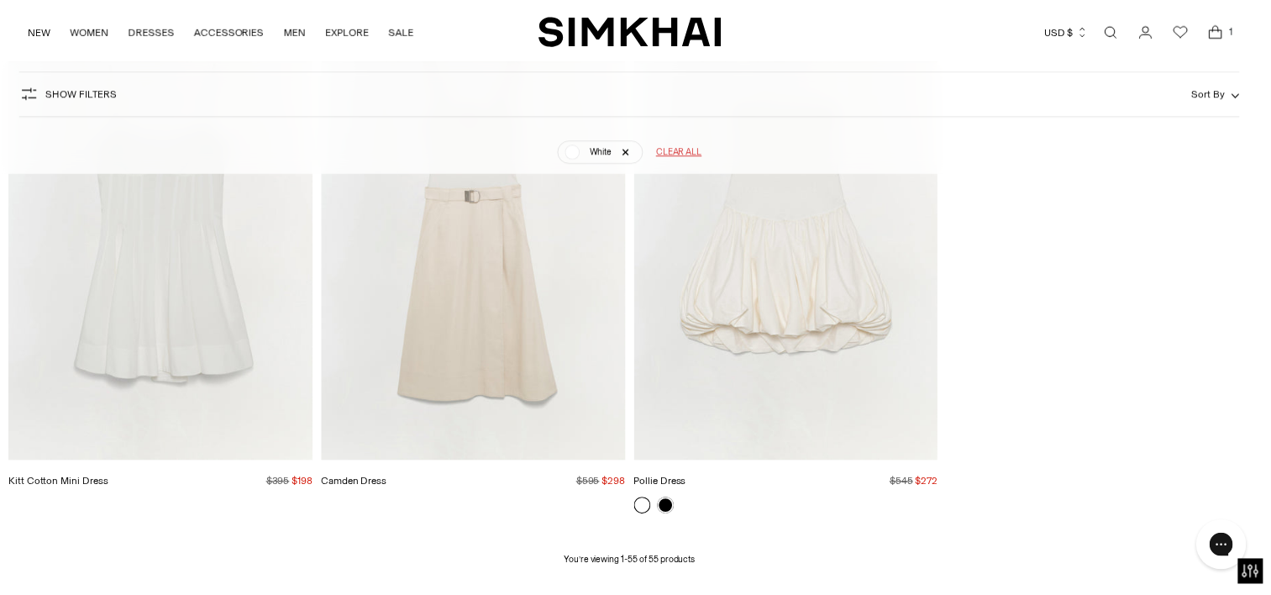
scroll to position [7367, 0]
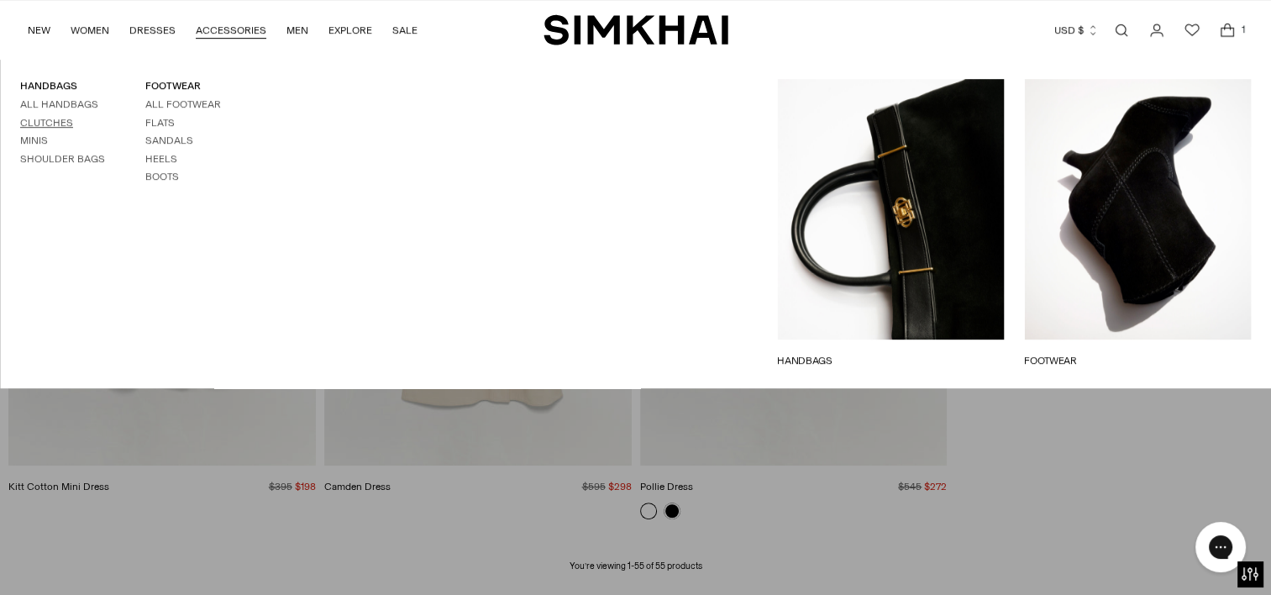
click at [41, 124] on link "Clutches" at bounding box center [46, 123] width 53 height 12
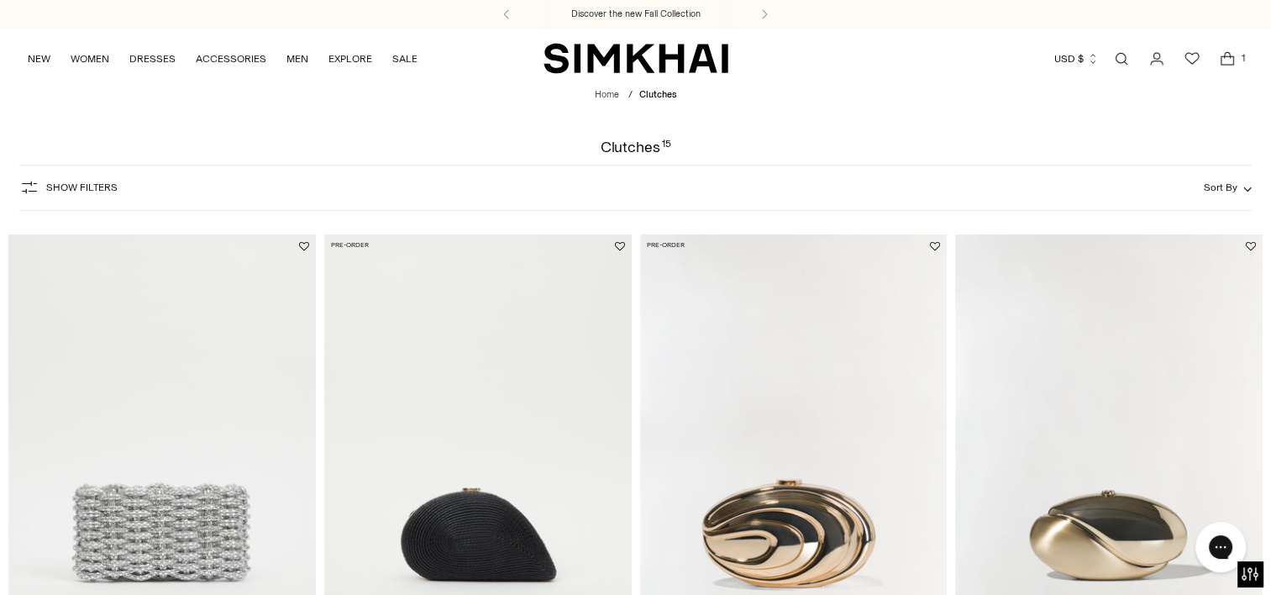
click at [1234, 52] on icon "Open cart modal" at bounding box center [1228, 58] width 24 height 17
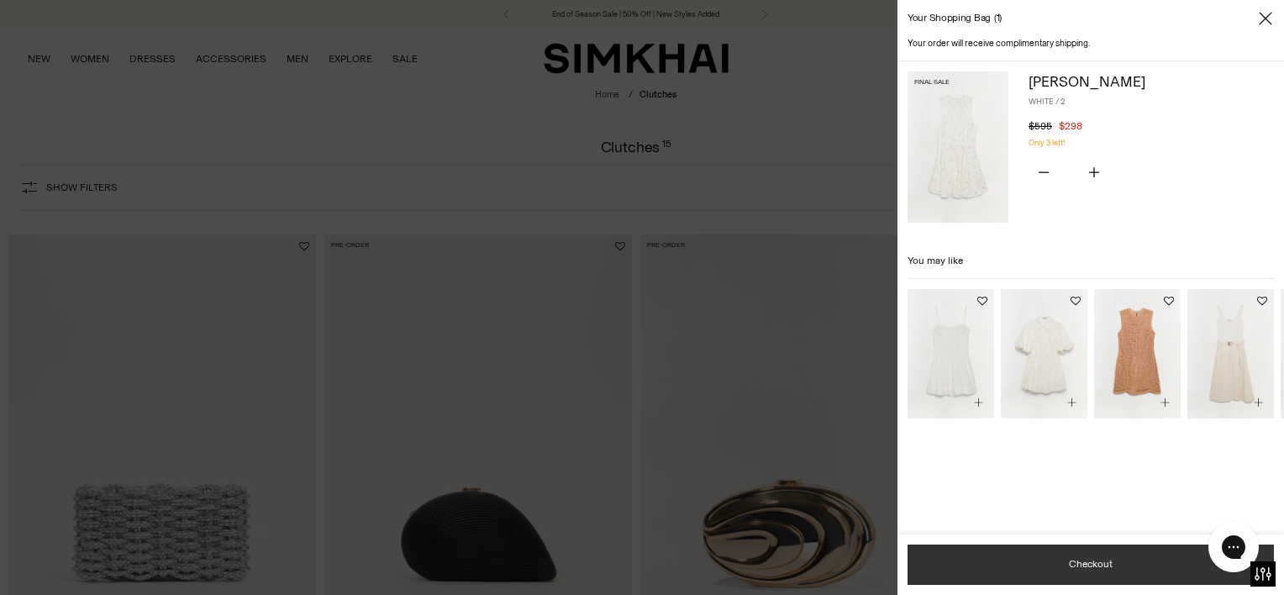
click at [1093, 578] on button "Checkout" at bounding box center [1091, 565] width 366 height 40
